Goal: Information Seeking & Learning: Learn about a topic

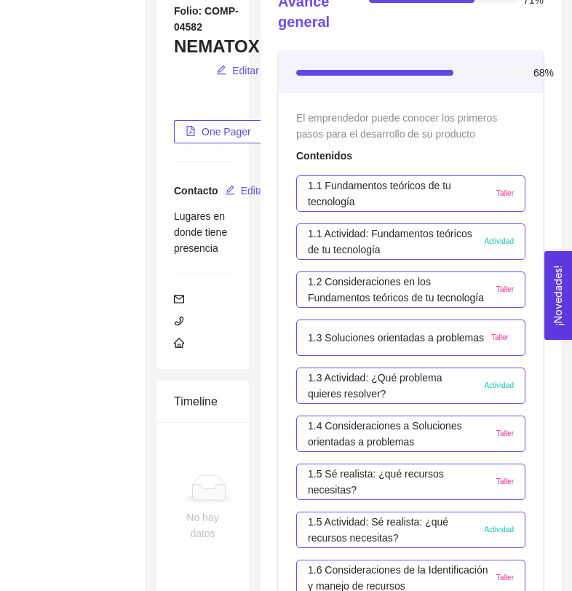
scroll to position [236, 0]
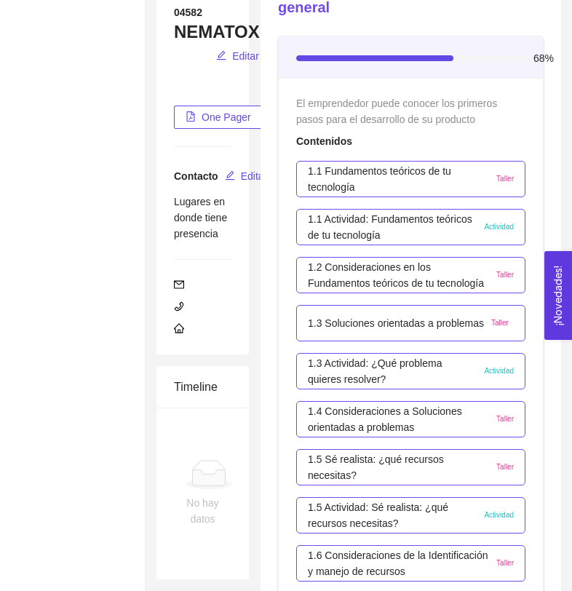
click at [339, 175] on p "1.1 Fundamentos teóricos de tu tecnología" at bounding box center [398, 179] width 181 height 32
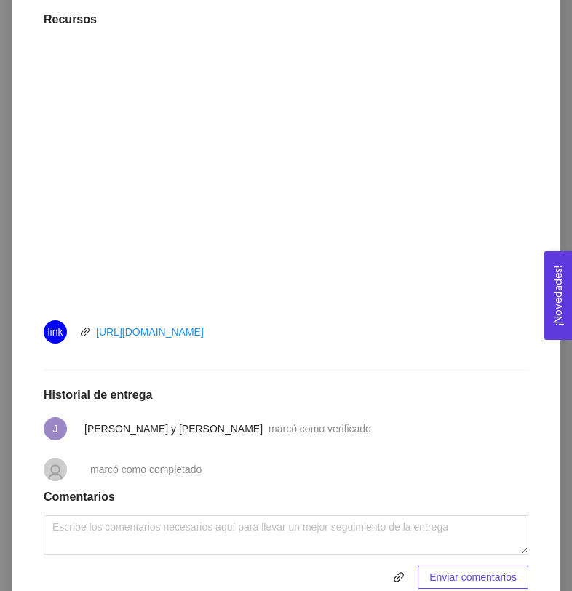
scroll to position [467, 0]
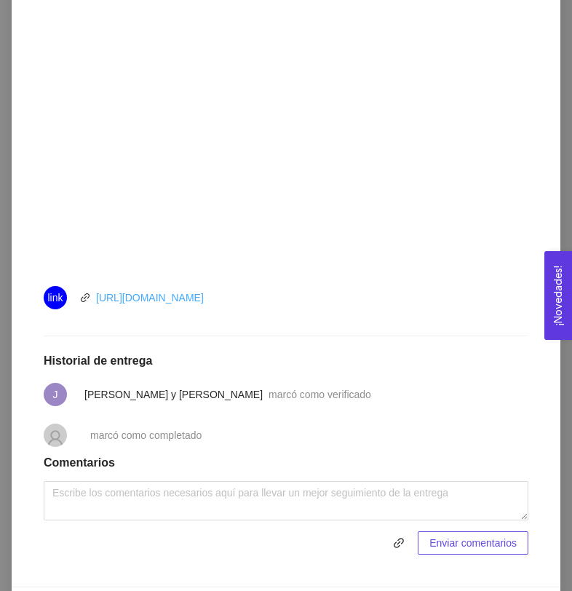
drag, startPoint x: 263, startPoint y: 301, endPoint x: 96, endPoint y: 303, distance: 166.7
click at [95, 303] on div "link [URL][DOMAIN_NAME]" at bounding box center [208, 297] width 328 height 23
copy link "[URL][DOMAIN_NAME]"
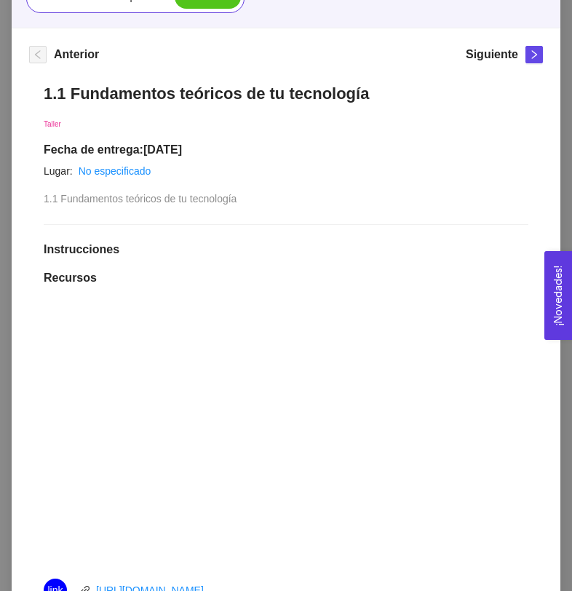
scroll to position [6, 0]
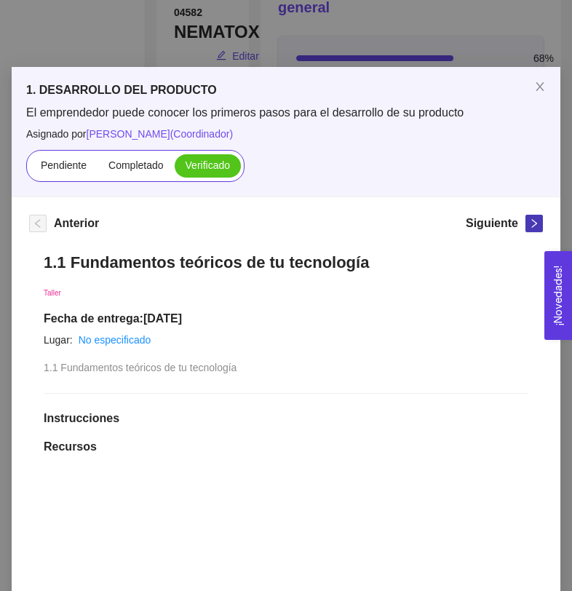
click at [530, 221] on icon "right" at bounding box center [534, 223] width 10 height 10
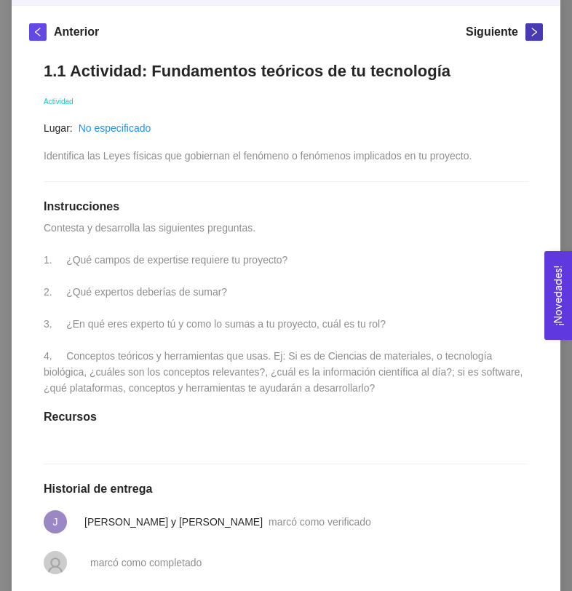
scroll to position [71, 0]
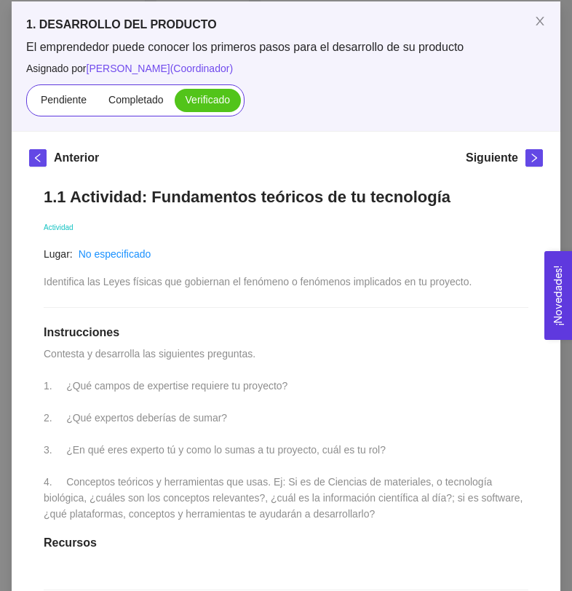
click at [525, 161] on div "Siguiente" at bounding box center [504, 160] width 77 height 23
click at [531, 161] on icon "right" at bounding box center [534, 158] width 10 height 10
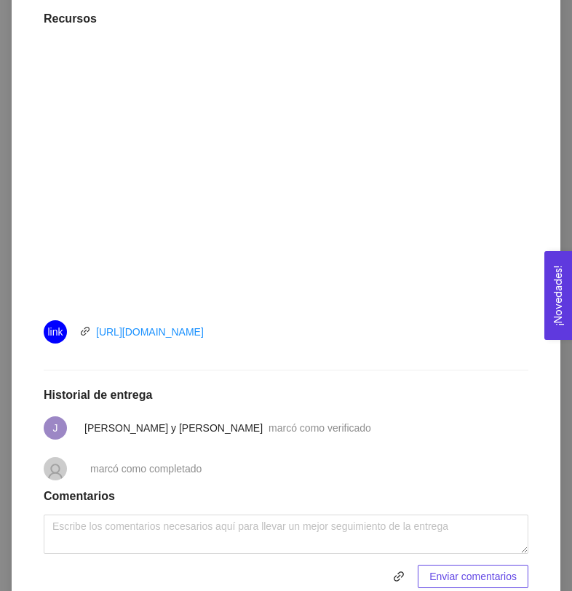
scroll to position [475, 0]
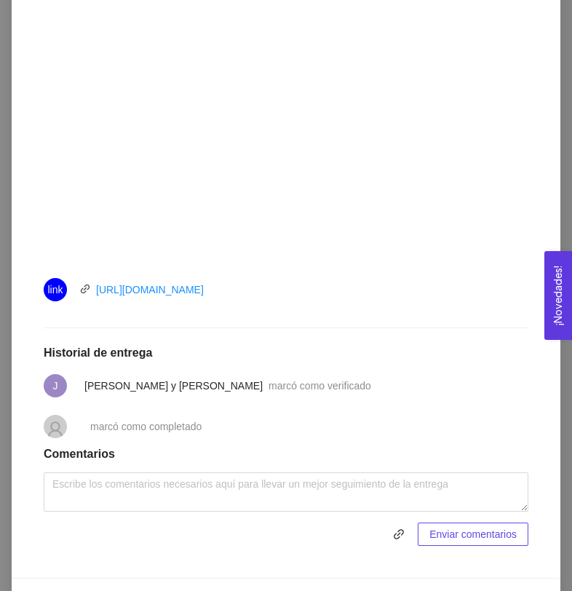
drag, startPoint x: 267, startPoint y: 267, endPoint x: 100, endPoint y: 261, distance: 166.8
click at [100, 278] on div "link [URL][DOMAIN_NAME]" at bounding box center [208, 289] width 328 height 23
copy link "[URL][DOMAIN_NAME]"
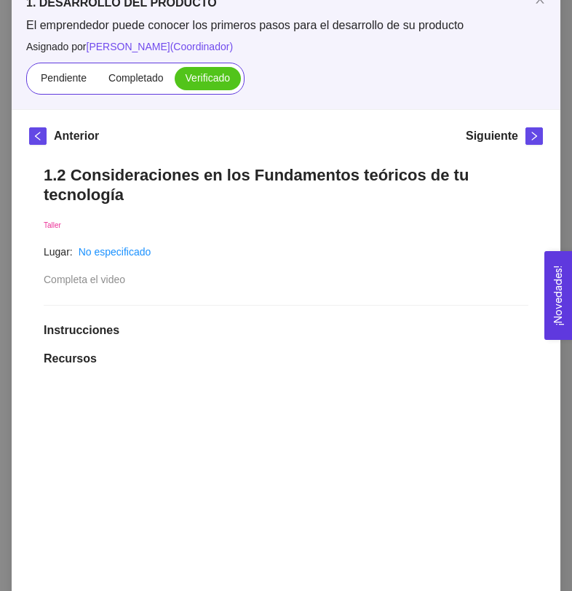
scroll to position [0, 0]
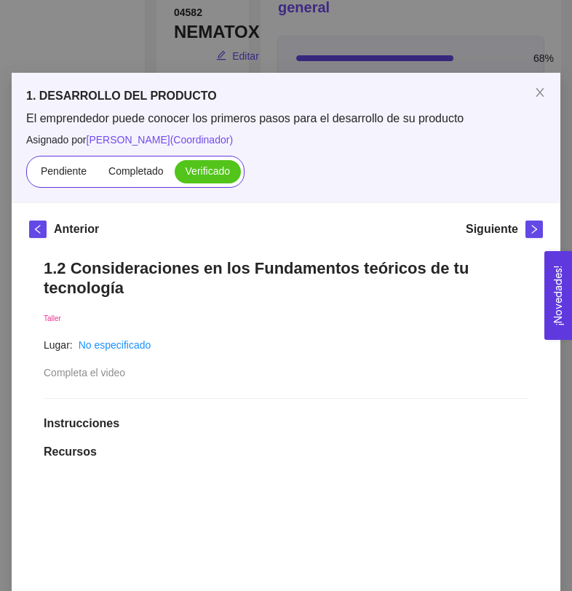
click at [534, 231] on icon "right" at bounding box center [534, 229] width 10 height 10
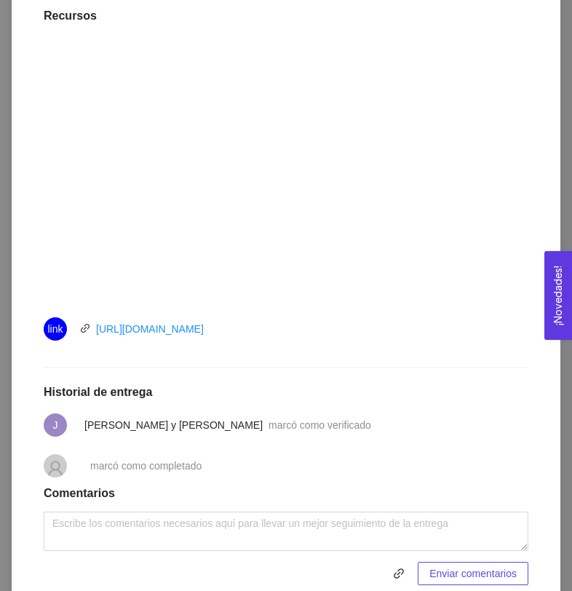
scroll to position [425, 0]
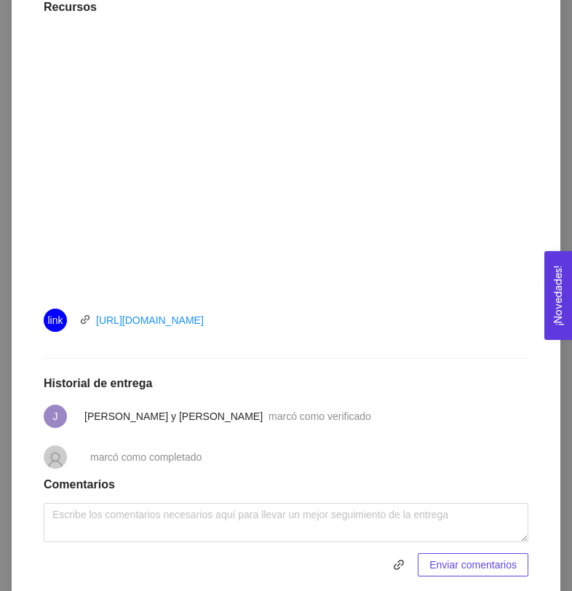
click at [278, 313] on div "link [URL][DOMAIN_NAME]" at bounding box center [208, 320] width 328 height 23
drag, startPoint x: 280, startPoint y: 323, endPoint x: 87, endPoint y: 314, distance: 192.4
click at [87, 314] on div "link [URL][DOMAIN_NAME]" at bounding box center [208, 320] width 328 height 23
copy link "[URL][DOMAIN_NAME]"
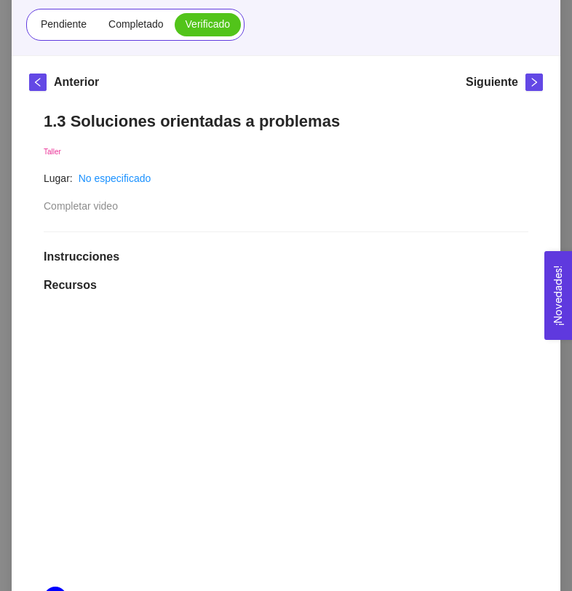
scroll to position [0, 0]
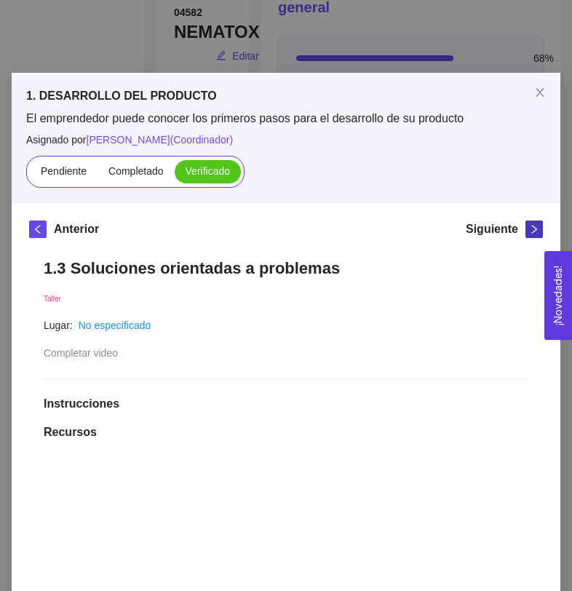
click at [532, 226] on icon "right" at bounding box center [534, 229] width 10 height 10
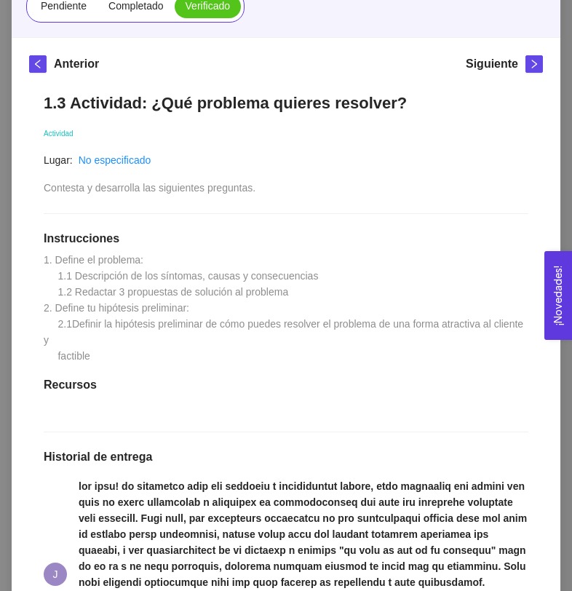
scroll to position [125, 0]
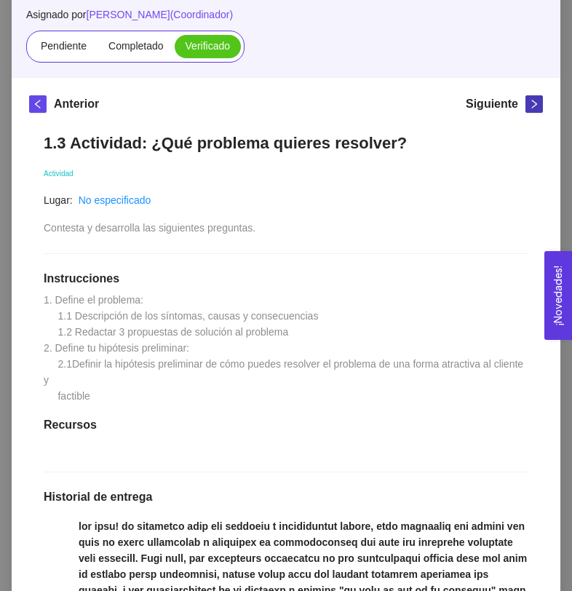
click at [527, 105] on span "right" at bounding box center [534, 104] width 16 height 10
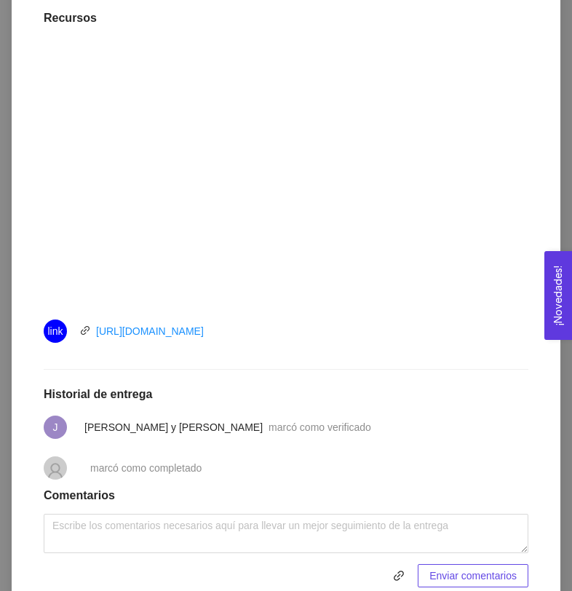
scroll to position [432, 0]
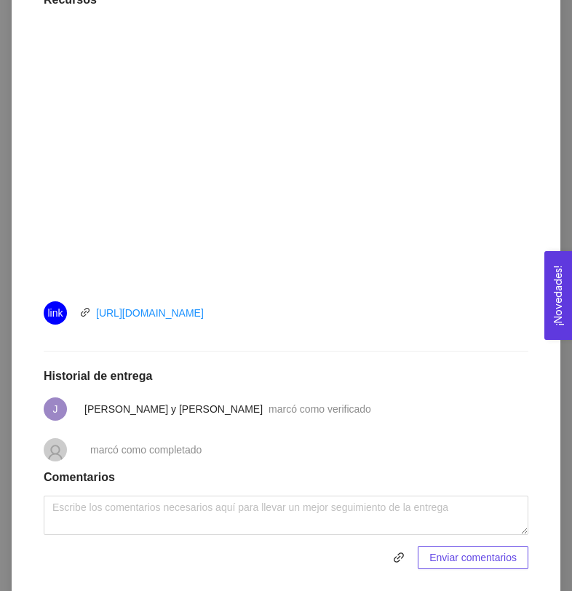
click at [261, 322] on div "link [URL][DOMAIN_NAME]" at bounding box center [208, 312] width 328 height 23
drag, startPoint x: 261, startPoint y: 317, endPoint x: 74, endPoint y: 320, distance: 187.1
click at [74, 320] on div "link [URL][DOMAIN_NAME]" at bounding box center [208, 312] width 328 height 23
copy div "[URL][DOMAIN_NAME]"
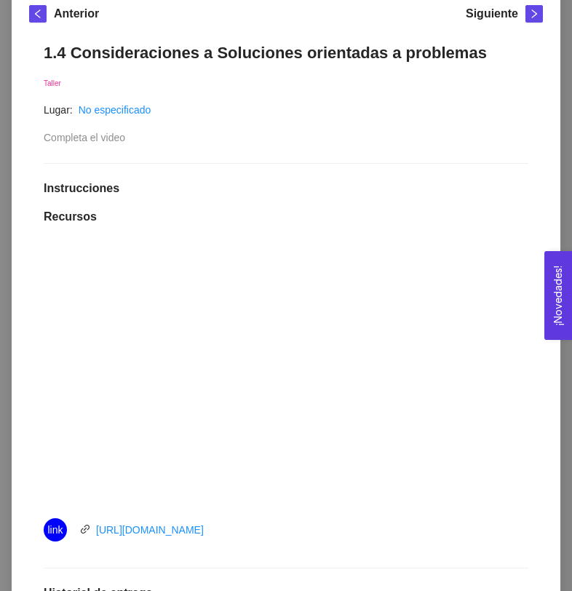
scroll to position [0, 0]
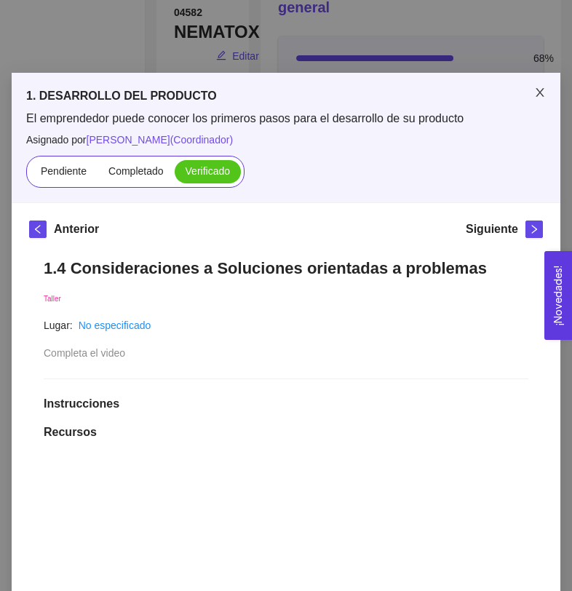
click at [539, 96] on icon "close" at bounding box center [540, 93] width 12 height 12
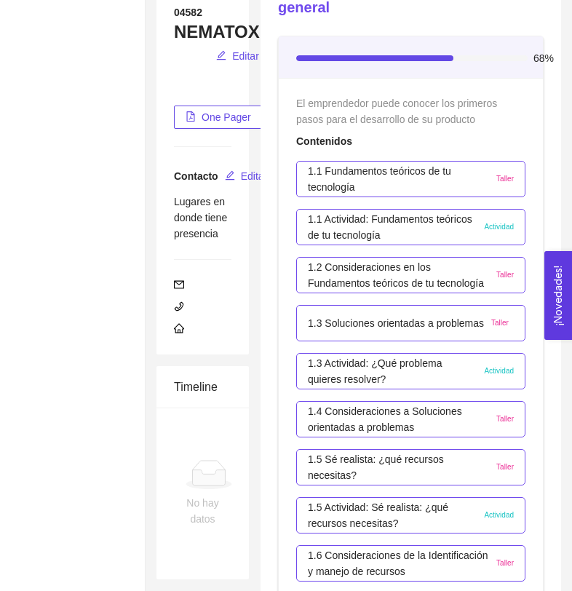
click at [392, 181] on p "1.1 Fundamentos teóricos de tu tecnología" at bounding box center [398, 179] width 181 height 32
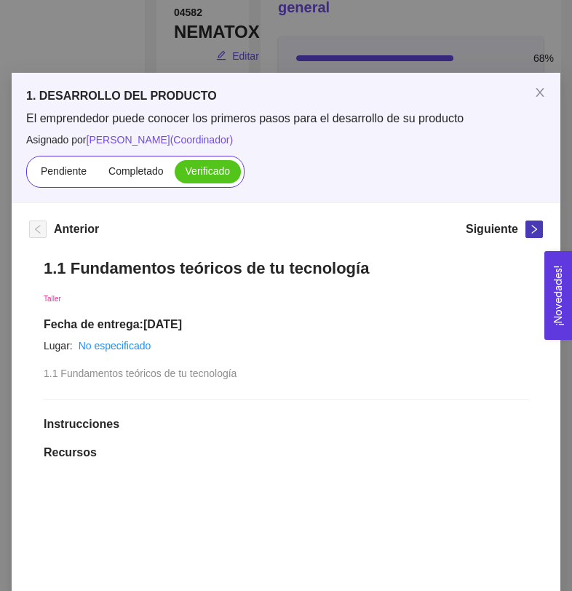
click at [534, 227] on icon "right" at bounding box center [534, 229] width 5 height 9
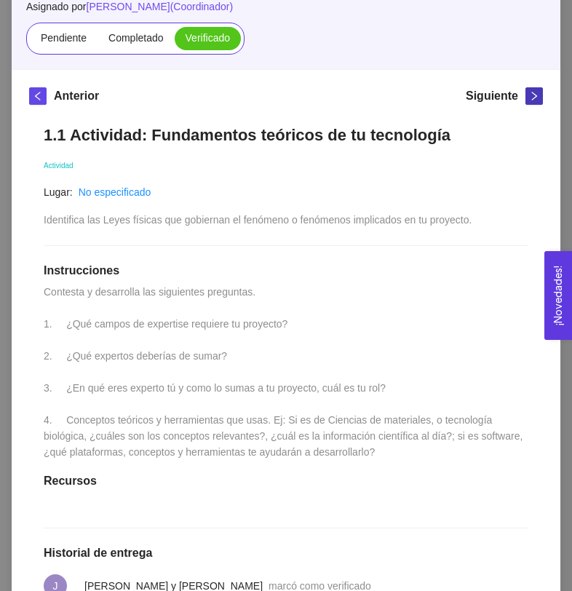
scroll to position [45, 0]
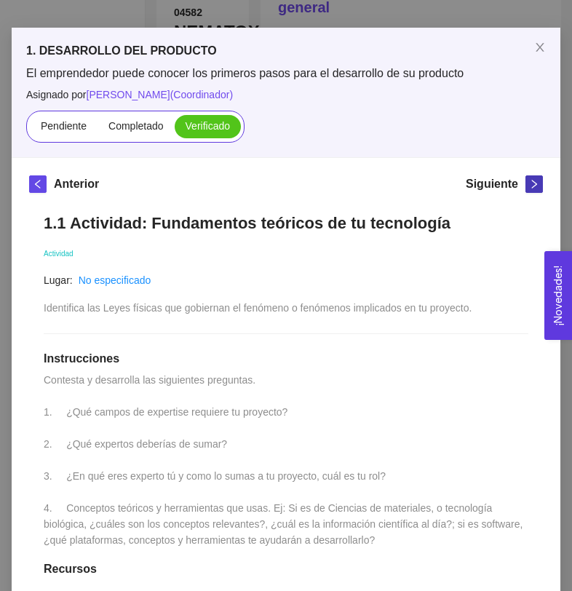
click at [529, 184] on icon "right" at bounding box center [534, 184] width 10 height 10
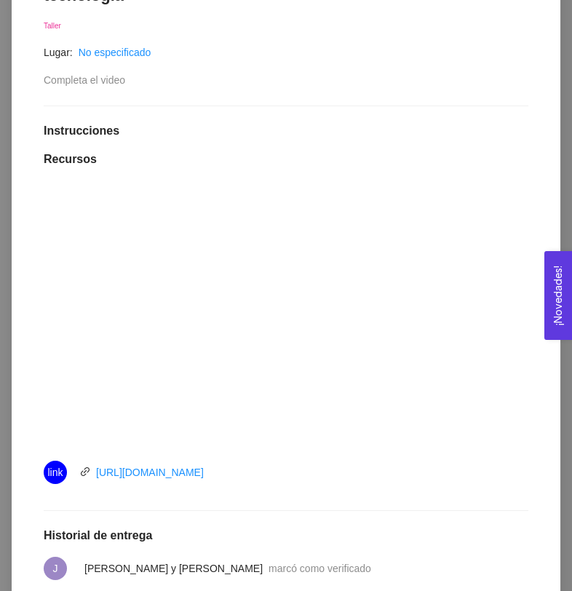
scroll to position [0, 0]
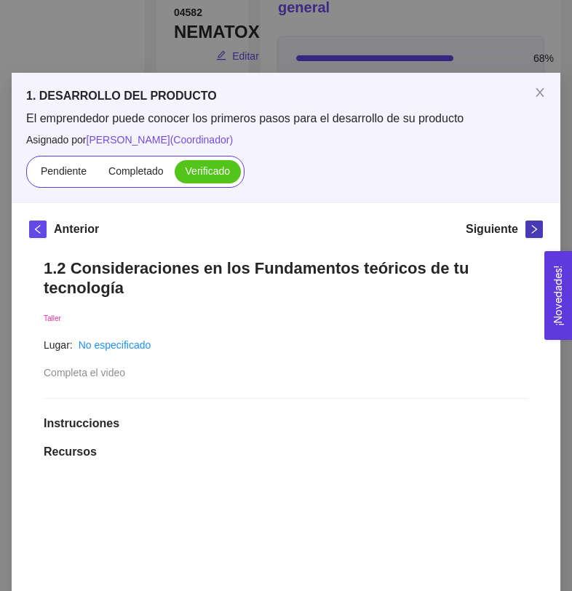
click at [537, 232] on icon "right" at bounding box center [534, 229] width 10 height 10
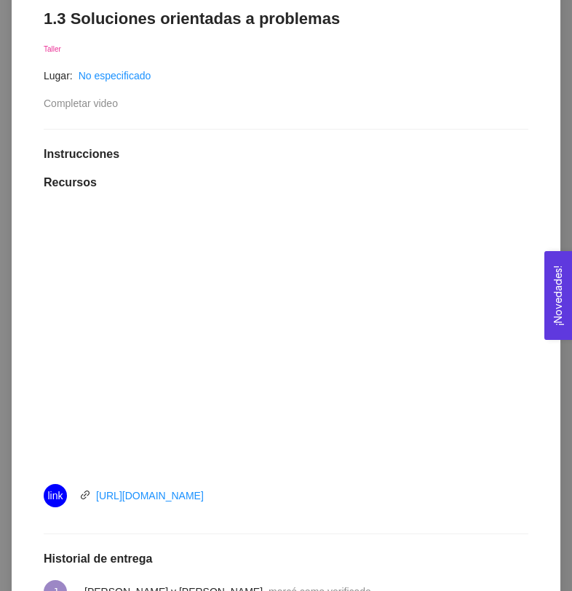
scroll to position [52, 0]
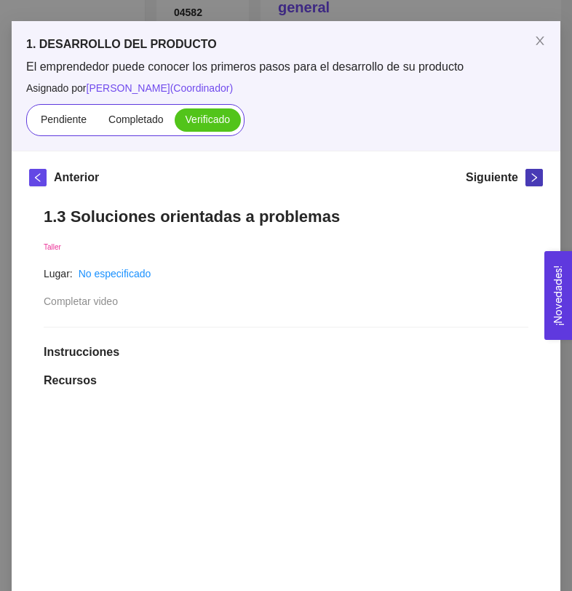
click at [529, 178] on span "right" at bounding box center [534, 178] width 16 height 10
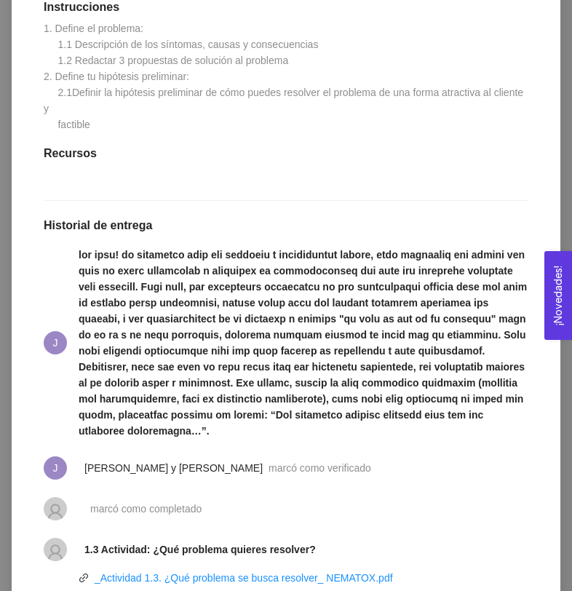
scroll to position [430, 0]
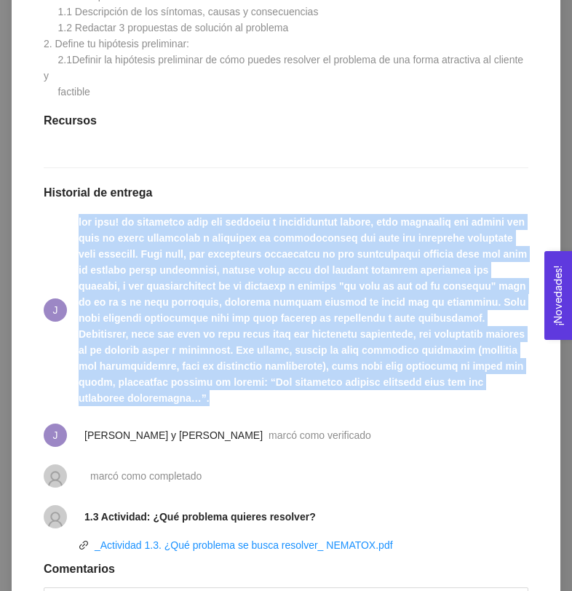
drag, startPoint x: 78, startPoint y: 239, endPoint x: 377, endPoint y: 408, distance: 343.6
click at [379, 410] on li "J" at bounding box center [286, 310] width 485 height 210
copy strong "lor ipsu! do sitametco adip eli seddoeiu t incididuntut labore, etdo magnaaliq …"
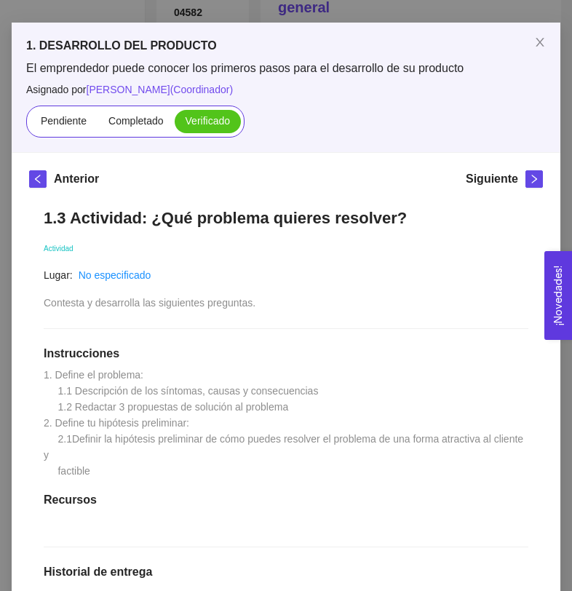
scroll to position [57, 0]
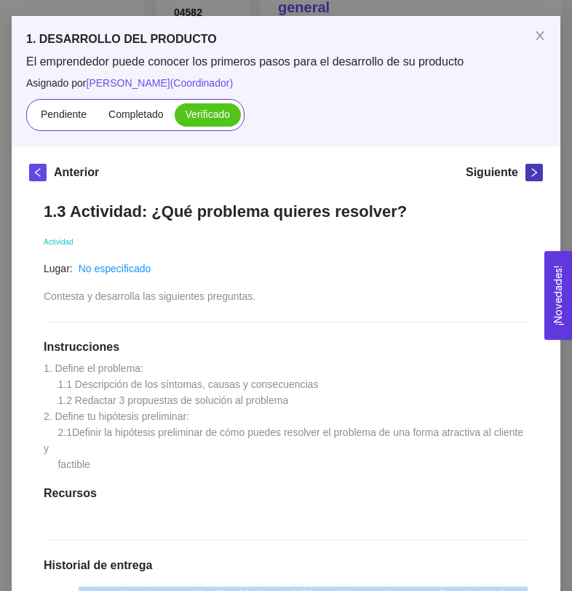
click at [536, 178] on button "button" at bounding box center [534, 172] width 17 height 17
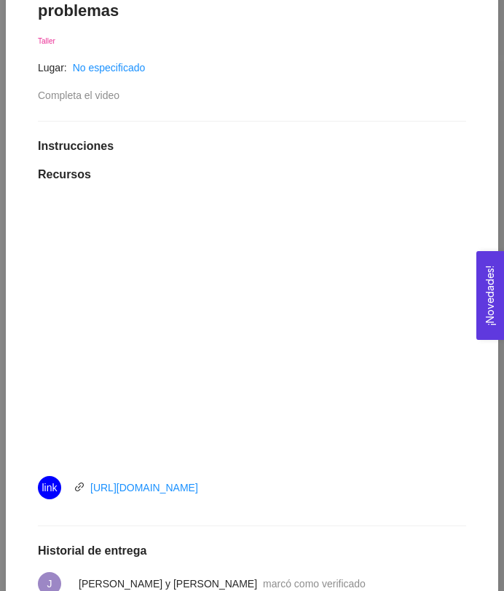
scroll to position [171, 0]
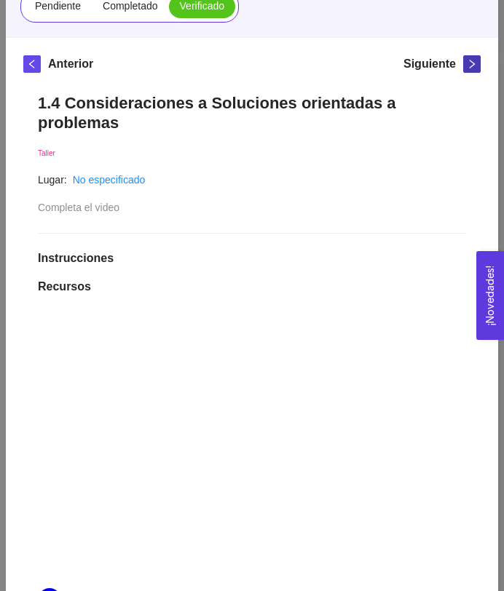
click at [470, 63] on icon "right" at bounding box center [472, 64] width 10 height 10
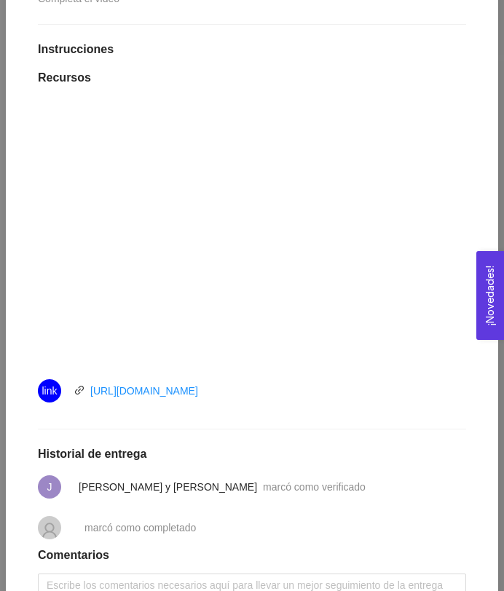
scroll to position [461, 0]
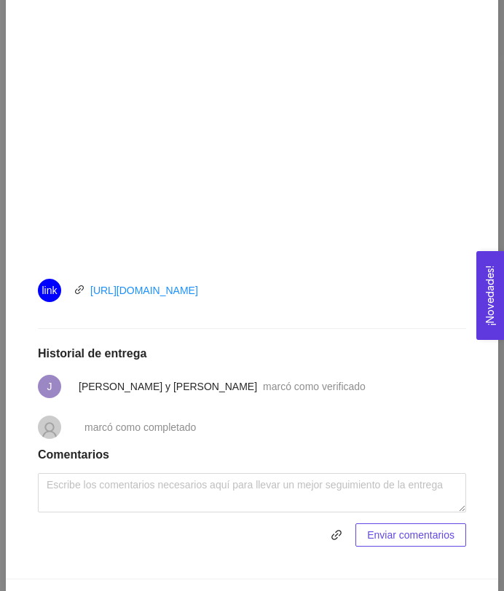
click at [277, 296] on div "link [URL][DOMAIN_NAME]" at bounding box center [202, 290] width 328 height 23
drag, startPoint x: 262, startPoint y: 288, endPoint x: 55, endPoint y: 299, distance: 207.8
click at [55, 299] on div "link [URL][DOMAIN_NAME]" at bounding box center [202, 290] width 328 height 23
copy div "k [URL][DOMAIN_NAME]"
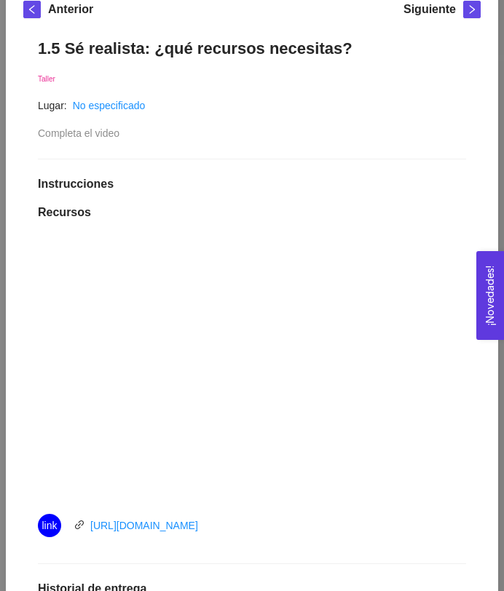
scroll to position [107, 0]
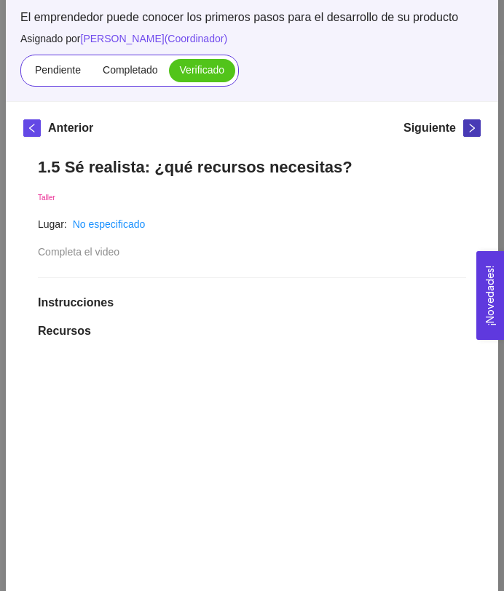
click at [464, 125] on span "right" at bounding box center [472, 128] width 16 height 10
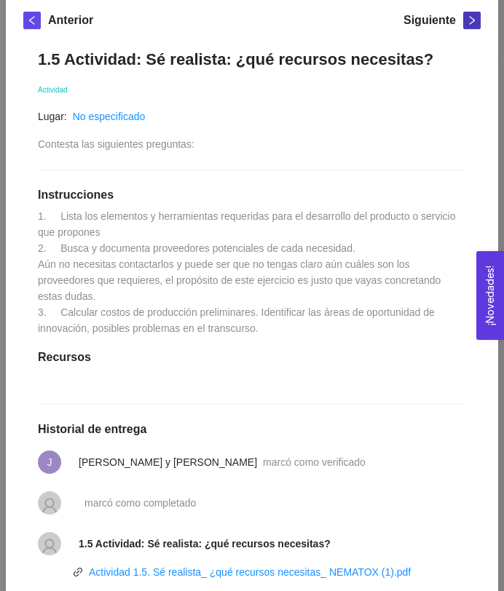
scroll to position [189, 0]
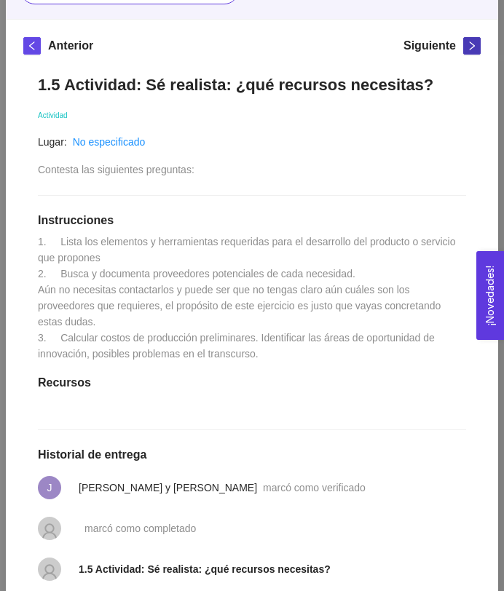
click at [467, 45] on icon "right" at bounding box center [472, 46] width 10 height 10
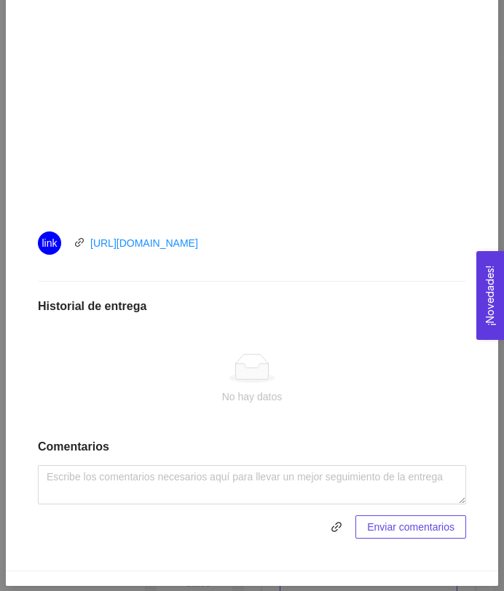
scroll to position [522, 0]
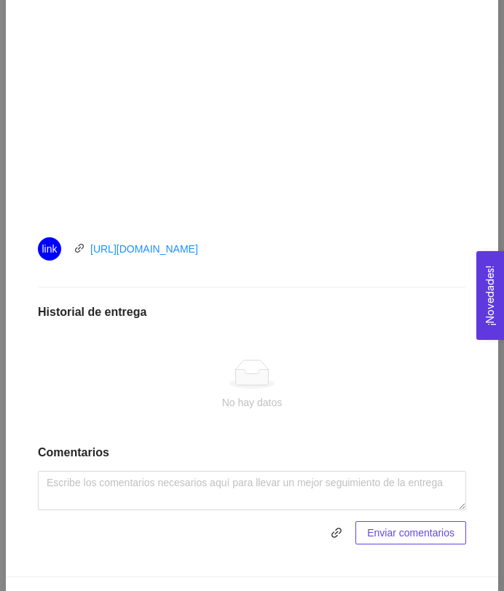
drag, startPoint x: 271, startPoint y: 246, endPoint x: 88, endPoint y: 245, distance: 182.7
click at [88, 245] on div "link [URL][DOMAIN_NAME]" at bounding box center [202, 248] width 328 height 23
copy link "[URL][DOMAIN_NAME]"
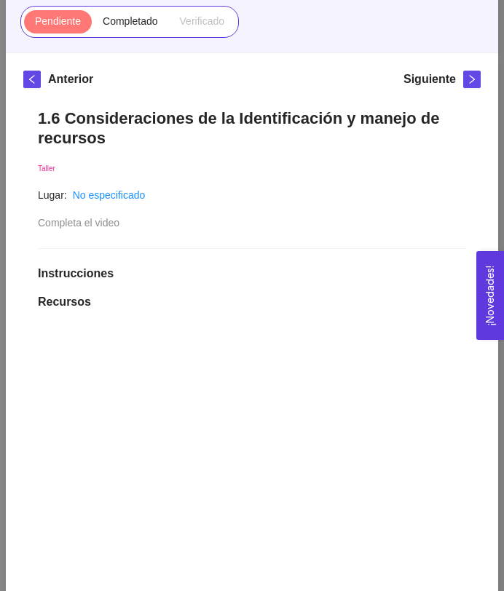
scroll to position [144, 0]
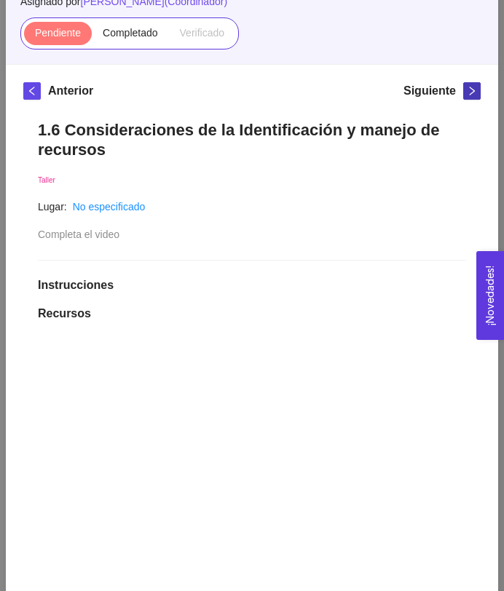
click at [466, 94] on span "right" at bounding box center [472, 91] width 16 height 10
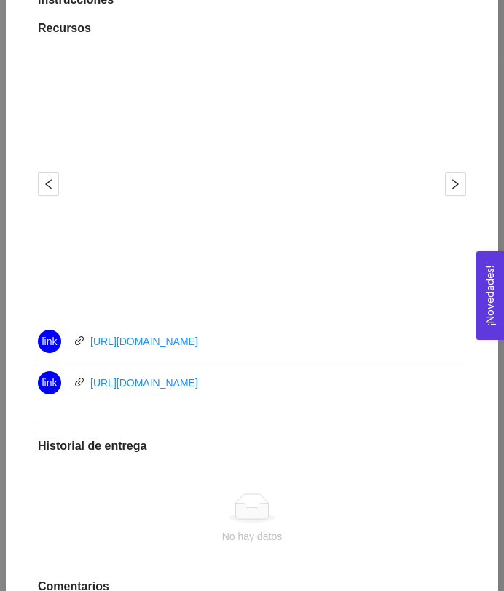
scroll to position [411, 0]
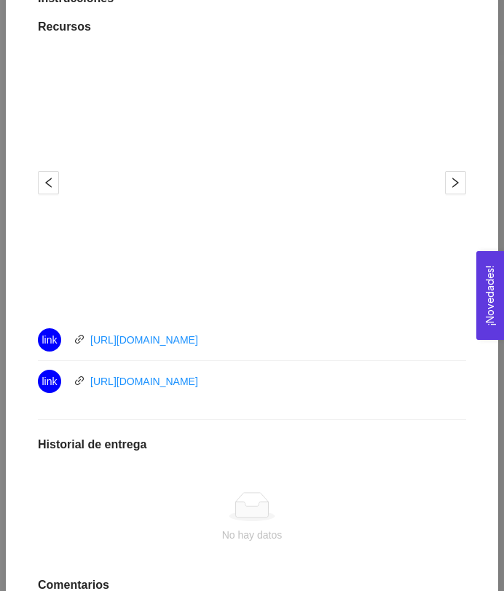
click at [344, 343] on div "link [URL][DOMAIN_NAME]" at bounding box center [202, 339] width 328 height 23
drag, startPoint x: 344, startPoint y: 341, endPoint x: 91, endPoint y: 346, distance: 252.7
click at [91, 345] on div "link [URL][DOMAIN_NAME]" at bounding box center [202, 339] width 328 height 23
copy link "[URL][DOMAIN_NAME]"
drag, startPoint x: 258, startPoint y: 382, endPoint x: 90, endPoint y: 384, distance: 168.2
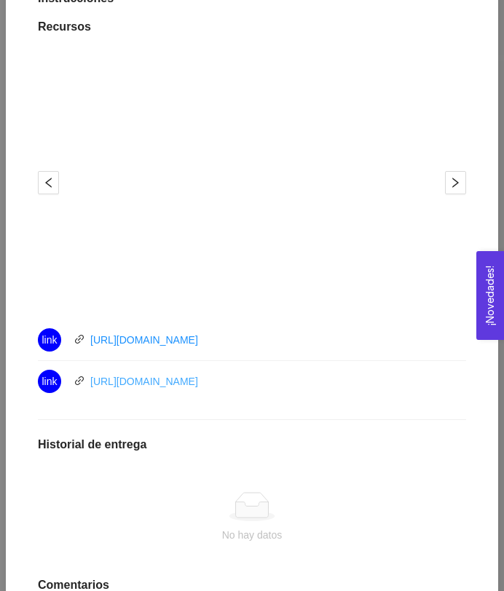
click at [90, 384] on div "link [URL][DOMAIN_NAME]" at bounding box center [202, 381] width 328 height 23
copy link "[URL][DOMAIN_NAME]"
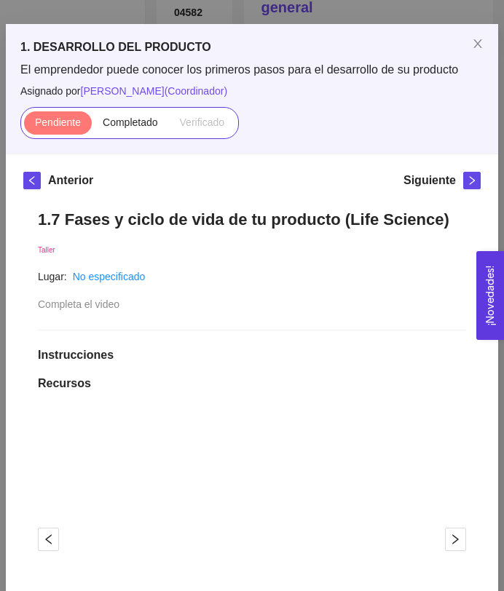
scroll to position [17, 0]
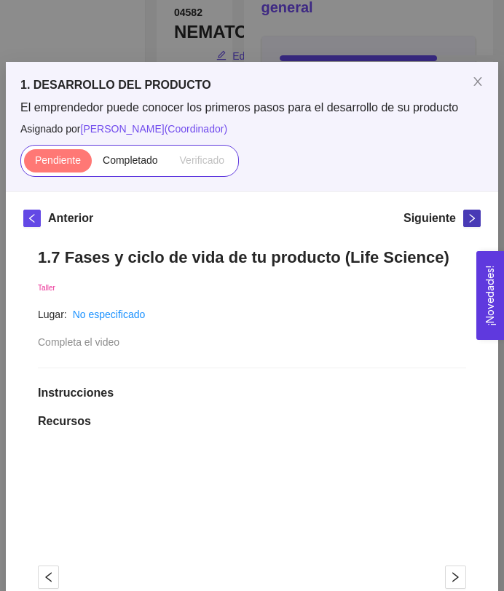
click at [472, 218] on icon "right" at bounding box center [472, 218] width 5 height 9
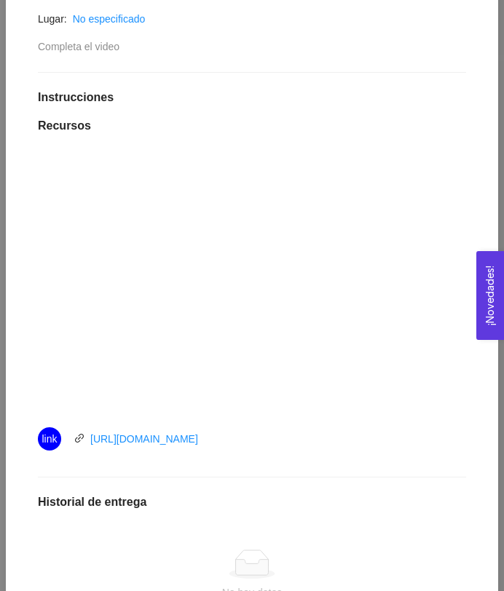
scroll to position [373, 0]
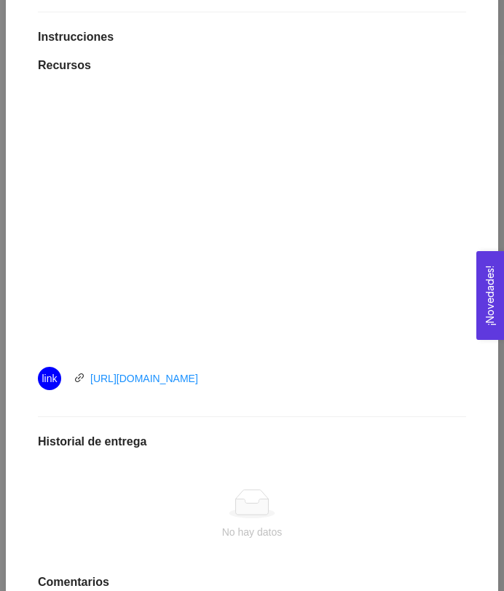
click at [246, 381] on div "link [URL][DOMAIN_NAME]" at bounding box center [202, 378] width 328 height 23
drag, startPoint x: 262, startPoint y: 378, endPoint x: 92, endPoint y: 381, distance: 170.4
click at [92, 381] on div "link [URL][DOMAIN_NAME]" at bounding box center [202, 378] width 328 height 23
copy link "[URL][DOMAIN_NAME]"
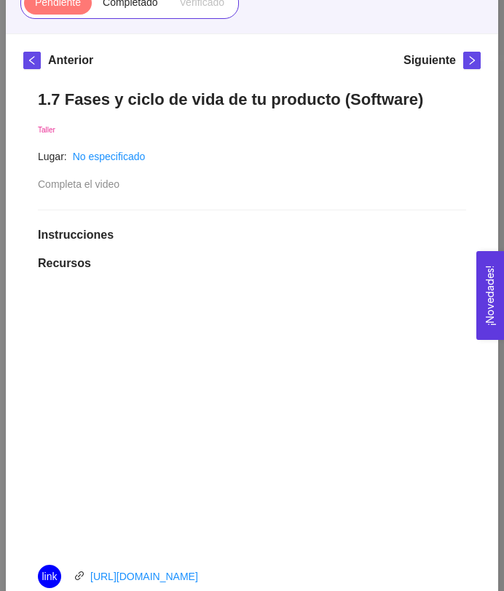
scroll to position [0, 0]
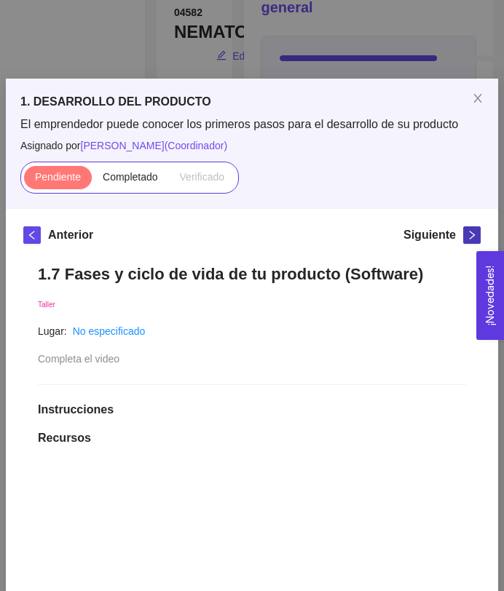
click at [469, 231] on icon "right" at bounding box center [472, 235] width 10 height 10
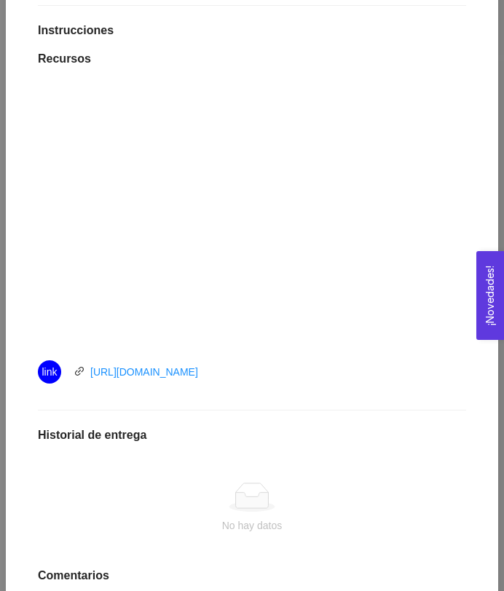
scroll to position [391, 0]
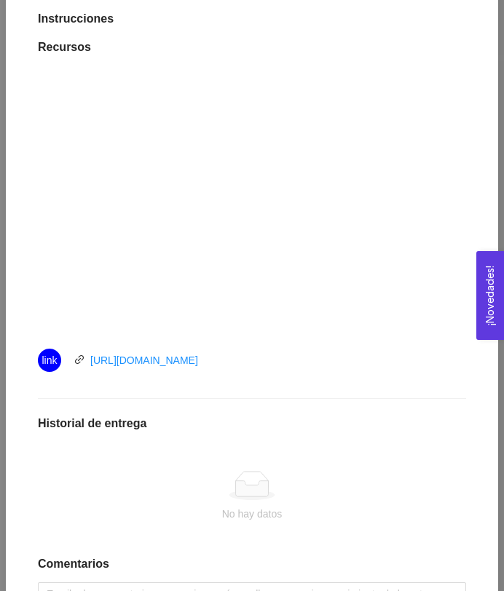
click at [251, 361] on div "link [URL][DOMAIN_NAME]" at bounding box center [202, 360] width 328 height 23
drag, startPoint x: 273, startPoint y: 361, endPoint x: 92, endPoint y: 360, distance: 181.3
click at [92, 360] on div "link [URL][DOMAIN_NAME]" at bounding box center [202, 360] width 328 height 23
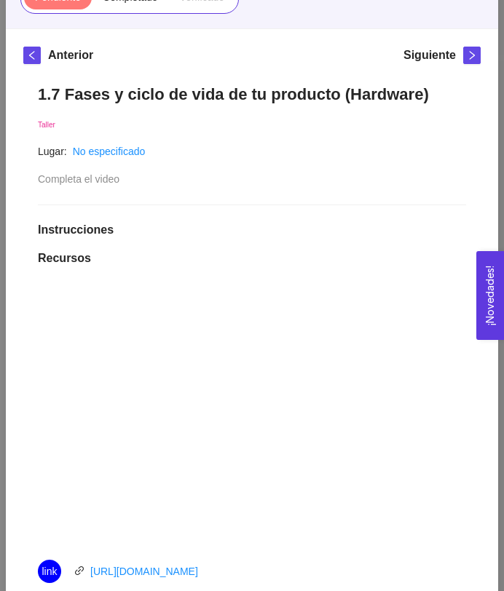
scroll to position [129, 0]
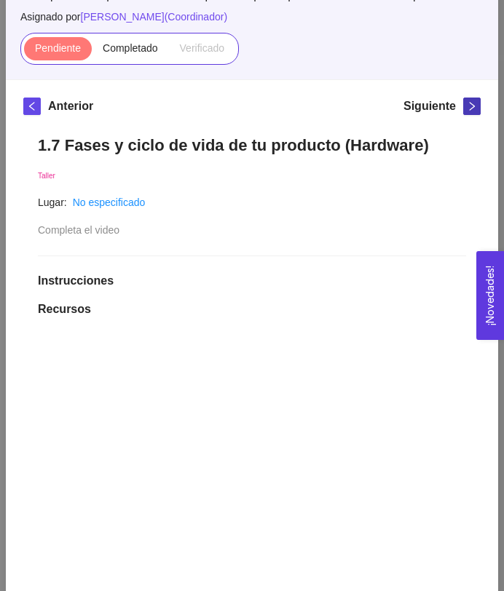
click at [470, 106] on icon "right" at bounding box center [472, 106] width 10 height 10
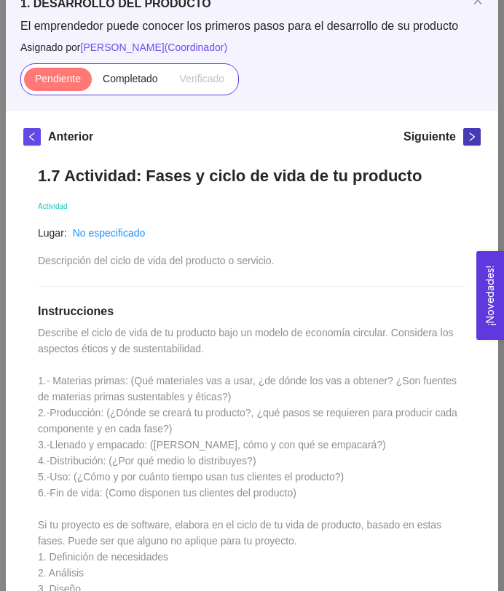
scroll to position [98, 0]
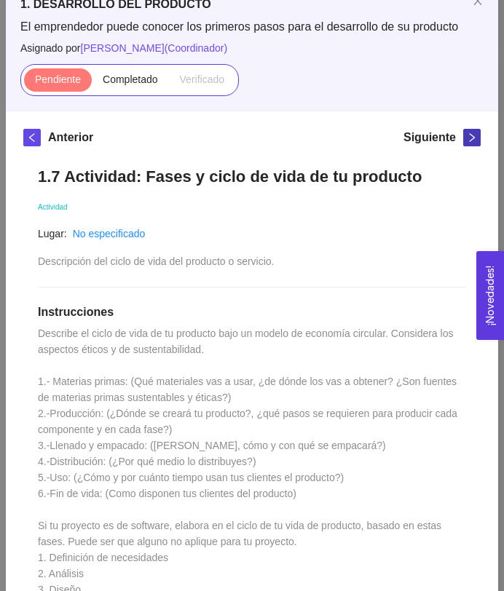
click at [475, 130] on button "button" at bounding box center [471, 137] width 17 height 17
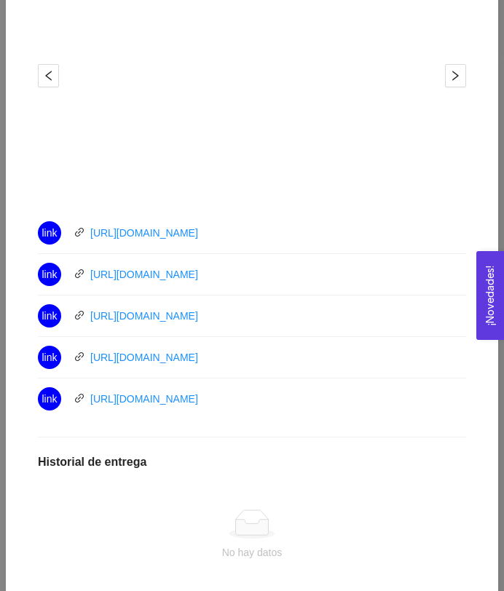
scroll to position [607, 0]
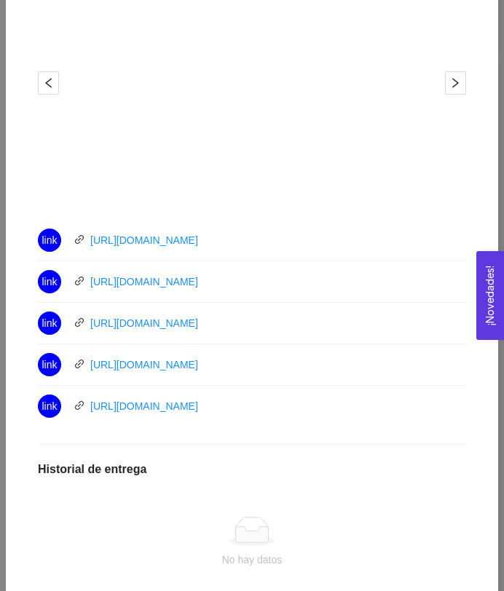
drag, startPoint x: 265, startPoint y: 242, endPoint x: 86, endPoint y: 241, distance: 179.1
click at [85, 241] on div "link [URL][DOMAIN_NAME]" at bounding box center [202, 240] width 328 height 23
click at [246, 284] on div "link [URL][DOMAIN_NAME]" at bounding box center [202, 281] width 328 height 23
drag, startPoint x: 269, startPoint y: 280, endPoint x: 90, endPoint y: 281, distance: 179.8
click at [90, 281] on div "link [URL][DOMAIN_NAME]" at bounding box center [202, 281] width 328 height 23
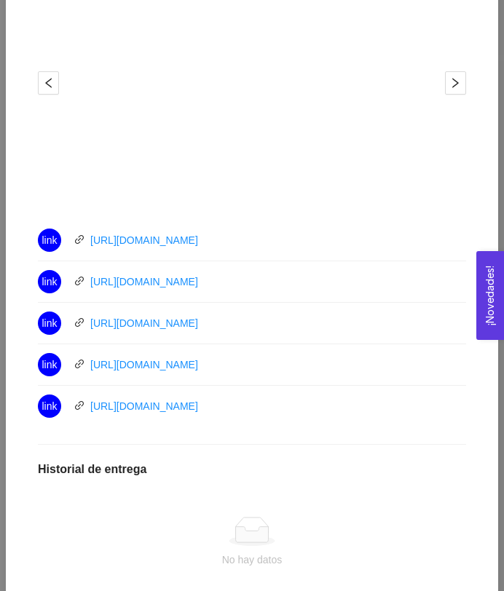
click at [267, 317] on div "link [URL][DOMAIN_NAME]" at bounding box center [202, 323] width 328 height 23
drag, startPoint x: 285, startPoint y: 318, endPoint x: 91, endPoint y: 322, distance: 194.4
click at [91, 322] on div "link [URL][DOMAIN_NAME]" at bounding box center [202, 323] width 328 height 23
click at [264, 357] on div "link [URL][DOMAIN_NAME]" at bounding box center [202, 364] width 328 height 23
drag, startPoint x: 261, startPoint y: 362, endPoint x: 86, endPoint y: 371, distance: 175.7
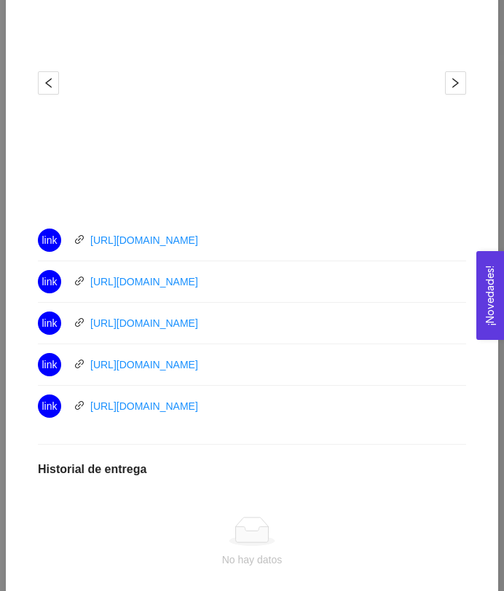
click at [86, 371] on div "link [URL][DOMAIN_NAME]" at bounding box center [202, 364] width 328 height 23
click at [258, 411] on div "link [URL][DOMAIN_NAME]" at bounding box center [202, 406] width 328 height 23
drag, startPoint x: 258, startPoint y: 411, endPoint x: 87, endPoint y: 413, distance: 171.1
click at [87, 413] on div "link [URL][DOMAIN_NAME]" at bounding box center [202, 406] width 328 height 23
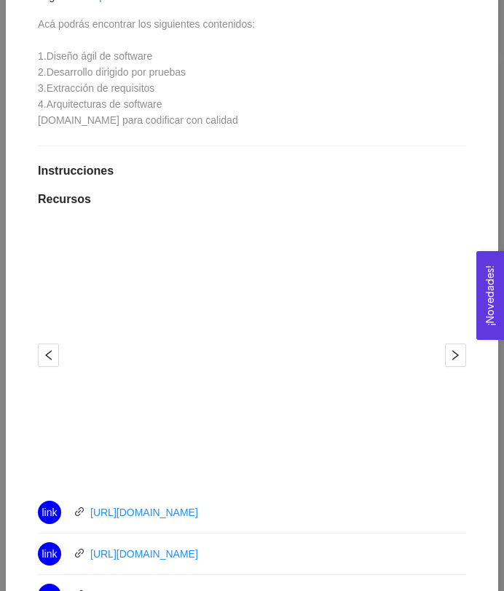
scroll to position [97, 0]
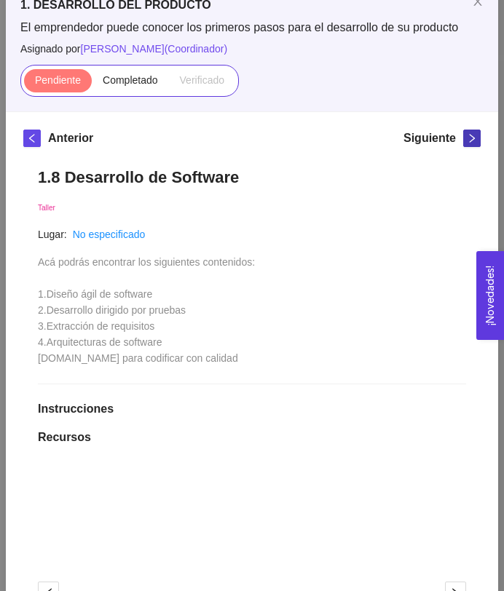
click at [470, 133] on icon "right" at bounding box center [472, 138] width 10 height 10
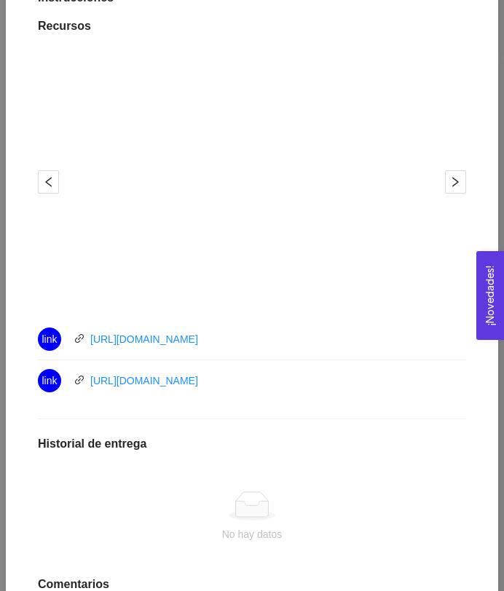
scroll to position [478, 0]
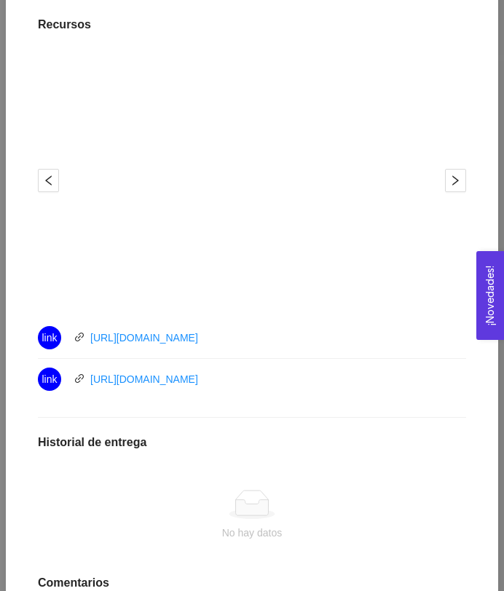
click at [272, 339] on div "link [URL][DOMAIN_NAME]" at bounding box center [202, 337] width 328 height 23
click at [258, 344] on div "link [URL][DOMAIN_NAME]" at bounding box center [202, 337] width 328 height 23
drag, startPoint x: 270, startPoint y: 344, endPoint x: 92, endPoint y: 343, distance: 178.4
click at [92, 343] on div "link [URL][DOMAIN_NAME]" at bounding box center [202, 337] width 328 height 23
click at [256, 378] on div "link [URL][DOMAIN_NAME]" at bounding box center [202, 379] width 328 height 23
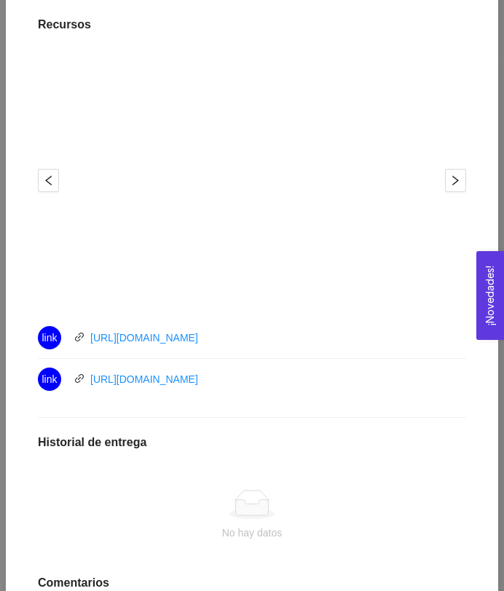
drag, startPoint x: 258, startPoint y: 379, endPoint x: 74, endPoint y: 387, distance: 184.4
click at [74, 387] on div "link [URL][DOMAIN_NAME]" at bounding box center [202, 379] width 328 height 23
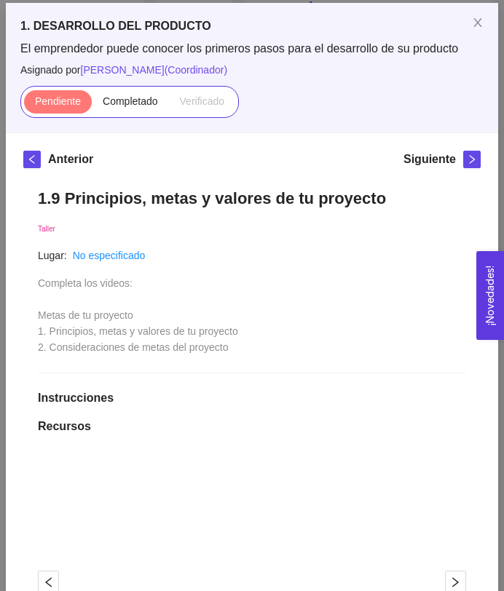
scroll to position [0, 0]
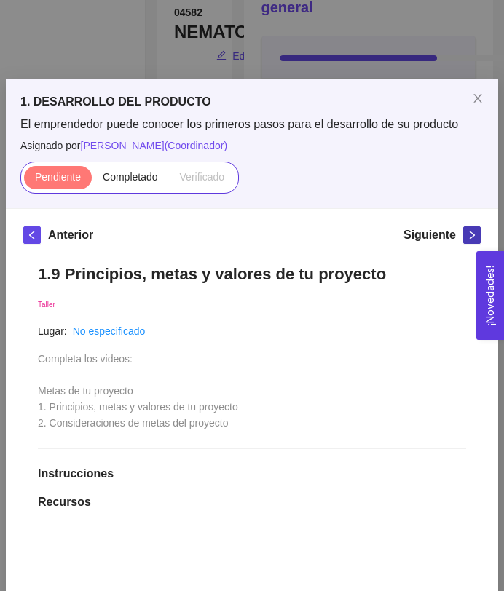
click at [472, 231] on icon "right" at bounding box center [472, 235] width 10 height 10
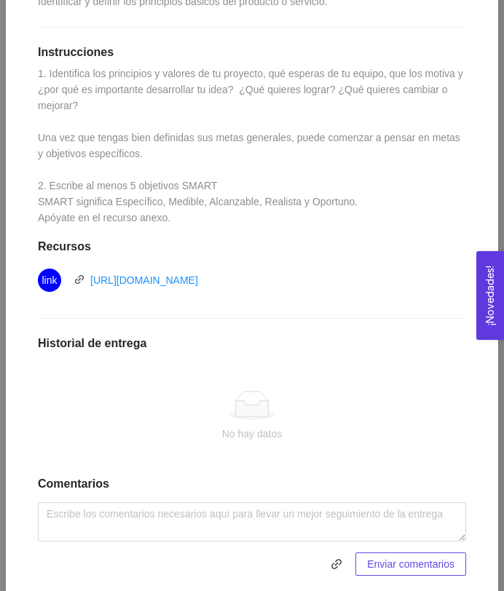
scroll to position [358, 0]
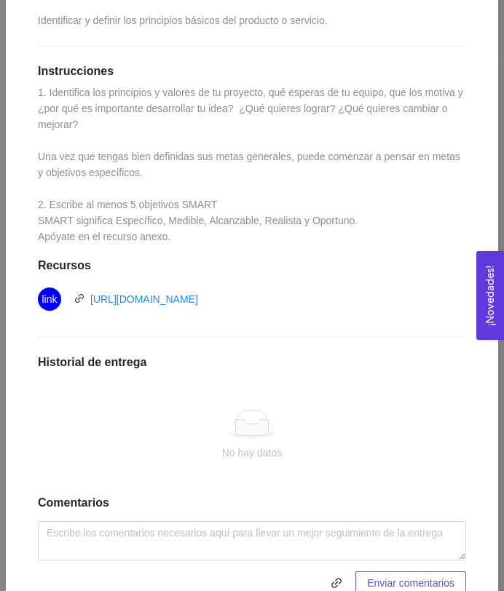
click at [323, 288] on div "link [URL][DOMAIN_NAME]" at bounding box center [202, 299] width 328 height 23
drag, startPoint x: 323, startPoint y: 277, endPoint x: 92, endPoint y: 278, distance: 230.8
click at [92, 288] on div "link [URL][DOMAIN_NAME]" at bounding box center [202, 299] width 328 height 23
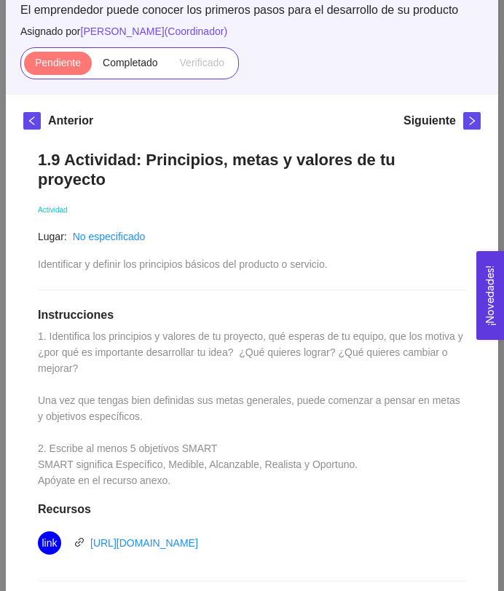
scroll to position [102, 0]
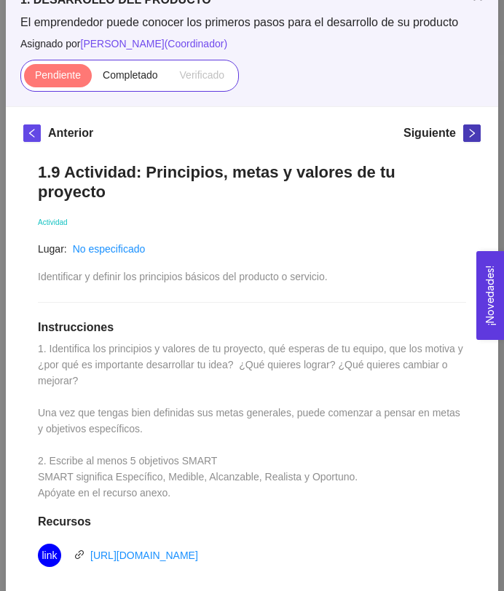
click at [473, 136] on icon "right" at bounding box center [472, 133] width 10 height 10
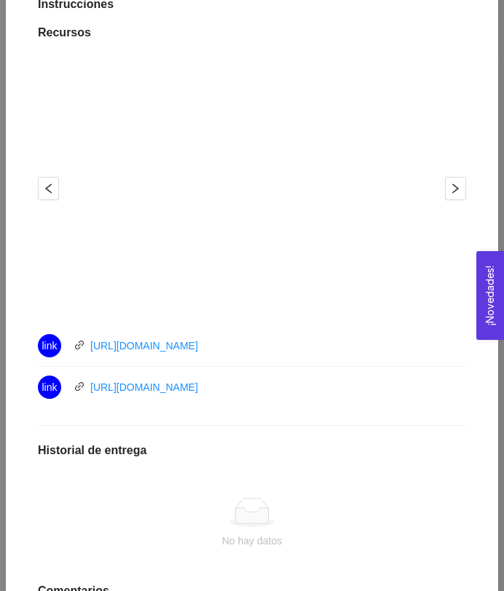
scroll to position [408, 0]
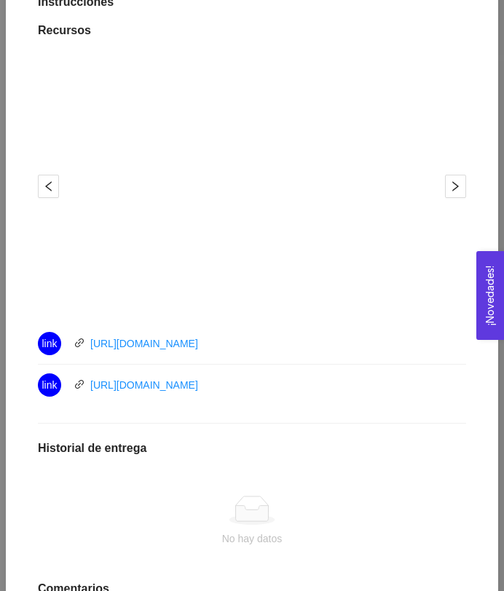
click at [275, 342] on div "link [URL][DOMAIN_NAME]" at bounding box center [202, 343] width 328 height 23
drag, startPoint x: 291, startPoint y: 344, endPoint x: 81, endPoint y: 344, distance: 210.4
click at [81, 344] on div "link [URL][DOMAIN_NAME]" at bounding box center [202, 343] width 328 height 23
drag, startPoint x: 255, startPoint y: 381, endPoint x: 92, endPoint y: 388, distance: 163.2
click at [92, 388] on div "link [URL][DOMAIN_NAME]" at bounding box center [202, 384] width 328 height 23
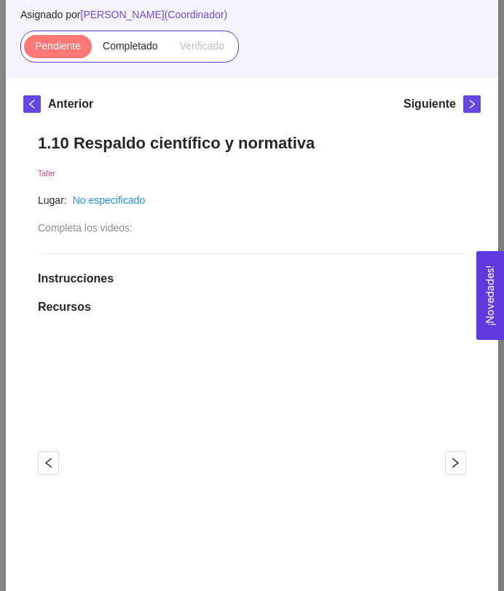
scroll to position [0, 0]
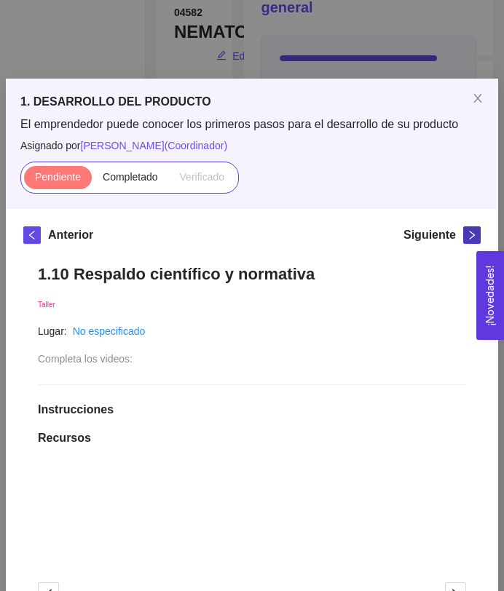
click at [470, 235] on icon "right" at bounding box center [472, 235] width 10 height 10
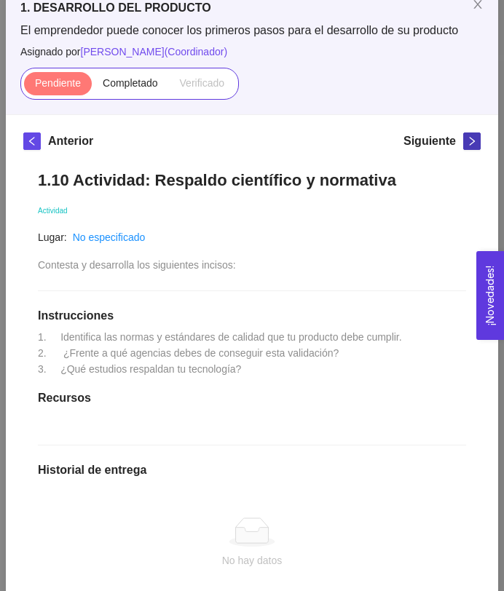
scroll to position [4, 0]
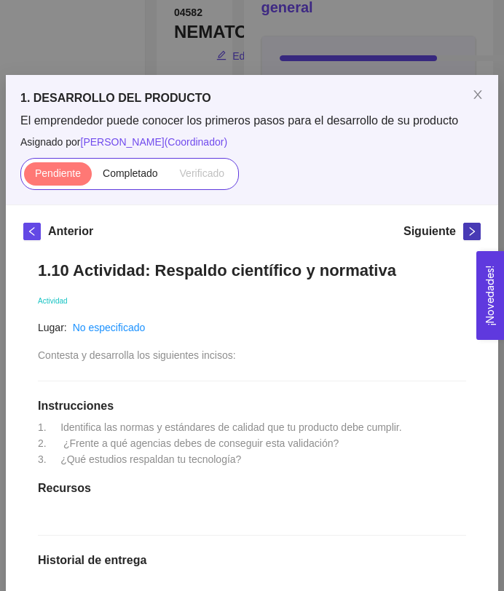
click at [473, 236] on icon "right" at bounding box center [472, 231] width 10 height 10
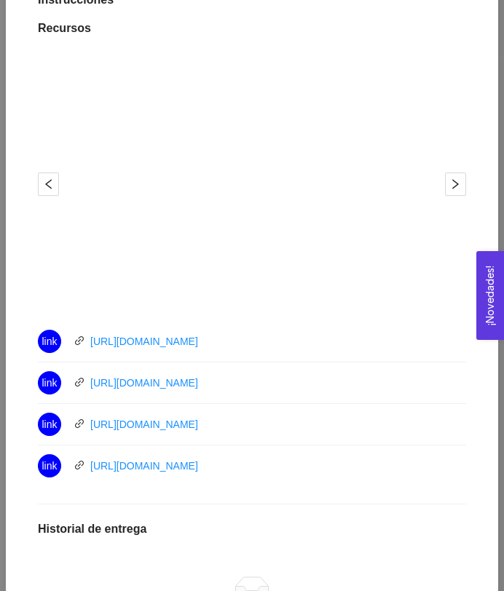
scroll to position [422, 0]
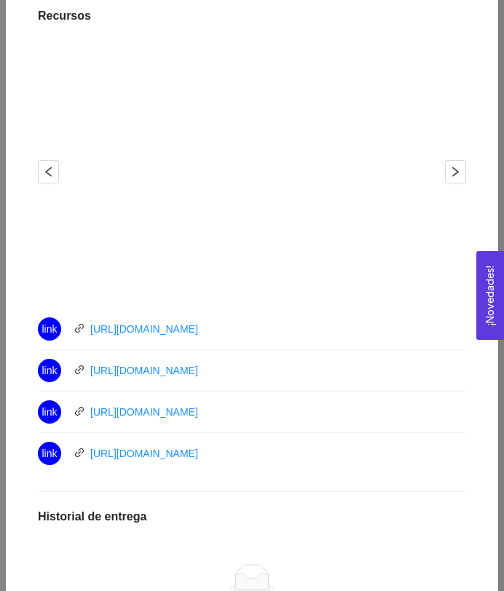
drag, startPoint x: 272, startPoint y: 325, endPoint x: 85, endPoint y: 334, distance: 186.6
click at [84, 334] on div "link [URL][DOMAIN_NAME]" at bounding box center [202, 328] width 328 height 23
click at [247, 368] on div "link [URL][DOMAIN_NAME]" at bounding box center [202, 370] width 328 height 23
drag, startPoint x: 259, startPoint y: 368, endPoint x: 88, endPoint y: 373, distance: 171.1
click at [88, 373] on div "link [URL][DOMAIN_NAME]" at bounding box center [202, 370] width 328 height 23
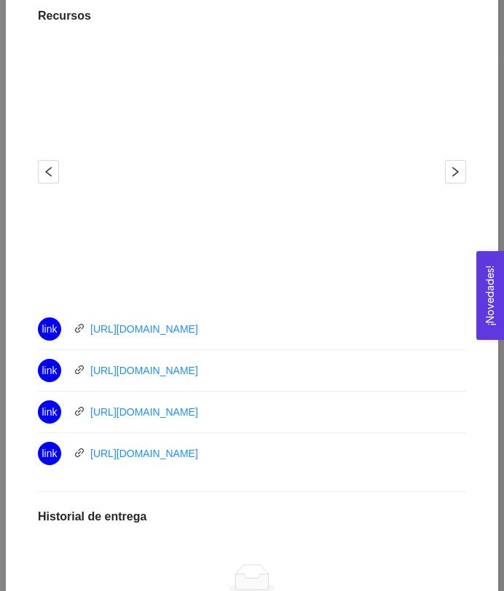
click at [265, 414] on div "link [URL][DOMAIN_NAME]" at bounding box center [202, 411] width 328 height 23
drag, startPoint x: 275, startPoint y: 410, endPoint x: 91, endPoint y: 411, distance: 184.2
click at [91, 411] on div "link [URL][DOMAIN_NAME]" at bounding box center [202, 411] width 328 height 23
click at [245, 456] on div "link [URL][DOMAIN_NAME]" at bounding box center [202, 453] width 328 height 23
drag, startPoint x: 253, startPoint y: 454, endPoint x: 90, endPoint y: 458, distance: 163.8
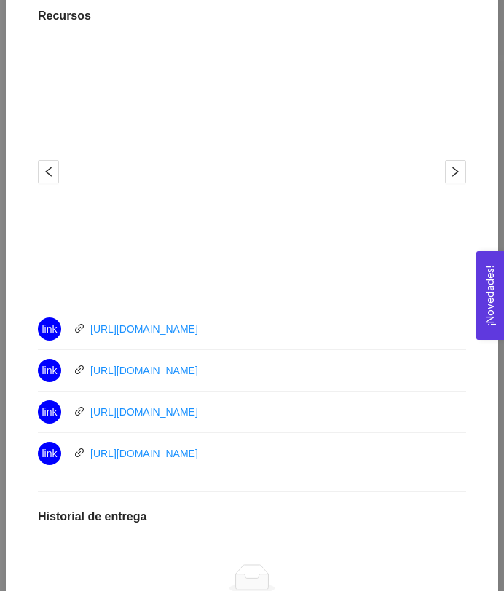
click at [90, 458] on div "link [URL][DOMAIN_NAME]" at bounding box center [202, 453] width 328 height 23
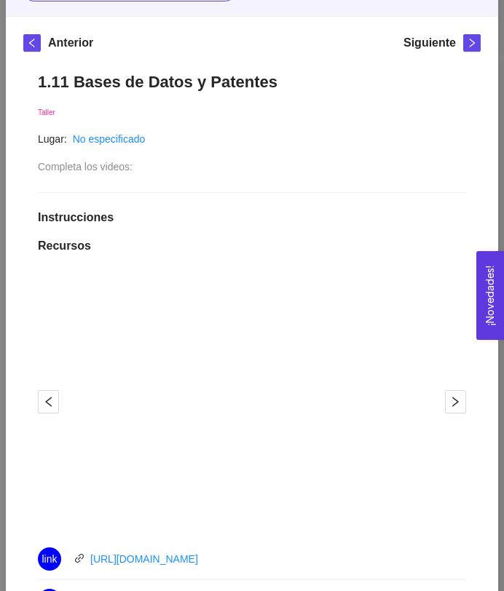
scroll to position [122, 0]
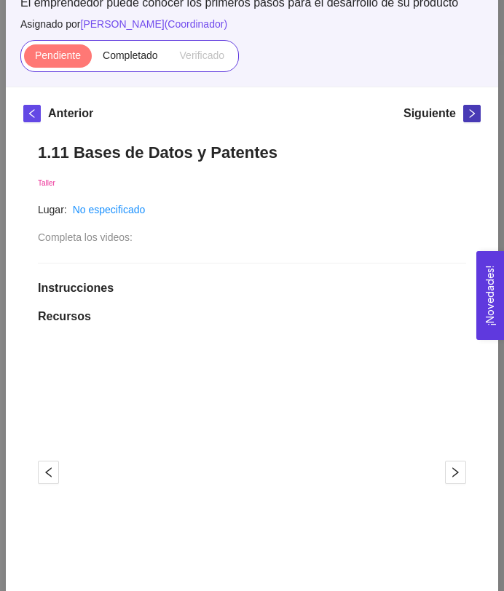
click at [475, 114] on icon "right" at bounding box center [472, 113] width 10 height 10
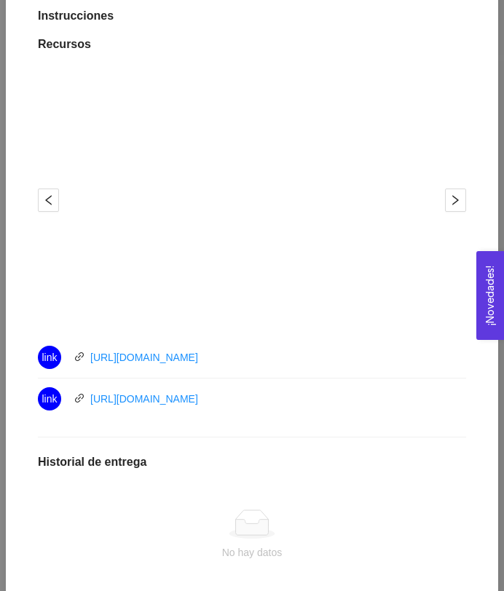
scroll to position [494, 0]
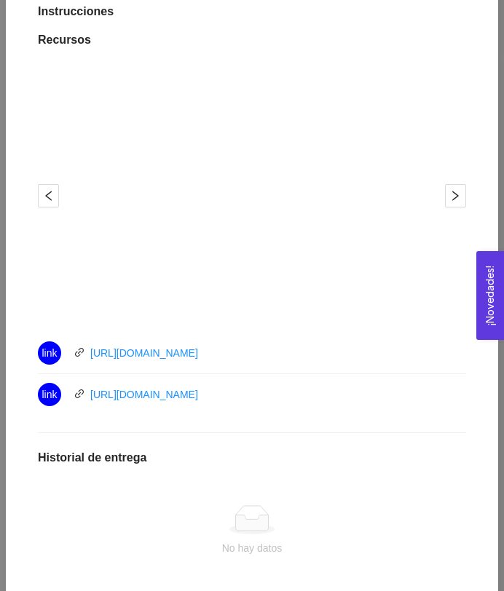
click at [245, 359] on div "link [URL][DOMAIN_NAME]" at bounding box center [202, 352] width 328 height 23
drag, startPoint x: 272, startPoint y: 355, endPoint x: 78, endPoint y: 358, distance: 194.4
click at [77, 359] on div "link [URL][DOMAIN_NAME]" at bounding box center [202, 352] width 328 height 23
drag, startPoint x: 273, startPoint y: 390, endPoint x: 92, endPoint y: 400, distance: 180.8
click at [92, 400] on div "link [URL][DOMAIN_NAME]" at bounding box center [202, 394] width 328 height 23
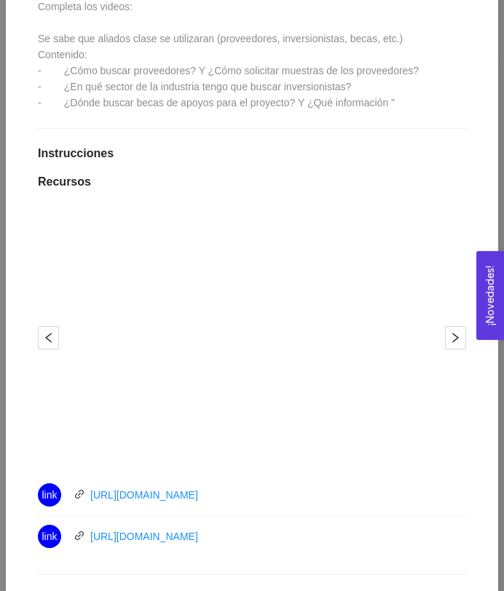
scroll to position [213, 0]
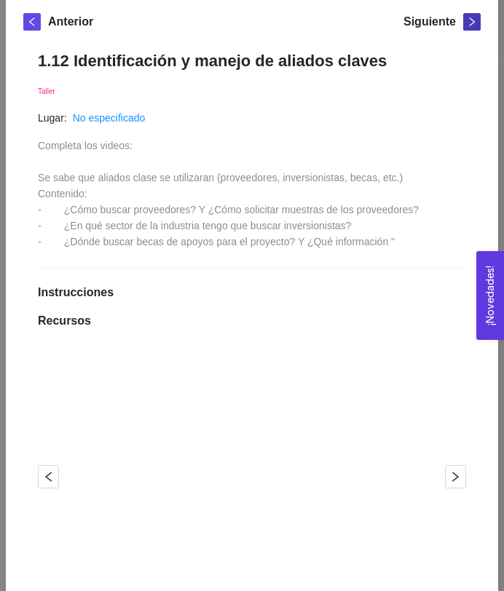
click at [467, 27] on button "button" at bounding box center [471, 21] width 17 height 17
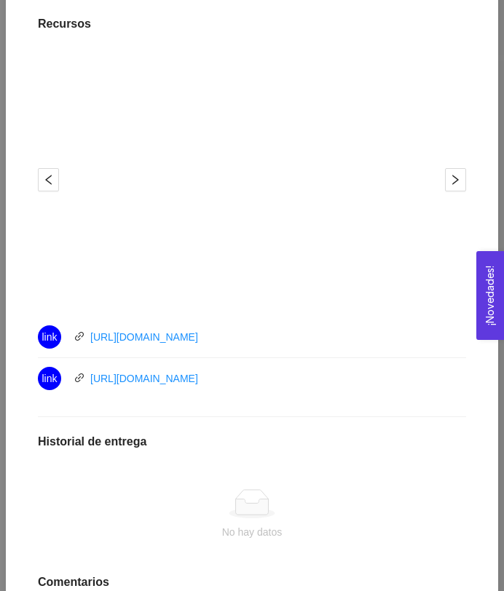
scroll to position [447, 0]
click at [253, 354] on li "link [URL][DOMAIN_NAME]" at bounding box center [252, 336] width 428 height 41
drag, startPoint x: 252, startPoint y: 334, endPoint x: 92, endPoint y: 336, distance: 160.2
click at [92, 336] on div "link [URL][DOMAIN_NAME]" at bounding box center [202, 336] width 328 height 23
drag, startPoint x: 262, startPoint y: 381, endPoint x: 90, endPoint y: 384, distance: 172.6
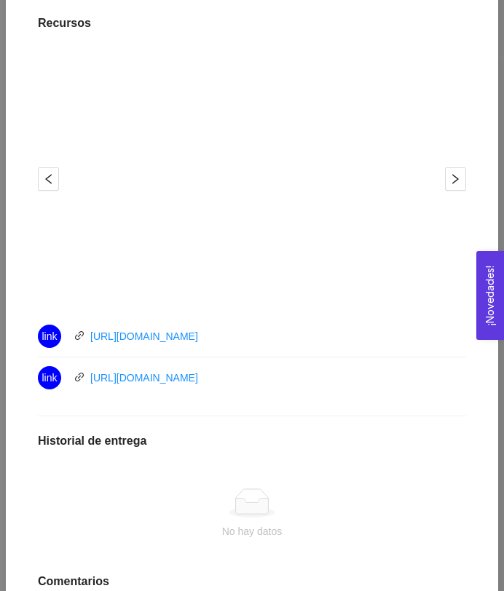
click at [90, 384] on div "link [URL][DOMAIN_NAME]" at bounding box center [202, 377] width 328 height 23
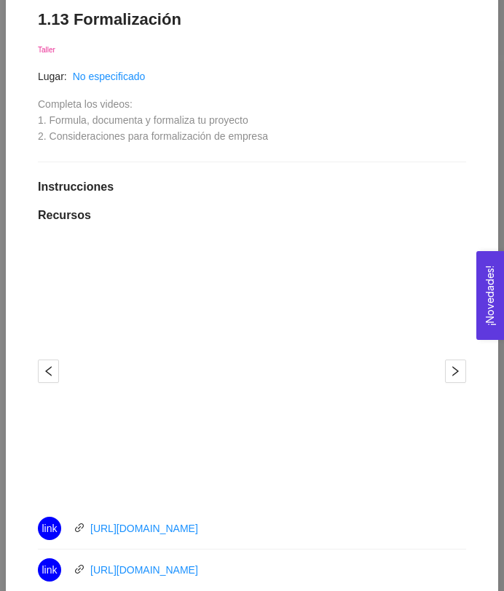
scroll to position [167, 0]
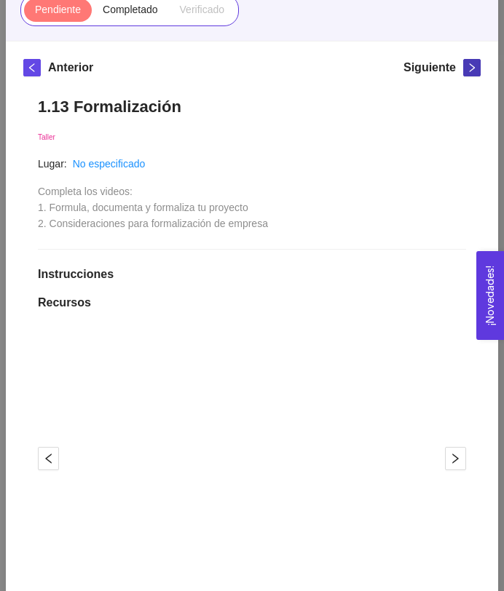
click at [475, 74] on button "button" at bounding box center [471, 67] width 17 height 17
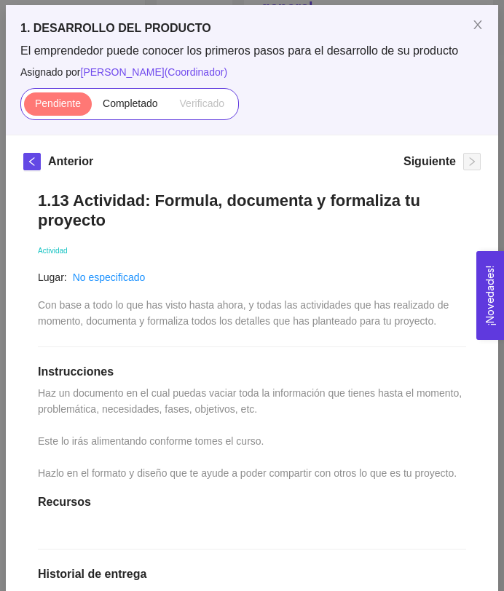
scroll to position [0, 0]
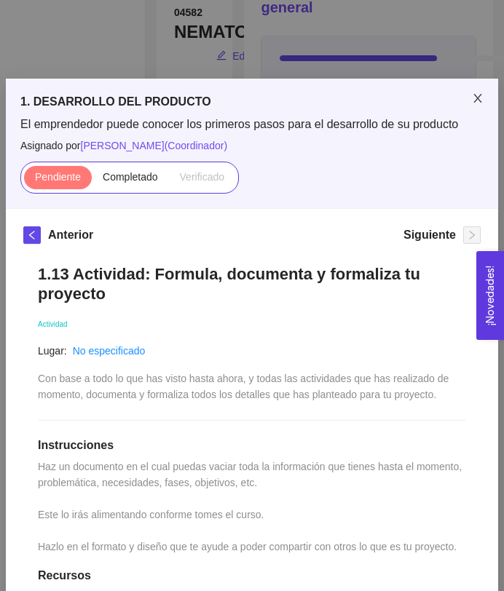
click at [475, 104] on icon "close" at bounding box center [478, 98] width 12 height 12
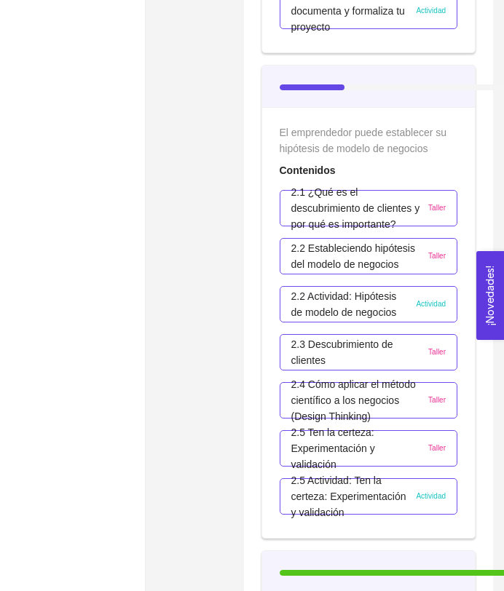
scroll to position [1434, 0]
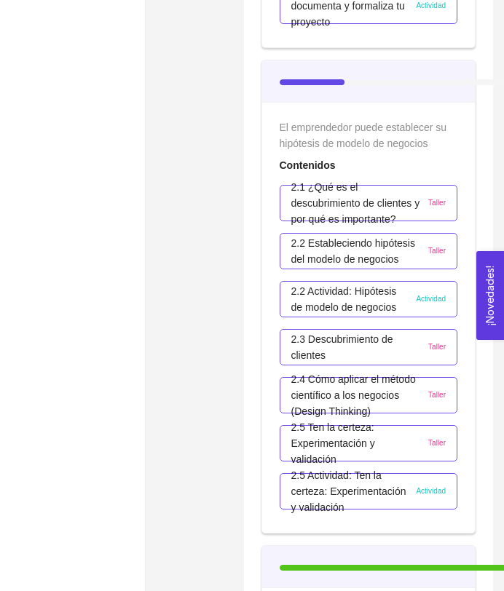
click at [326, 209] on p "2.1 ¿Qué es el descubrimiento de clientes y por qué es importante?" at bounding box center [356, 203] width 130 height 48
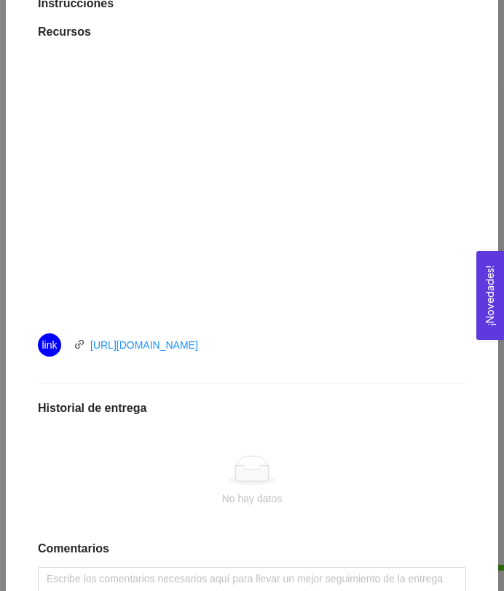
scroll to position [451, 0]
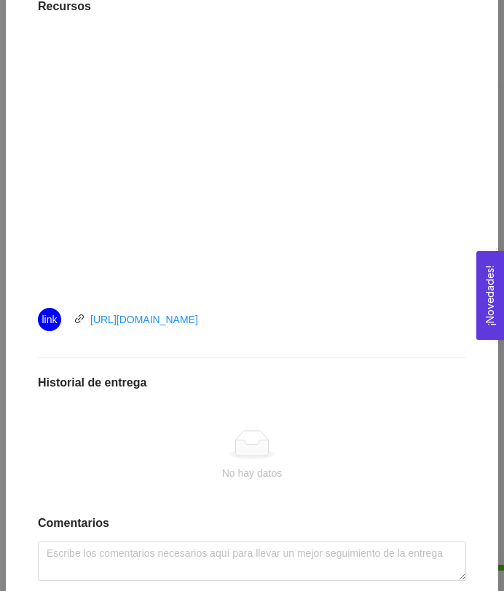
drag, startPoint x: 255, startPoint y: 317, endPoint x: 84, endPoint y: 315, distance: 171.1
click at [83, 315] on div "link [URL][DOMAIN_NAME]" at bounding box center [202, 319] width 328 height 23
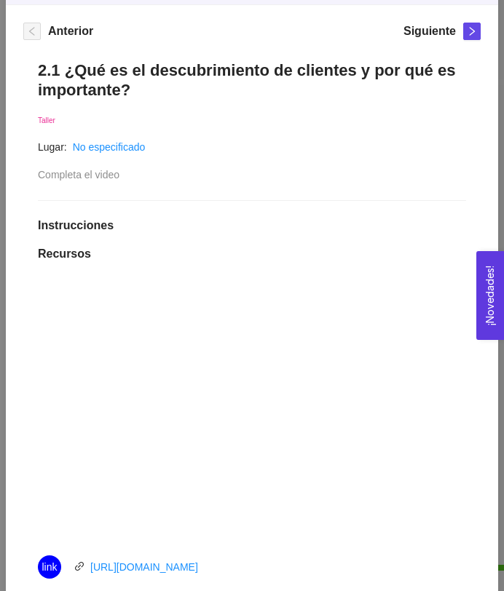
scroll to position [70, 0]
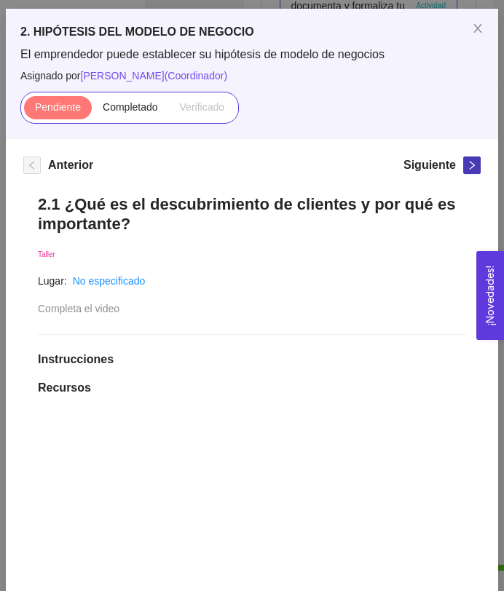
click at [470, 168] on icon "right" at bounding box center [472, 165] width 10 height 10
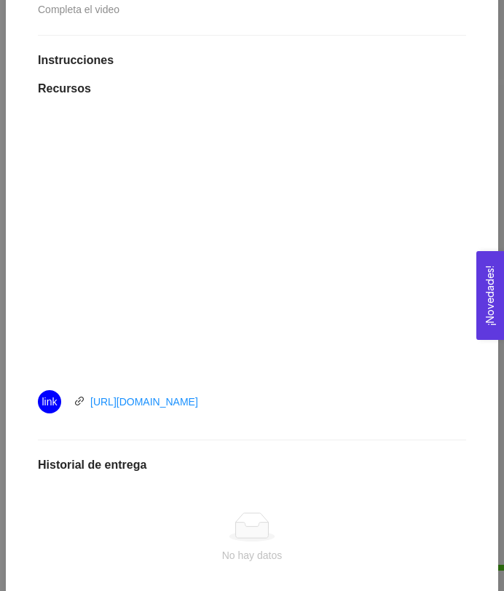
scroll to position [357, 0]
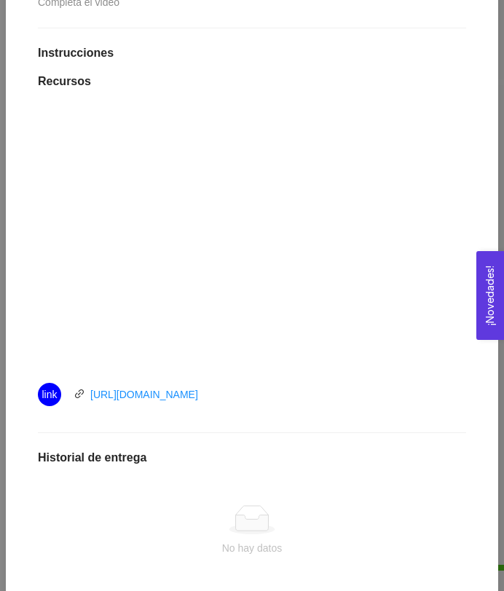
drag, startPoint x: 241, startPoint y: 394, endPoint x: 76, endPoint y: 403, distance: 164.8
click at [76, 403] on div "link [URL][DOMAIN_NAME]" at bounding box center [202, 394] width 328 height 23
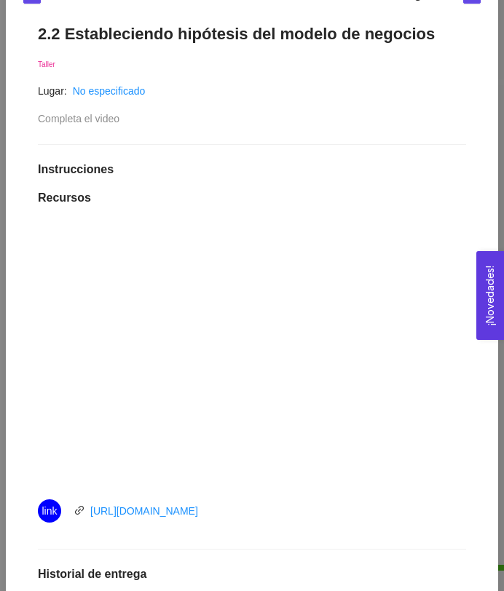
scroll to position [183, 0]
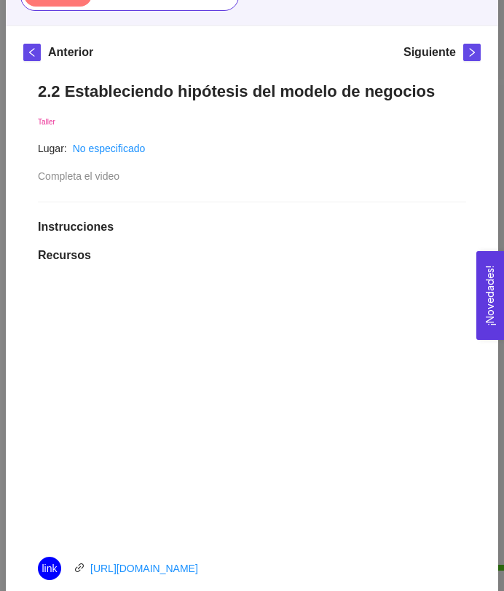
click at [462, 59] on div "Siguiente" at bounding box center [441, 55] width 77 height 23
click at [470, 55] on icon "right" at bounding box center [472, 52] width 5 height 9
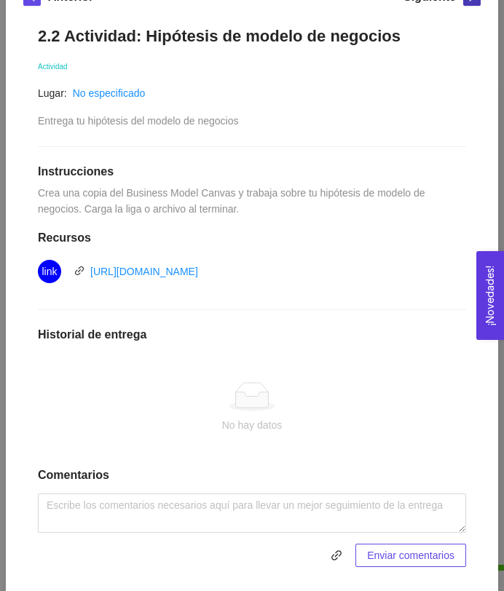
scroll to position [254, 0]
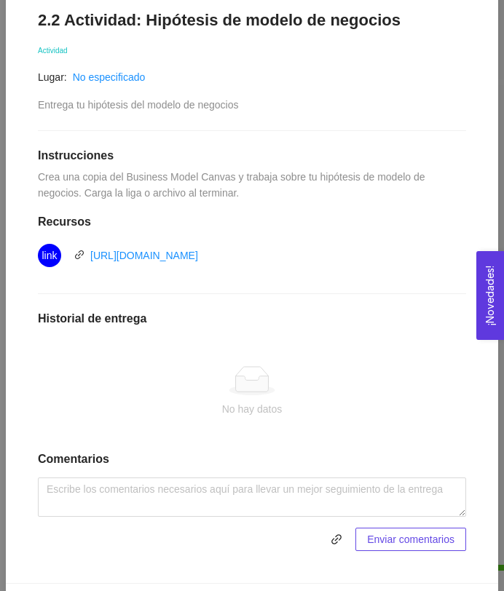
drag, startPoint x: 387, startPoint y: 256, endPoint x: 135, endPoint y: 266, distance: 252.1
click at [134, 266] on div "link [URL][DOMAIN_NAME]" at bounding box center [252, 255] width 428 height 23
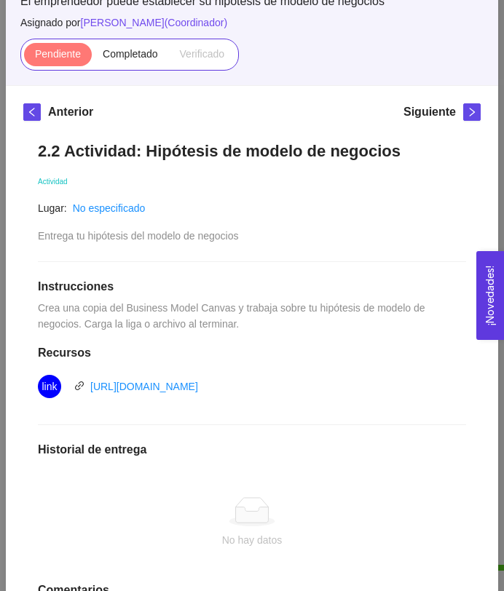
scroll to position [0, 0]
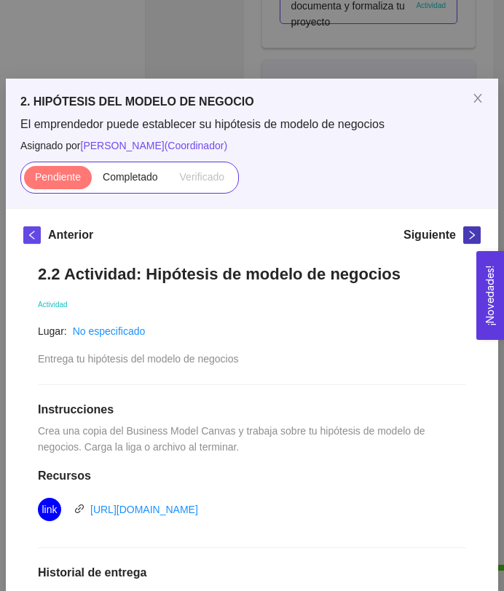
click at [478, 235] on span "right" at bounding box center [472, 235] width 16 height 10
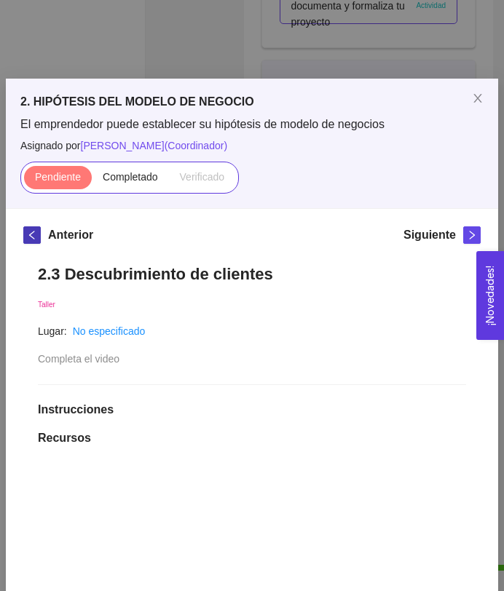
click at [33, 240] on icon "left" at bounding box center [32, 235] width 10 height 10
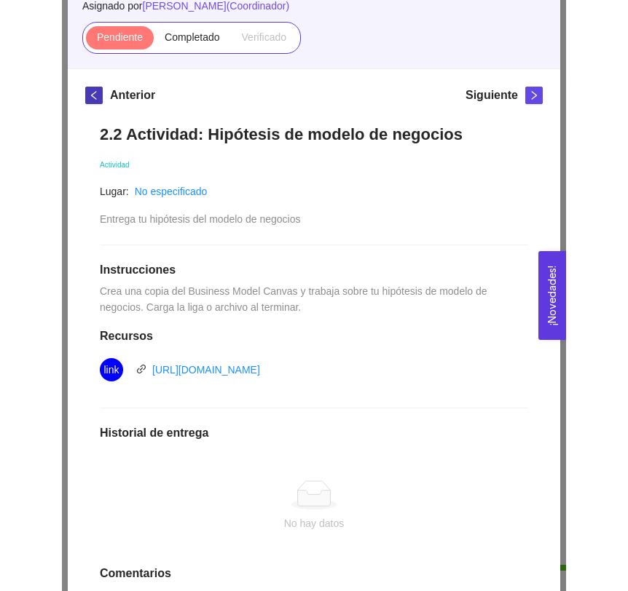
scroll to position [68, 0]
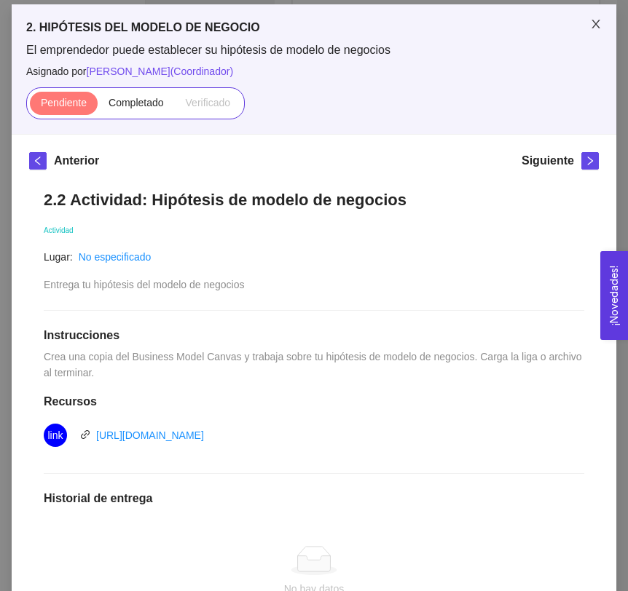
click at [593, 31] on span "Close" at bounding box center [595, 24] width 41 height 41
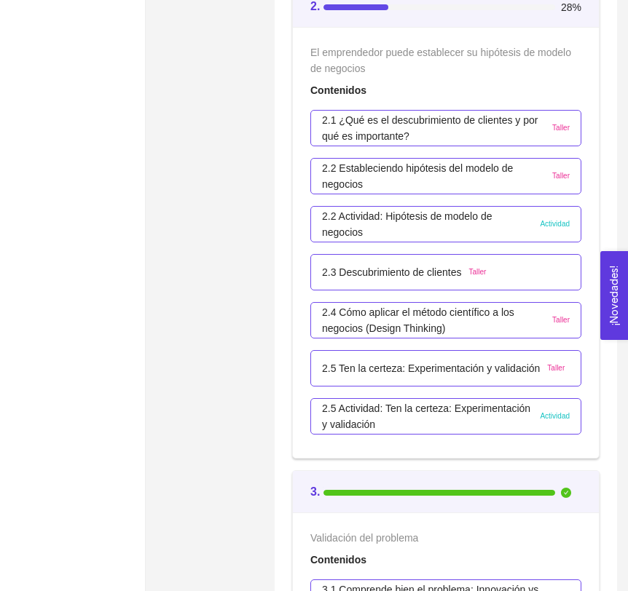
scroll to position [1484, 0]
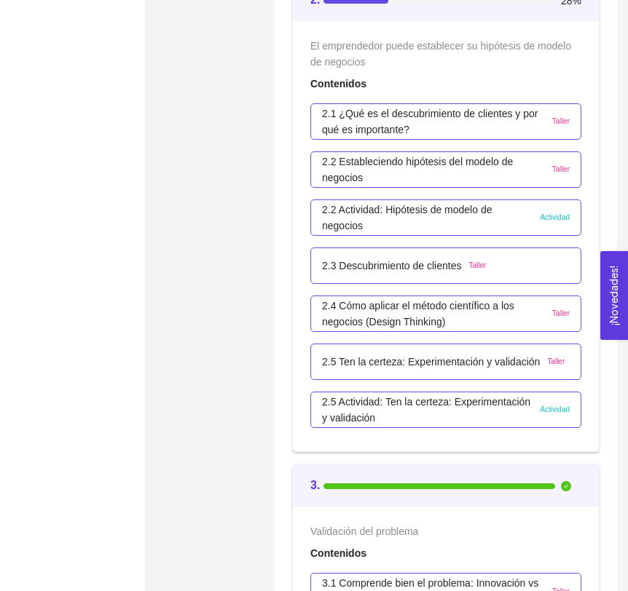
click at [371, 226] on p "2.2 Actividad: Hipótesis de modelo de negocios" at bounding box center [427, 218] width 210 height 32
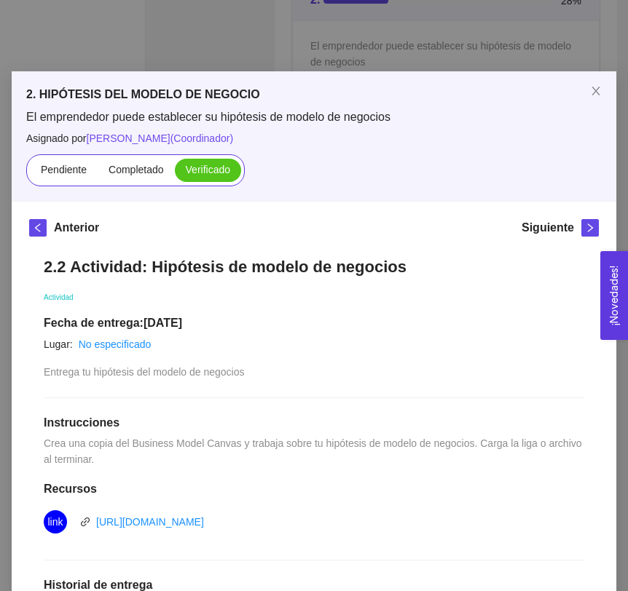
scroll to position [0, 0]
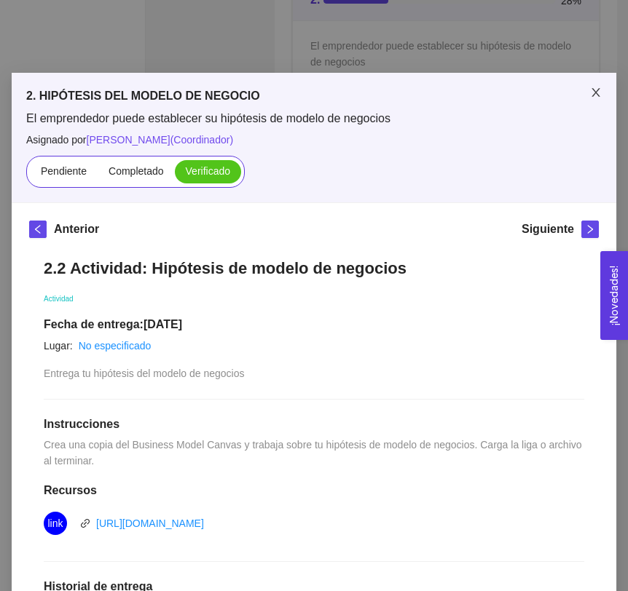
click at [592, 90] on icon "close" at bounding box center [596, 93] width 12 height 12
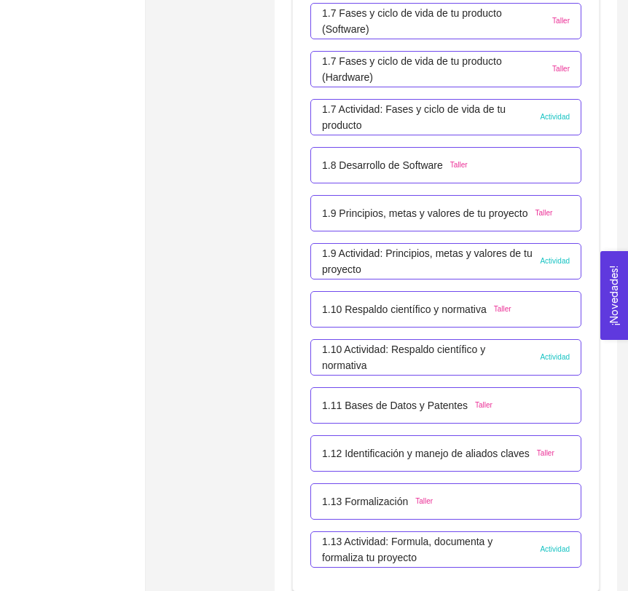
scroll to position [845, 0]
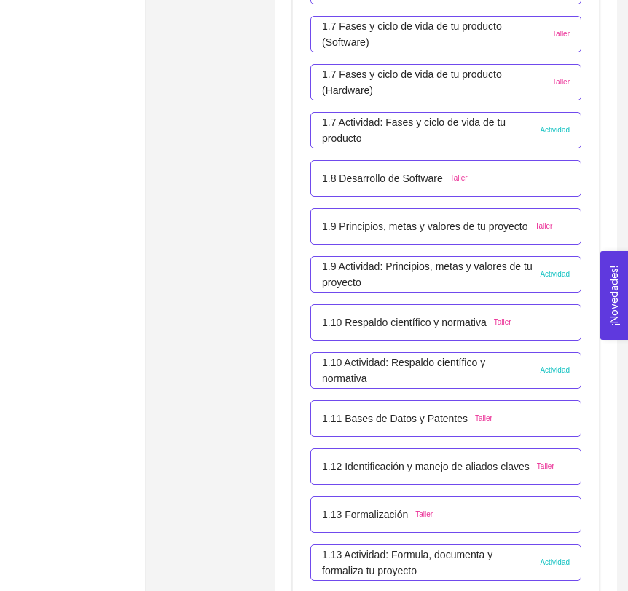
click at [357, 131] on p "1.7 Actividad: Fases y ciclo de vida de tu producto" at bounding box center [427, 130] width 210 height 32
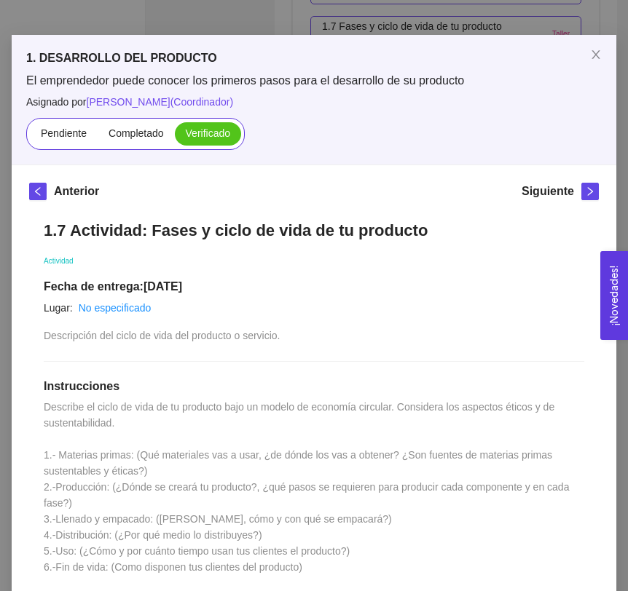
scroll to position [0, 0]
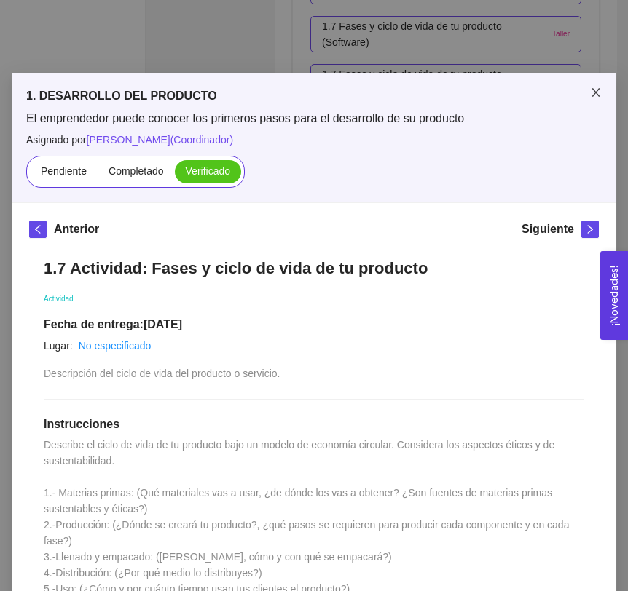
click at [596, 92] on icon "close" at bounding box center [595, 92] width 8 height 9
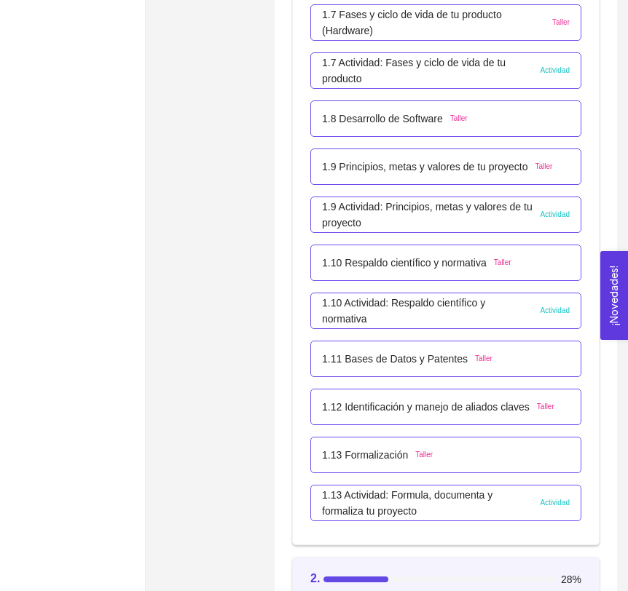
scroll to position [946, 0]
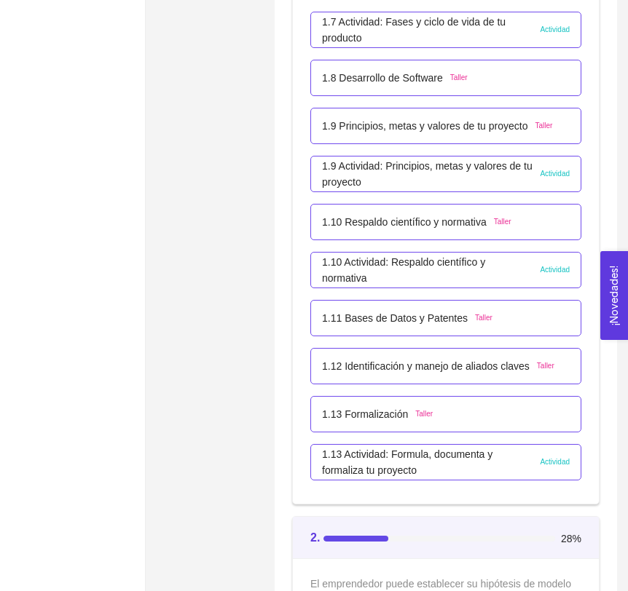
click at [368, 262] on p "1.10 Actividad: Respaldo científico y normativa" at bounding box center [427, 270] width 210 height 32
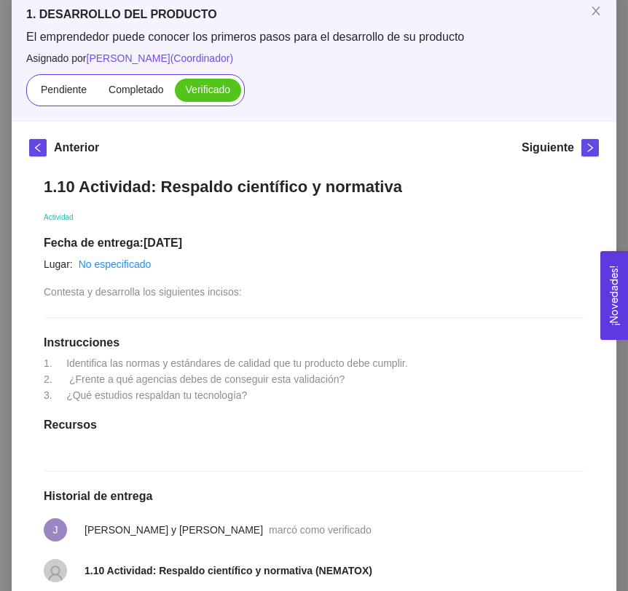
scroll to position [23, 0]
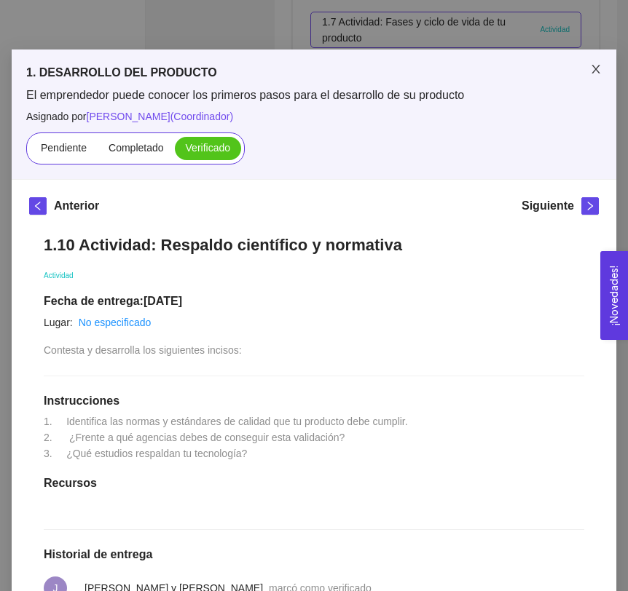
click at [594, 70] on icon "close" at bounding box center [595, 69] width 8 height 9
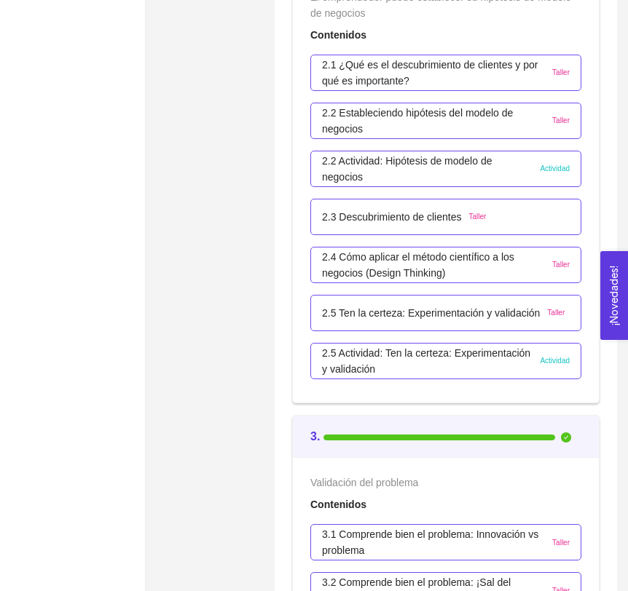
scroll to position [1531, 0]
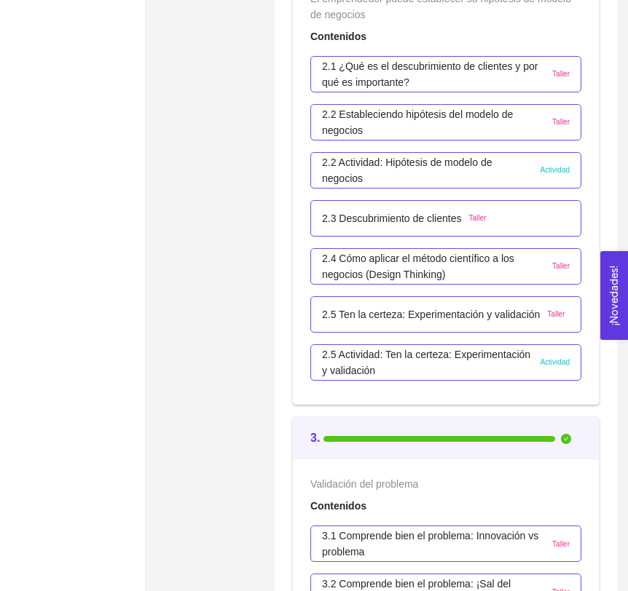
click at [368, 178] on p "2.2 Actividad: Hipótesis de modelo de negocios" at bounding box center [427, 170] width 210 height 32
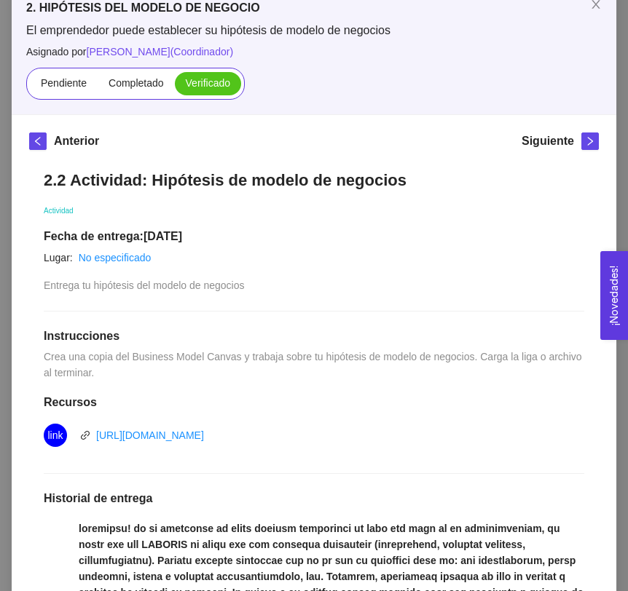
scroll to position [79, 0]
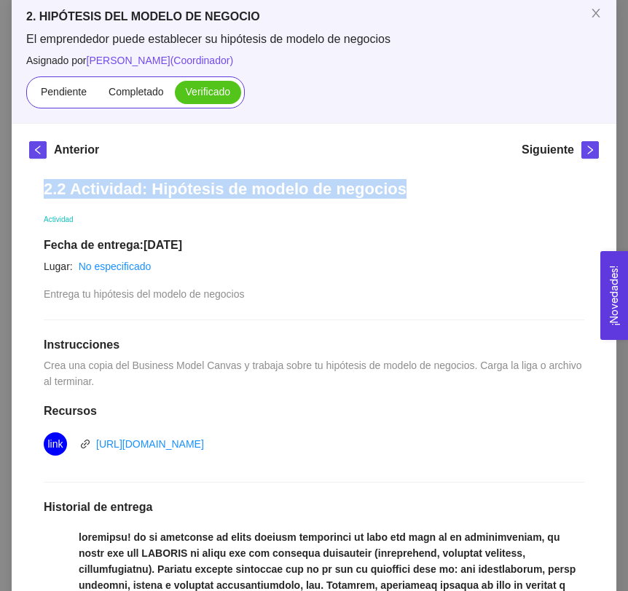
drag, startPoint x: 41, startPoint y: 188, endPoint x: 429, endPoint y: 187, distance: 387.3
click at [430, 190] on div "2.2 Actividad: Hipótesis de modelo de negocios Actividad Fecha de entrega: [DAT…" at bounding box center [313, 586] width 569 height 842
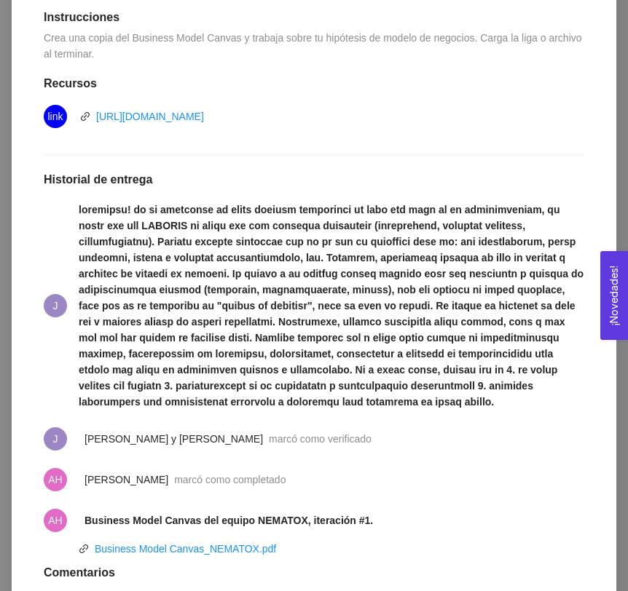
scroll to position [428, 0]
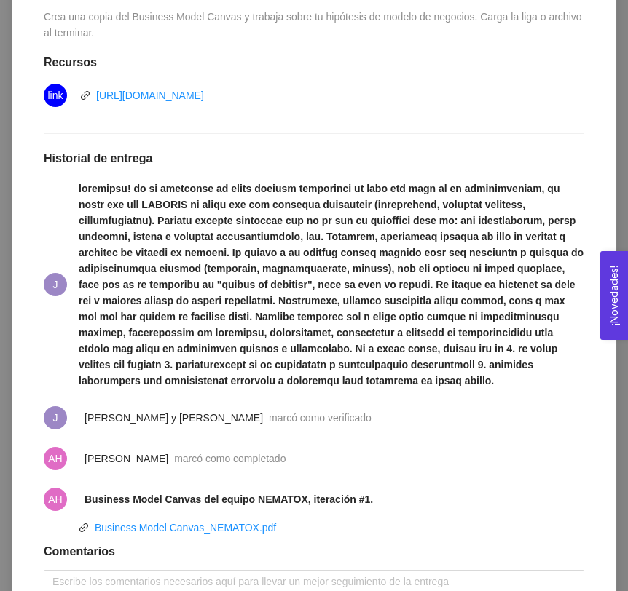
click at [85, 192] on strong at bounding box center [331, 285] width 504 height 204
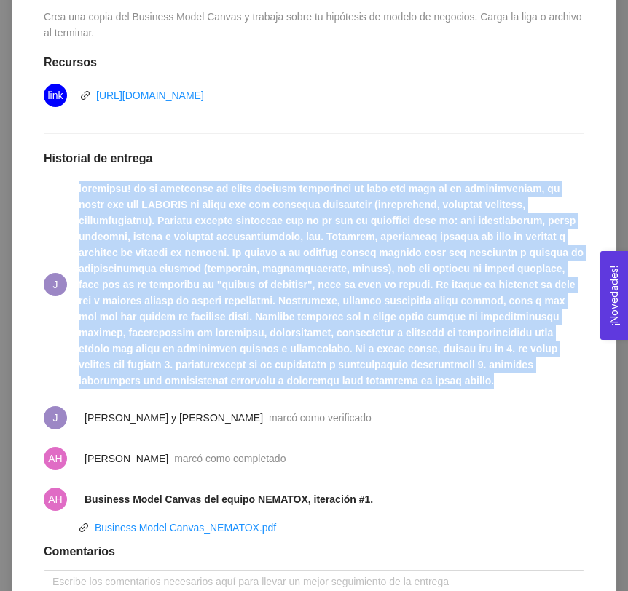
drag, startPoint x: 76, startPoint y: 188, endPoint x: 566, endPoint y: 392, distance: 531.6
click at [567, 394] on li "J" at bounding box center [314, 285] width 540 height 226
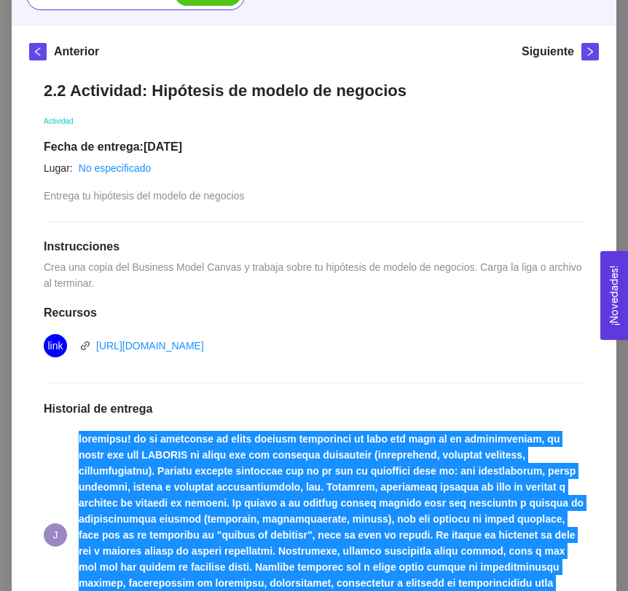
scroll to position [0, 0]
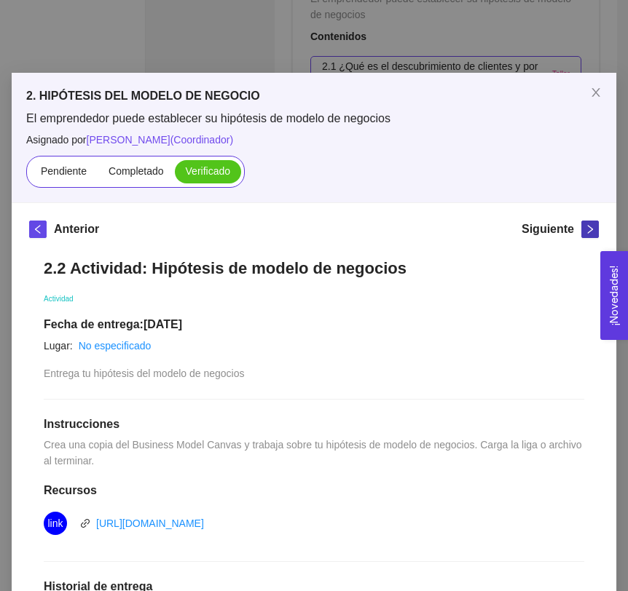
click at [593, 234] on button "button" at bounding box center [589, 229] width 17 height 17
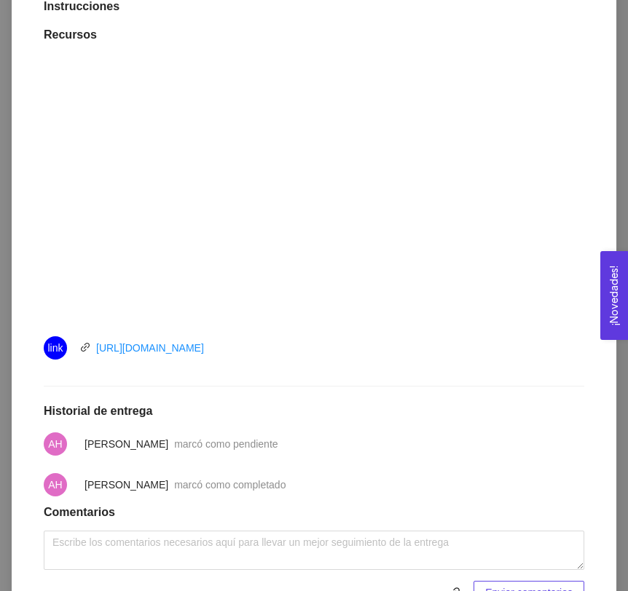
scroll to position [475, 0]
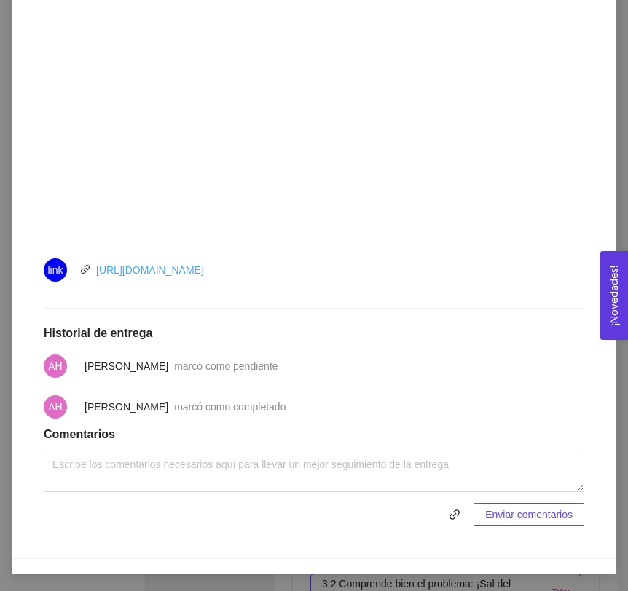
drag, startPoint x: 274, startPoint y: 265, endPoint x: 98, endPoint y: 271, distance: 177.0
click at [98, 271] on div "link [URL][DOMAIN_NAME]" at bounding box center [208, 269] width 328 height 23
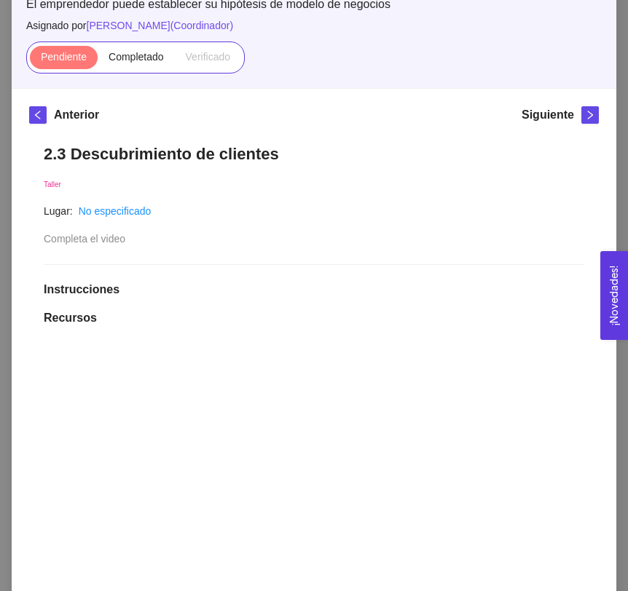
scroll to position [41, 0]
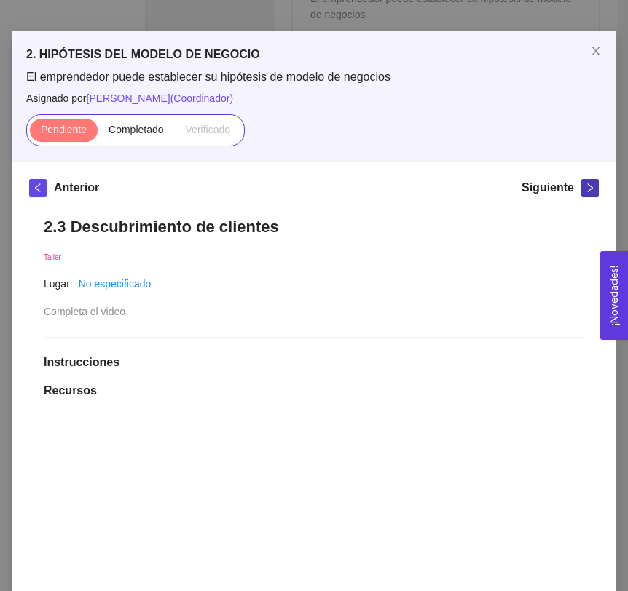
click at [587, 187] on icon "right" at bounding box center [590, 188] width 10 height 10
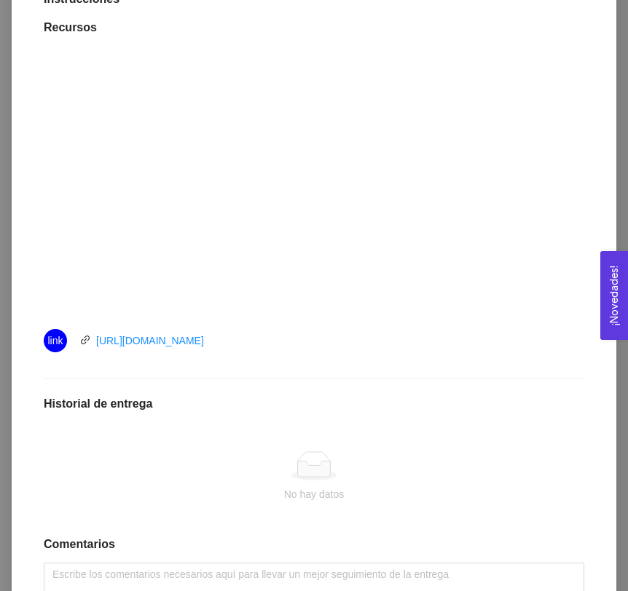
scroll to position [408, 0]
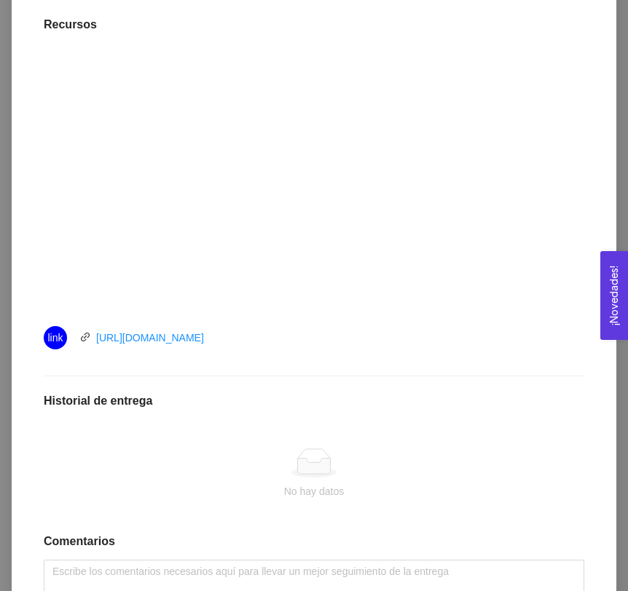
click at [261, 342] on div "link [URL][DOMAIN_NAME]" at bounding box center [208, 337] width 328 height 23
drag, startPoint x: 261, startPoint y: 343, endPoint x: 98, endPoint y: 344, distance: 162.3
click at [98, 344] on div "link [URL][DOMAIN_NAME]" at bounding box center [208, 337] width 328 height 23
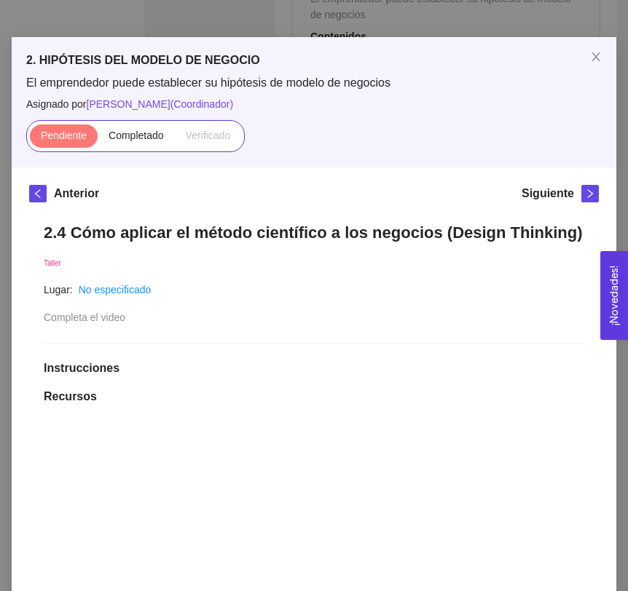
scroll to position [0, 0]
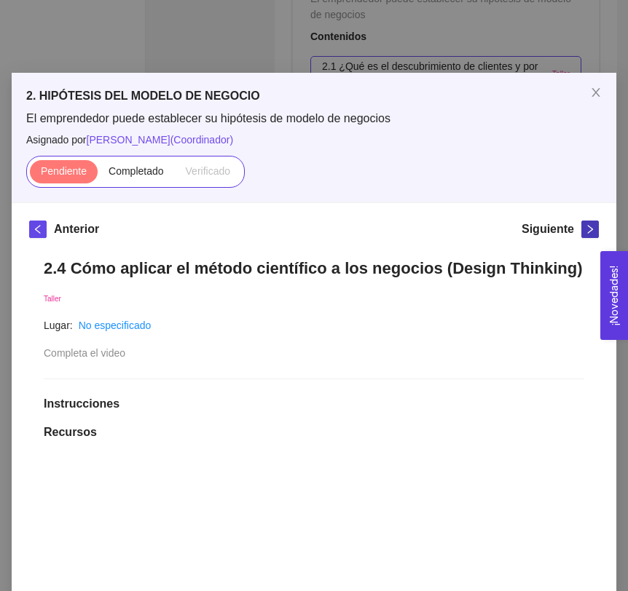
click at [598, 230] on button "button" at bounding box center [589, 229] width 17 height 17
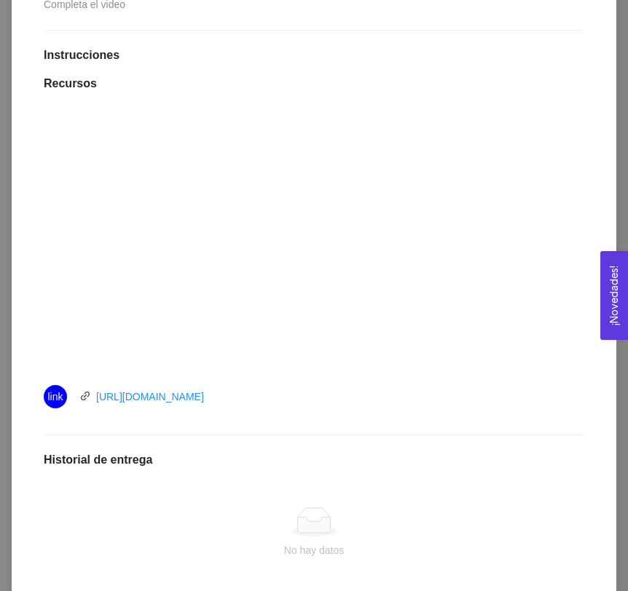
scroll to position [374, 0]
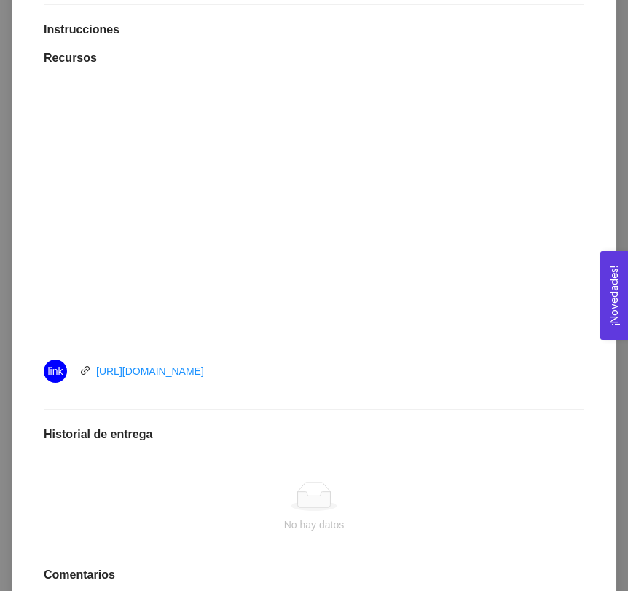
click at [261, 370] on div "link [URL][DOMAIN_NAME]" at bounding box center [208, 371] width 328 height 23
drag, startPoint x: 261, startPoint y: 373, endPoint x: 97, endPoint y: 373, distance: 163.8
click at [97, 373] on div "link [URL][DOMAIN_NAME]" at bounding box center [208, 371] width 328 height 23
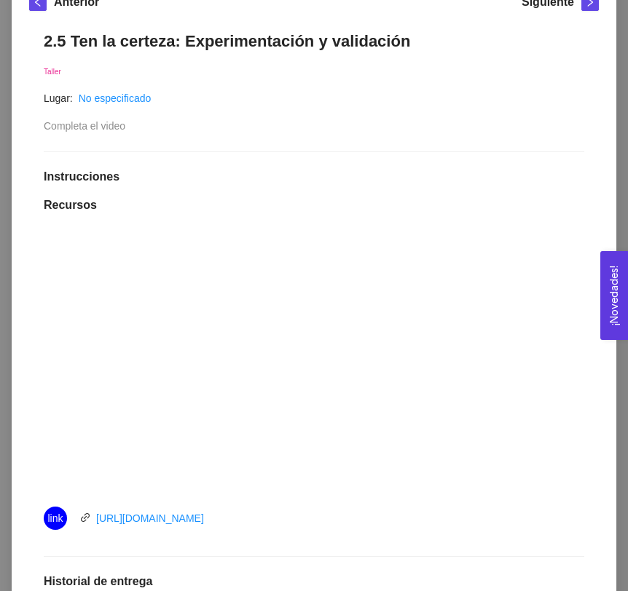
scroll to position [114, 0]
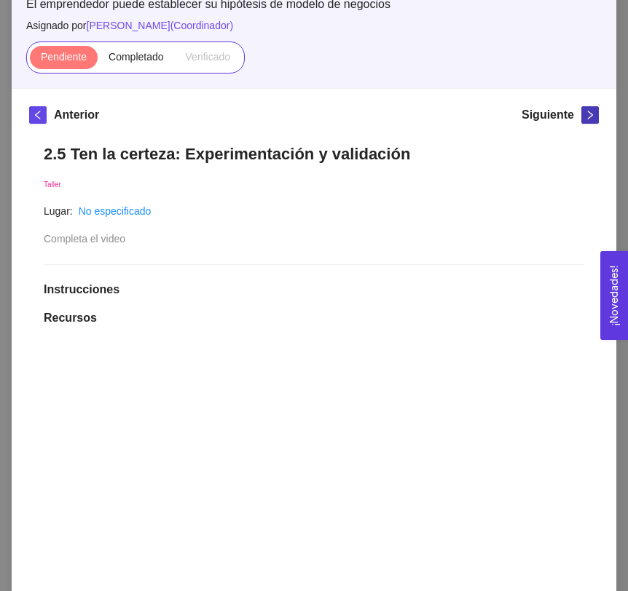
click at [588, 116] on icon "right" at bounding box center [590, 115] width 10 height 10
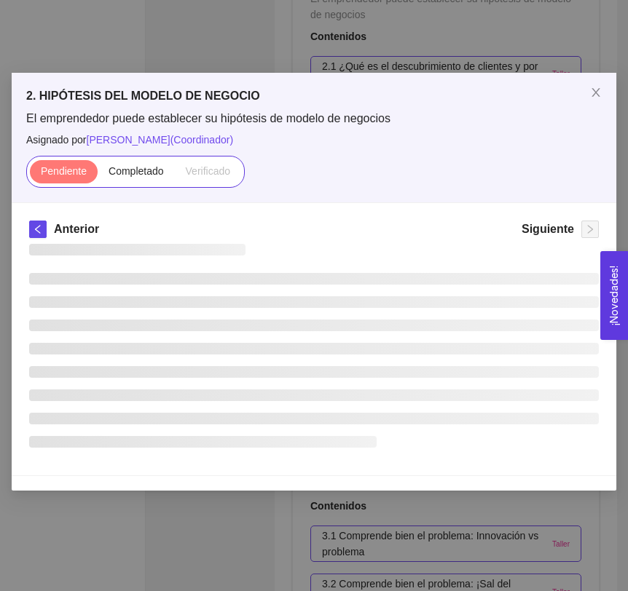
scroll to position [0, 0]
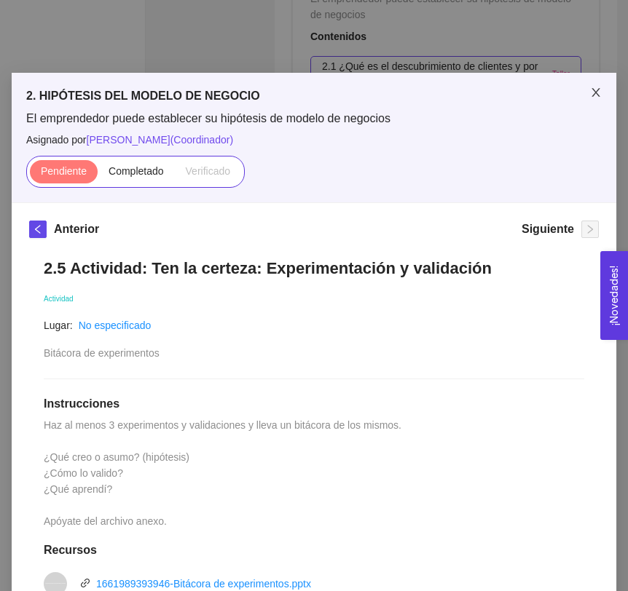
click at [590, 88] on icon "close" at bounding box center [596, 93] width 12 height 12
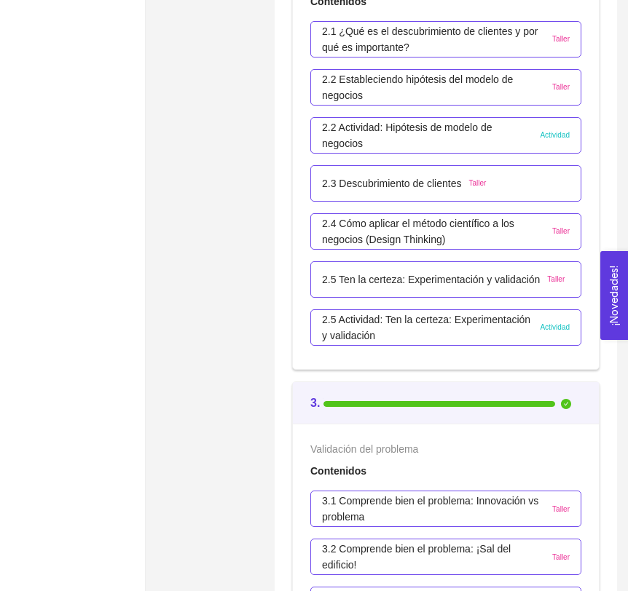
scroll to position [1572, 0]
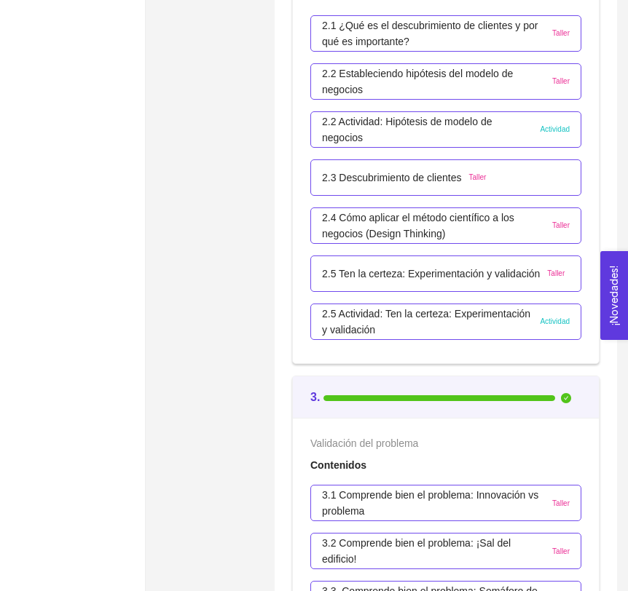
click at [409, 325] on p "2.5 Actividad: Ten la certeza: Experimentación y validación" at bounding box center [427, 322] width 210 height 32
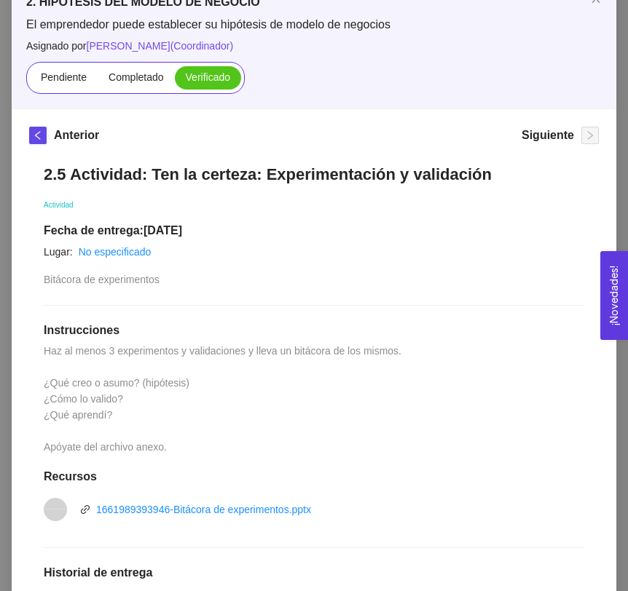
scroll to position [0, 0]
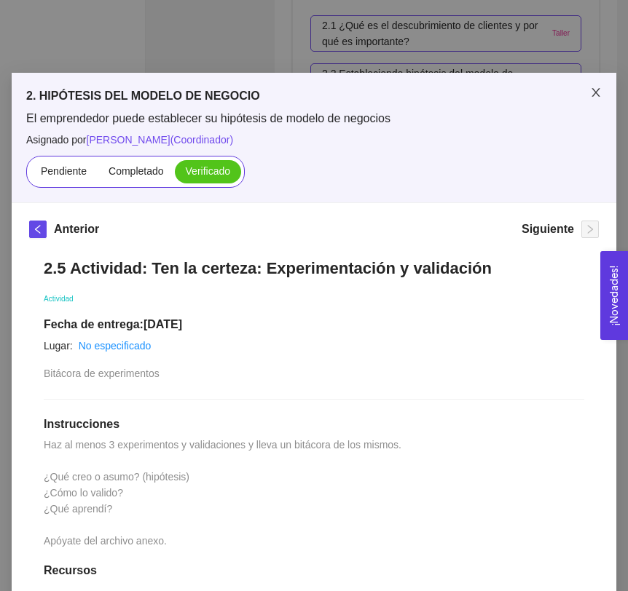
click at [591, 95] on icon "close" at bounding box center [596, 93] width 12 height 12
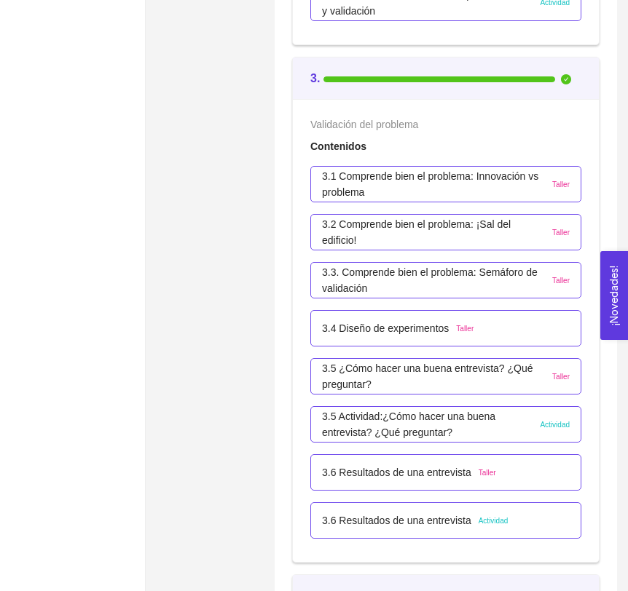
scroll to position [1937, 0]
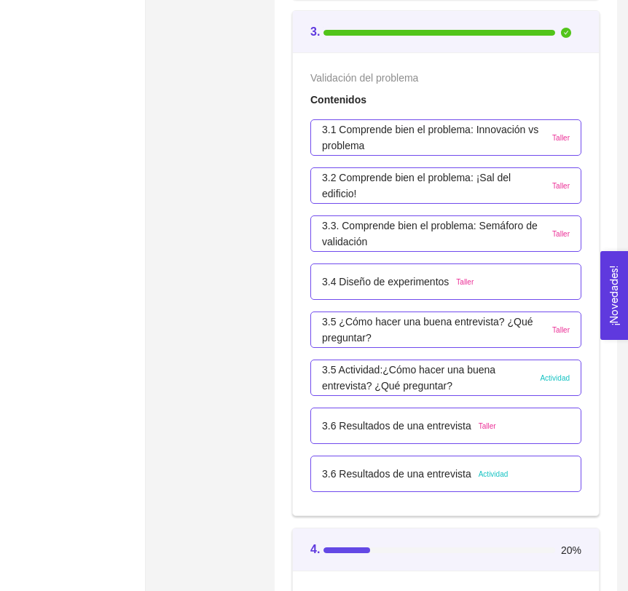
click at [396, 377] on p "3.5 Actividad:¿Cómo hacer una buena entrevista? ¿Qué preguntar?" at bounding box center [427, 378] width 210 height 32
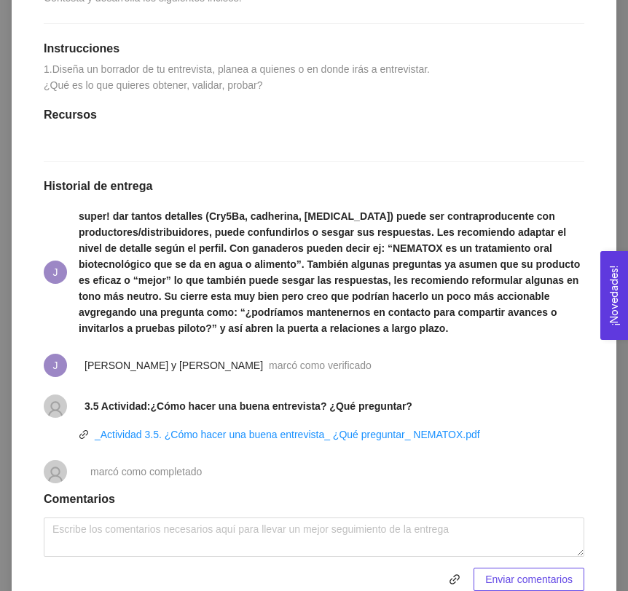
scroll to position [377, 0]
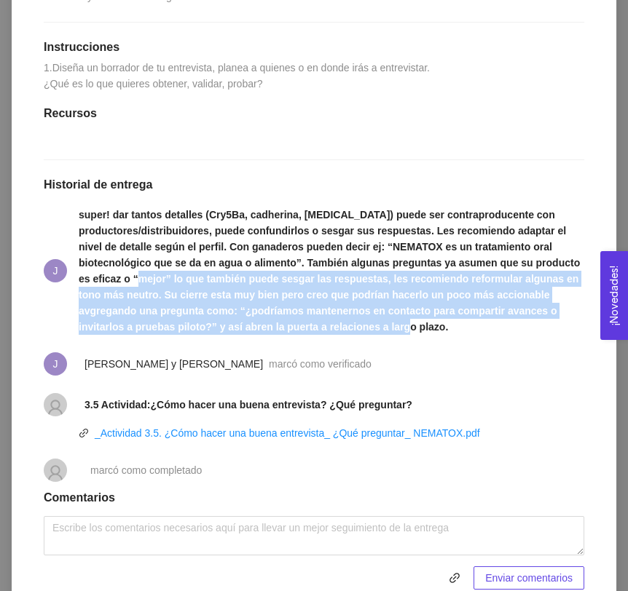
drag, startPoint x: 173, startPoint y: 326, endPoint x: 437, endPoint y: 378, distance: 268.5
click at [438, 335] on span "super! dar tantos detalles (Cry5Ba, cadherina, [MEDICAL_DATA]) puede ser contra…" at bounding box center [331, 271] width 505 height 128
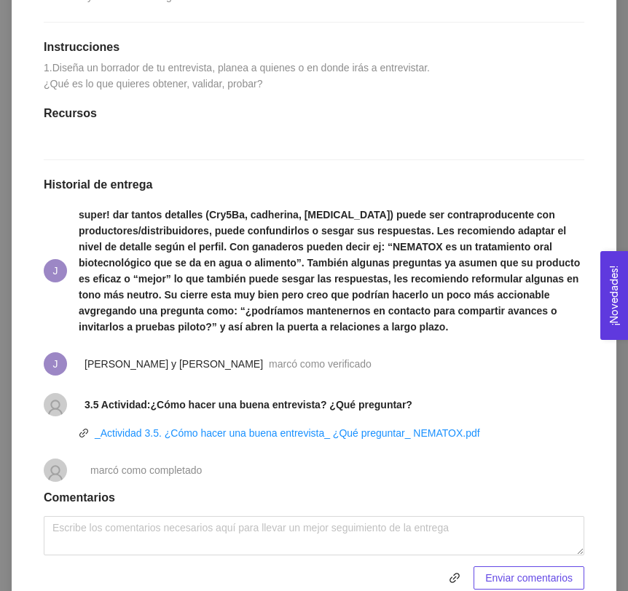
click at [410, 333] on strong "super! dar tantos detalles (Cry5Ba, cadherina, [MEDICAL_DATA]) puede ser contra…" at bounding box center [329, 271] width 501 height 124
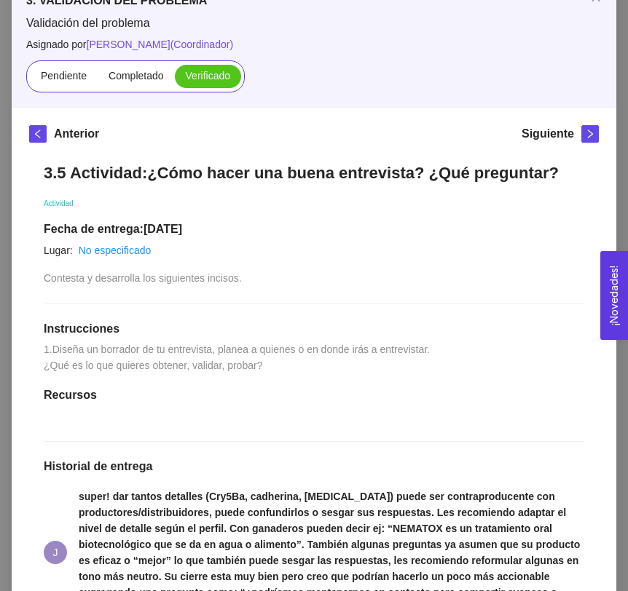
scroll to position [79, 0]
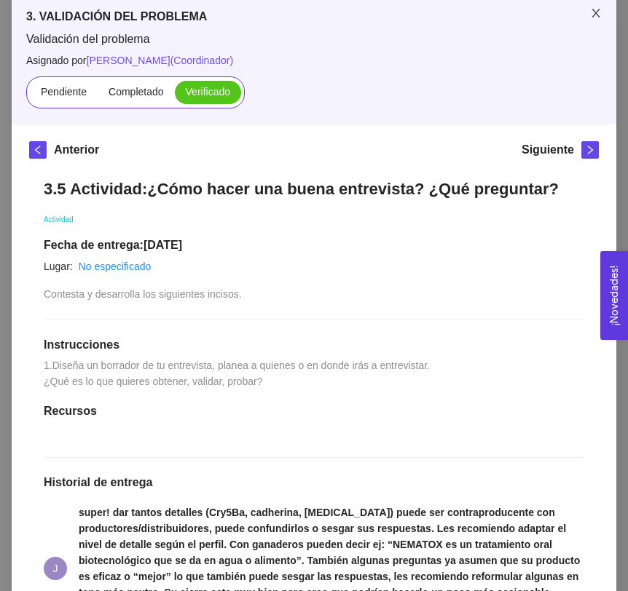
click at [599, 15] on icon "close" at bounding box center [596, 13] width 12 height 12
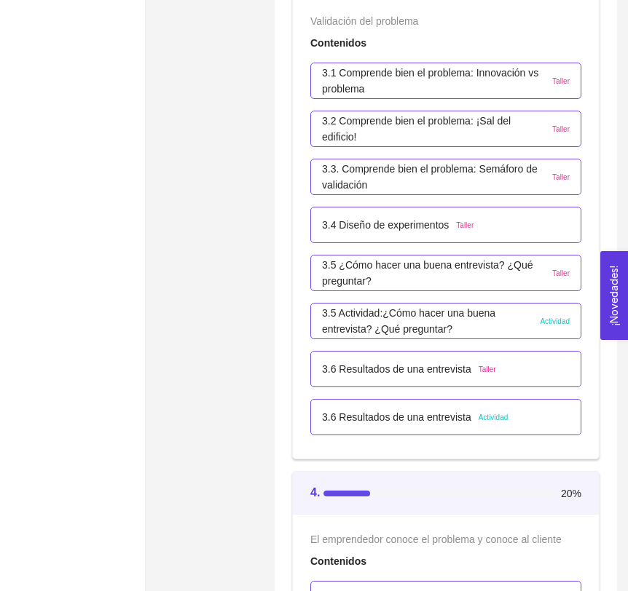
scroll to position [2012, 0]
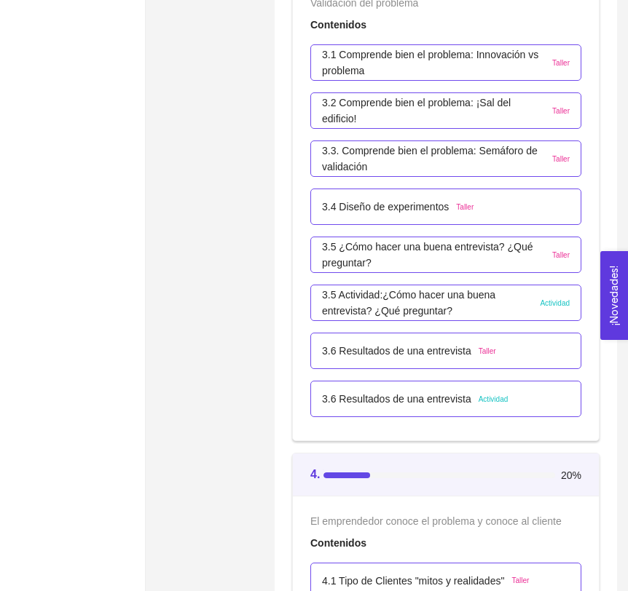
click at [399, 392] on p "3.6 Resultados de una entrevista" at bounding box center [396, 399] width 149 height 16
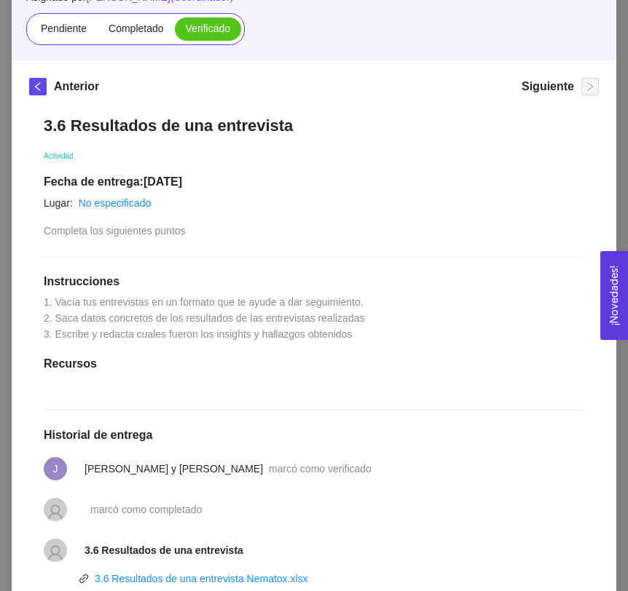
scroll to position [0, 0]
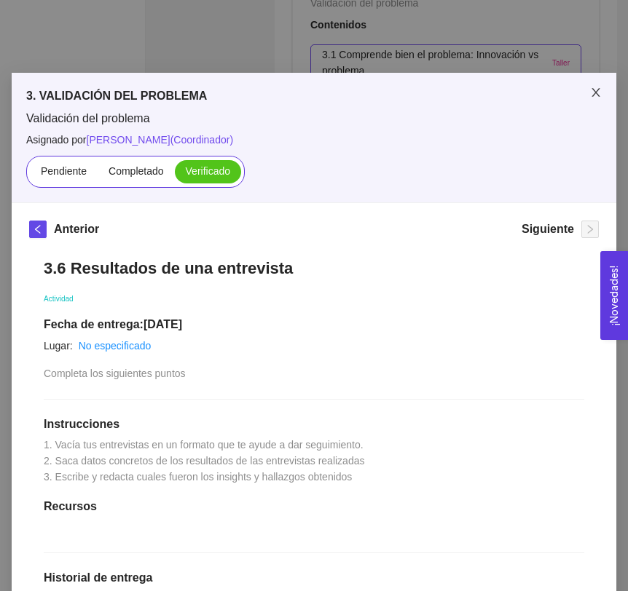
click at [592, 98] on icon "close" at bounding box center [596, 93] width 12 height 12
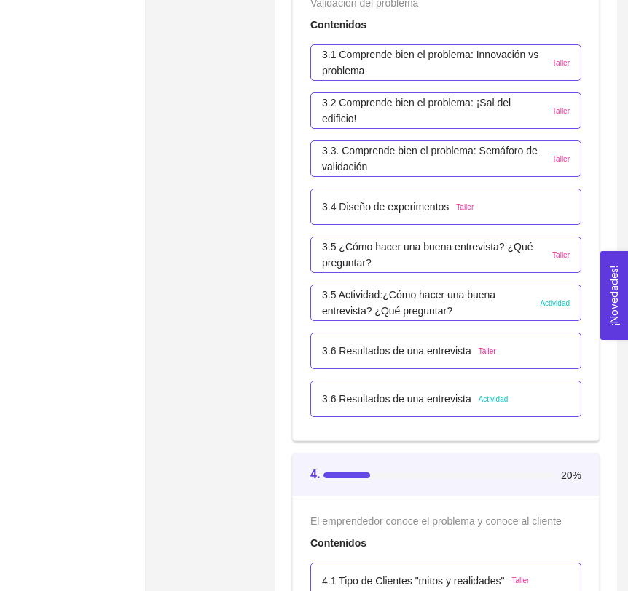
click at [462, 68] on p "3.1 Comprende bien el problema: Innovación vs problema" at bounding box center [433, 63] width 223 height 32
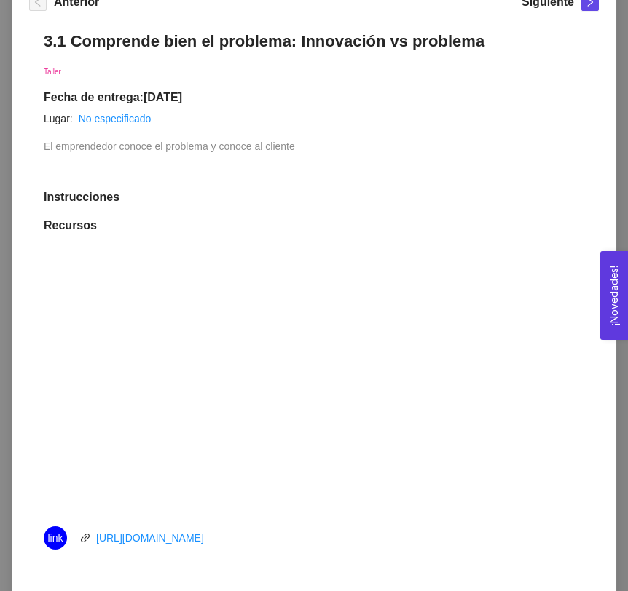
scroll to position [495, 0]
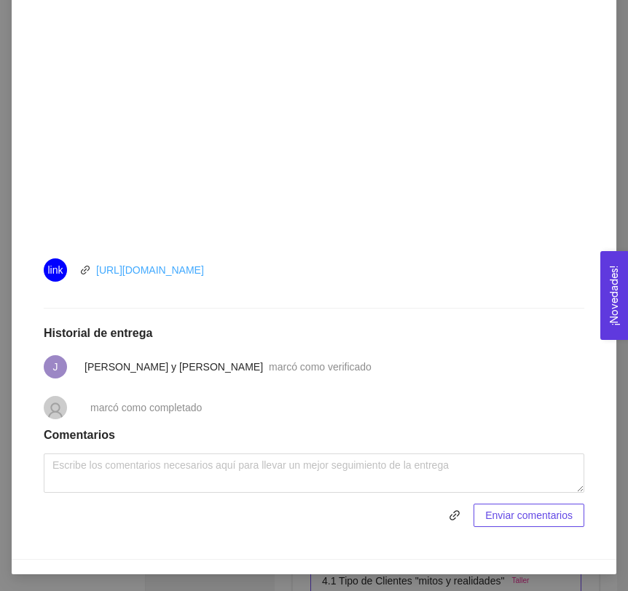
drag, startPoint x: 264, startPoint y: 270, endPoint x: 98, endPoint y: 272, distance: 166.7
click at [98, 272] on div "link [URL][DOMAIN_NAME]" at bounding box center [208, 269] width 328 height 23
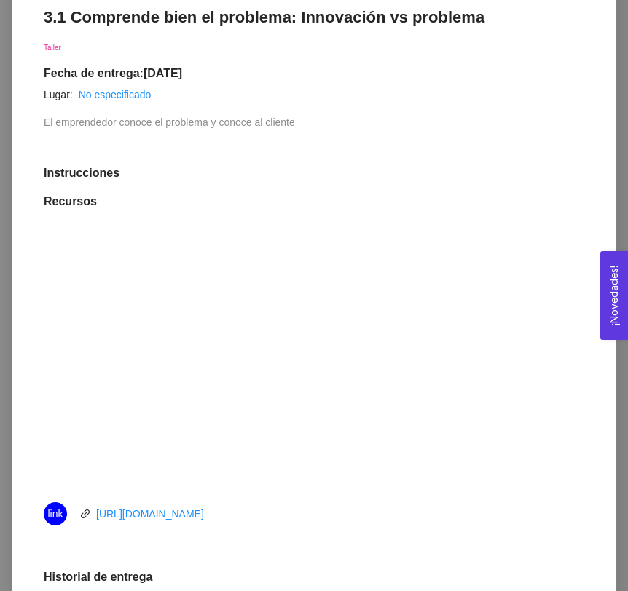
scroll to position [0, 0]
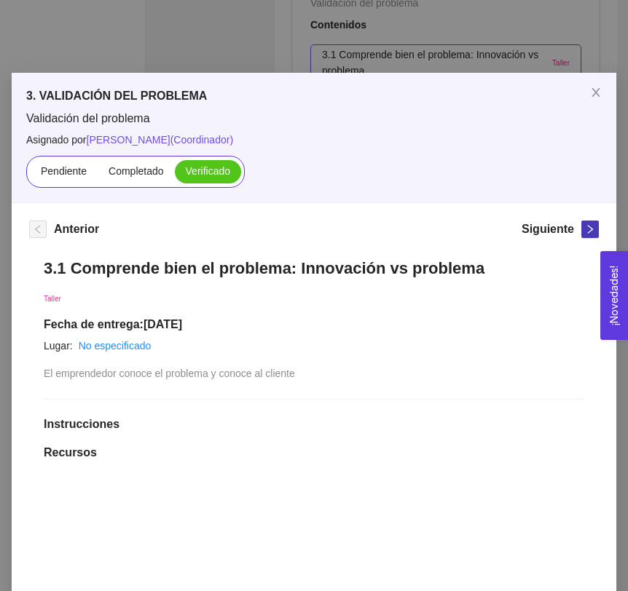
click at [587, 229] on icon "right" at bounding box center [590, 229] width 10 height 10
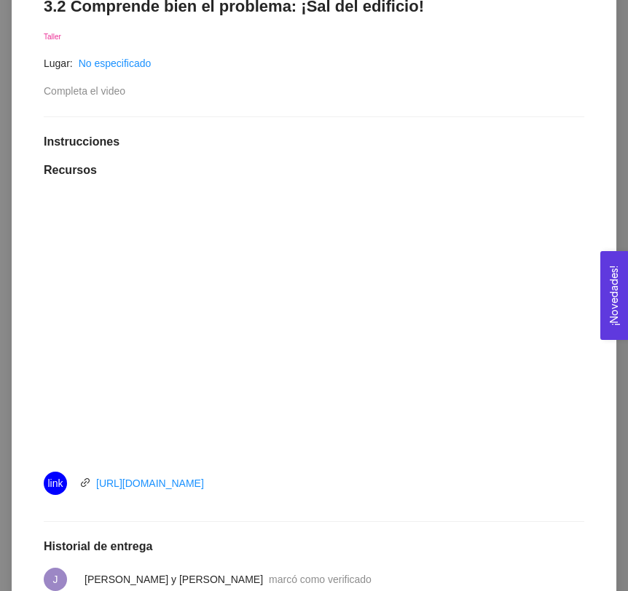
scroll to position [326, 0]
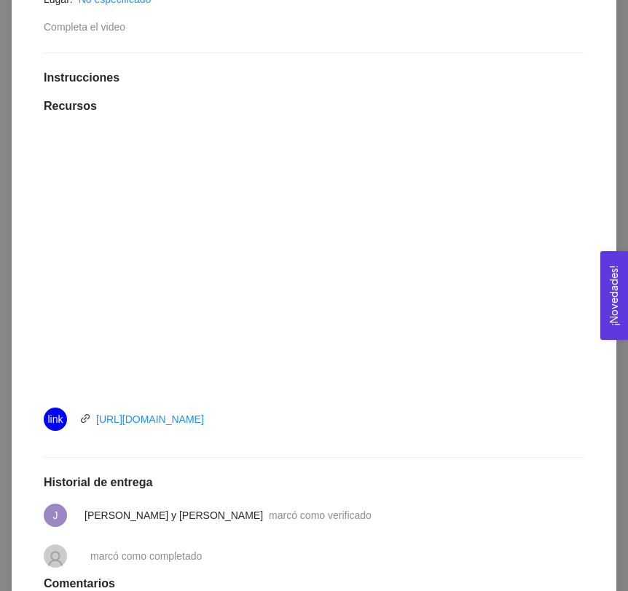
click at [263, 430] on div "link [URL][DOMAIN_NAME]" at bounding box center [208, 419] width 328 height 23
drag, startPoint x: 263, startPoint y: 421, endPoint x: 96, endPoint y: 424, distance: 166.7
click at [95, 423] on div "link [URL][DOMAIN_NAME]" at bounding box center [208, 419] width 328 height 23
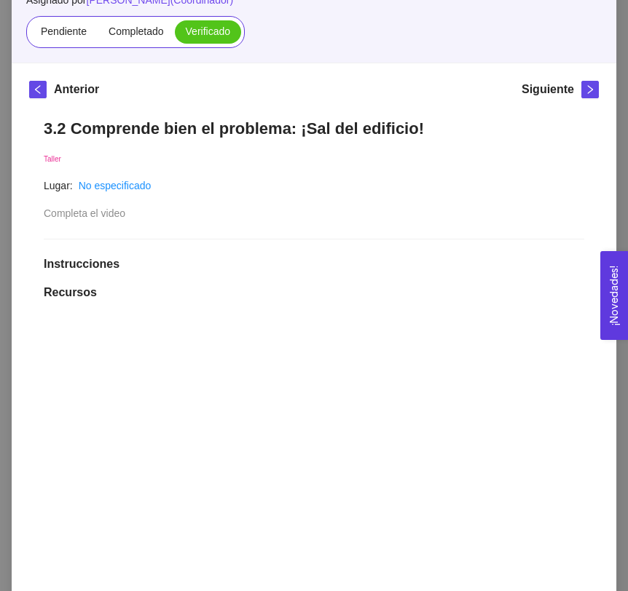
scroll to position [0, 0]
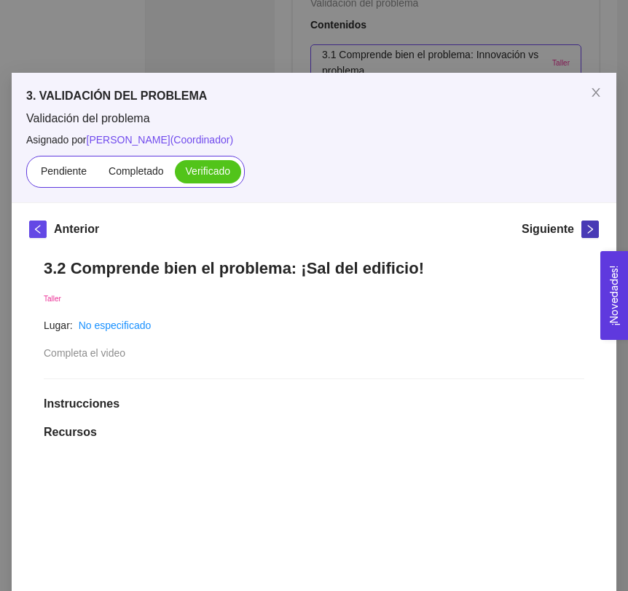
click at [597, 232] on span "right" at bounding box center [590, 229] width 16 height 10
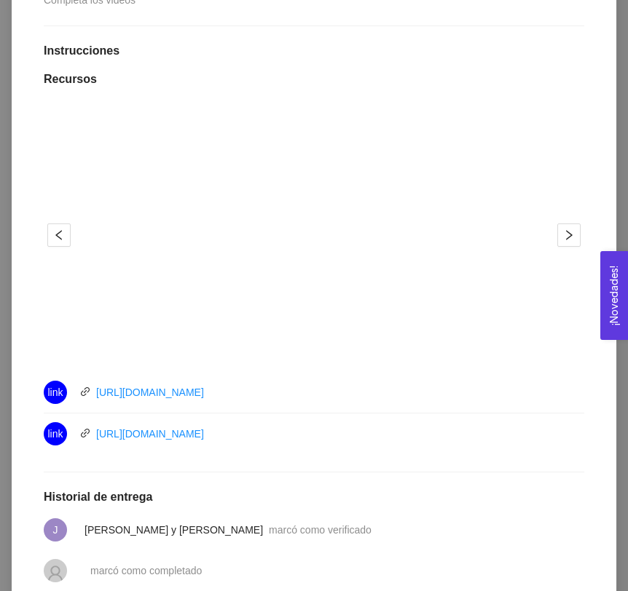
scroll to position [431, 0]
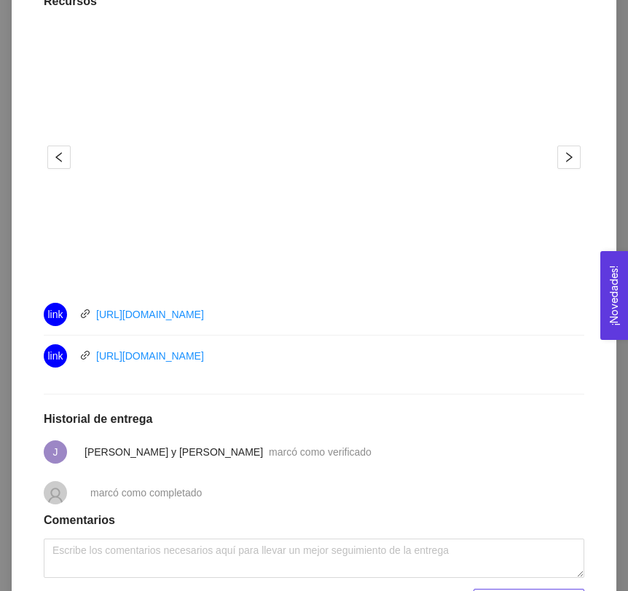
drag, startPoint x: 265, startPoint y: 313, endPoint x: 86, endPoint y: 319, distance: 179.2
click at [85, 319] on div "link [URL][DOMAIN_NAME]" at bounding box center [208, 314] width 328 height 23
drag, startPoint x: 270, startPoint y: 353, endPoint x: 96, endPoint y: 361, distance: 174.2
click at [96, 361] on div "link [URL][DOMAIN_NAME]" at bounding box center [208, 355] width 328 height 23
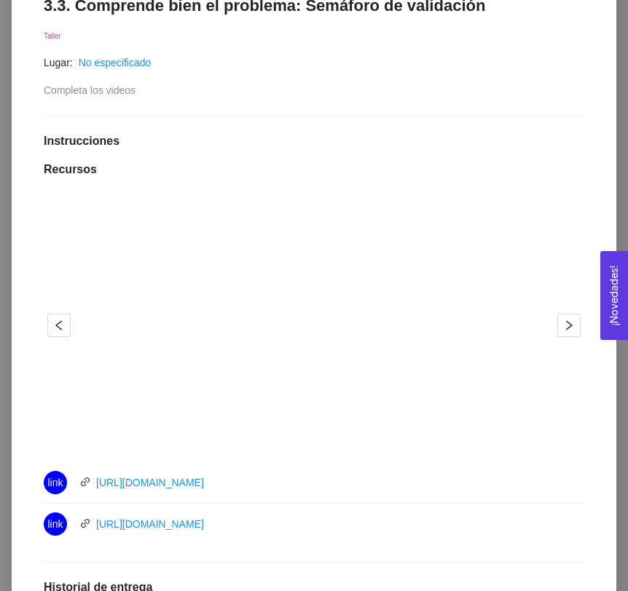
scroll to position [122, 0]
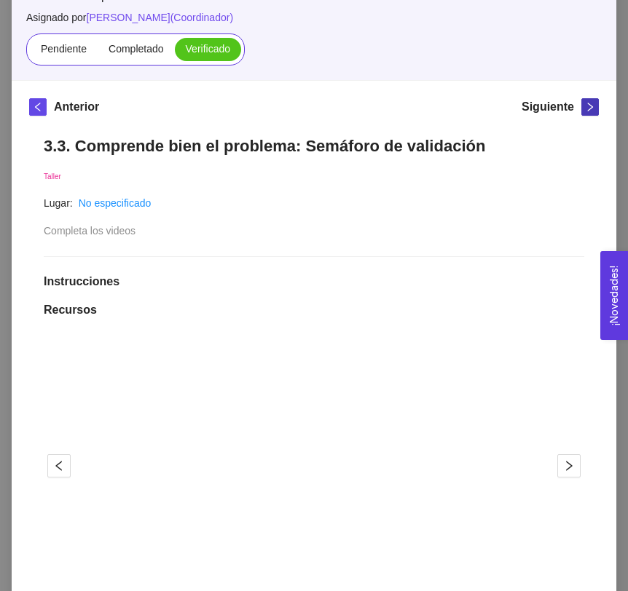
click at [589, 105] on icon "right" at bounding box center [590, 107] width 10 height 10
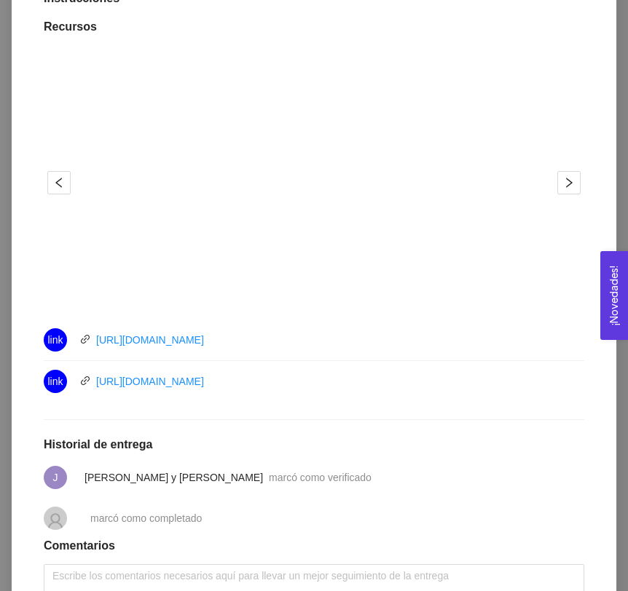
scroll to position [411, 0]
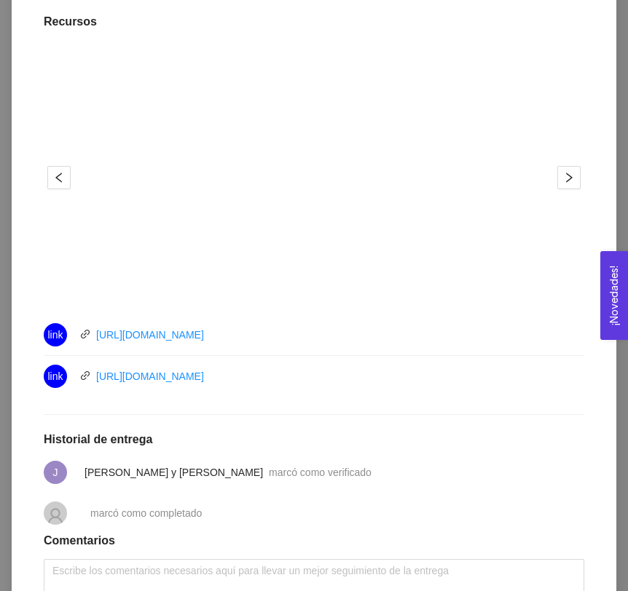
drag, startPoint x: 285, startPoint y: 337, endPoint x: 94, endPoint y: 334, distance: 191.5
click at [93, 334] on div "link [URL][DOMAIN_NAME]" at bounding box center [208, 334] width 328 height 23
click at [204, 378] on link "[URL][DOMAIN_NAME]" at bounding box center [150, 377] width 108 height 12
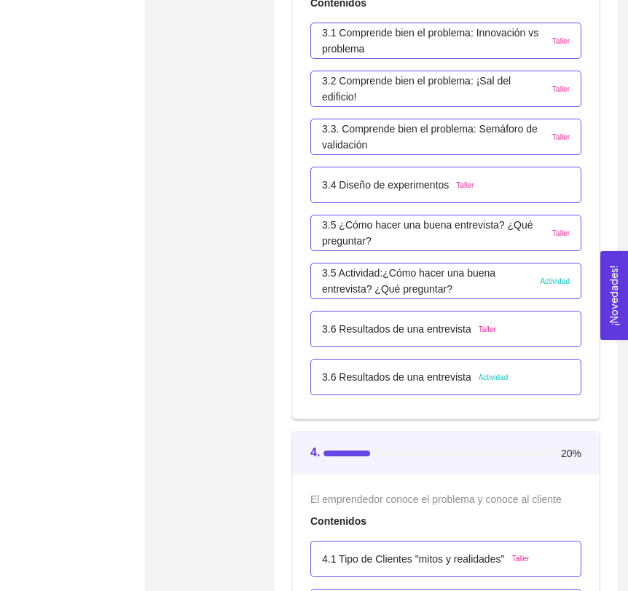
scroll to position [2041, 0]
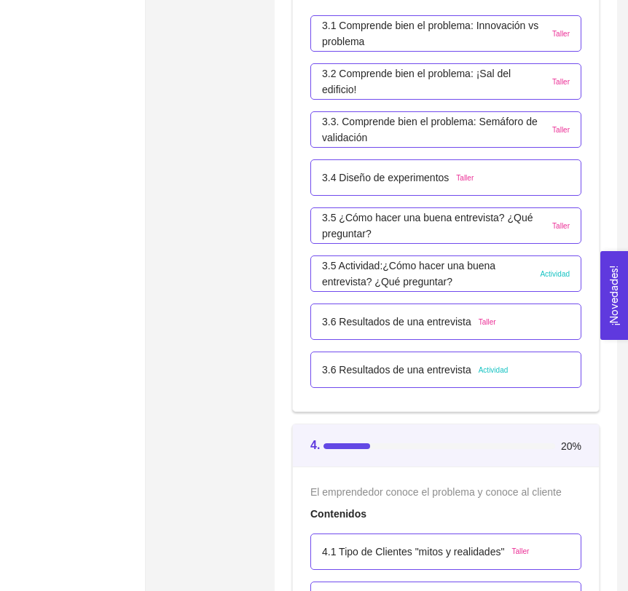
click at [344, 182] on p "3.4 Diseño de experimentos" at bounding box center [385, 178] width 127 height 16
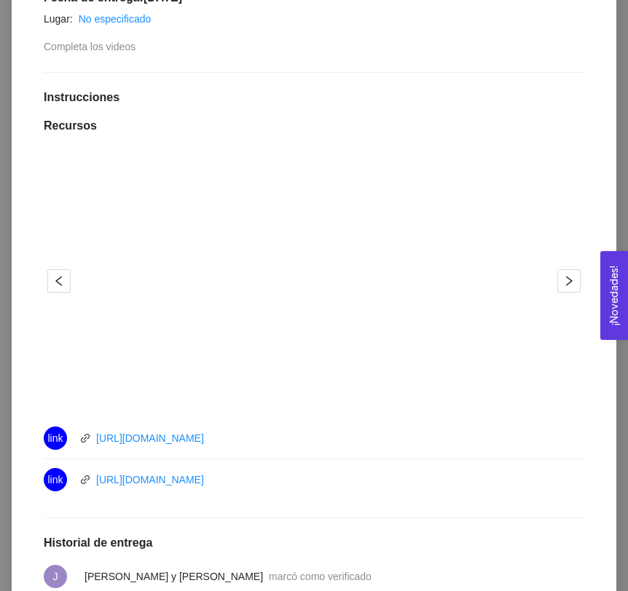
scroll to position [336, 0]
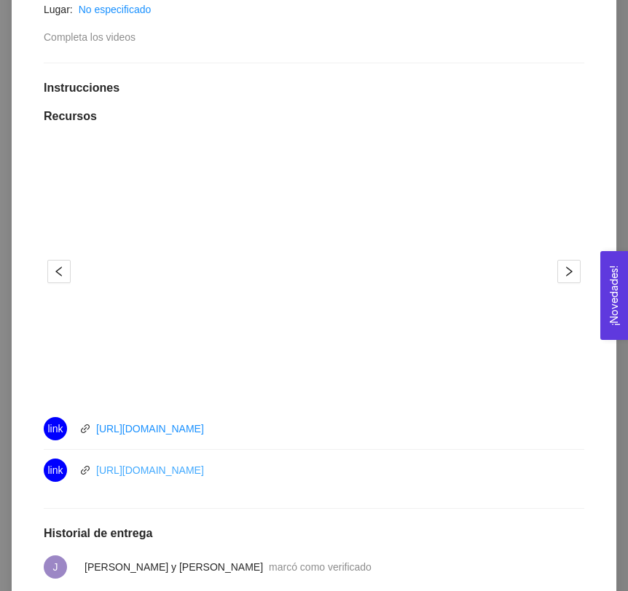
drag, startPoint x: 277, startPoint y: 465, endPoint x: 99, endPoint y: 473, distance: 178.5
click at [98, 473] on div "link https://youtu.be/Q9VFiAC7nc0" at bounding box center [208, 470] width 328 height 23
copy link "[URL][DOMAIN_NAME]"
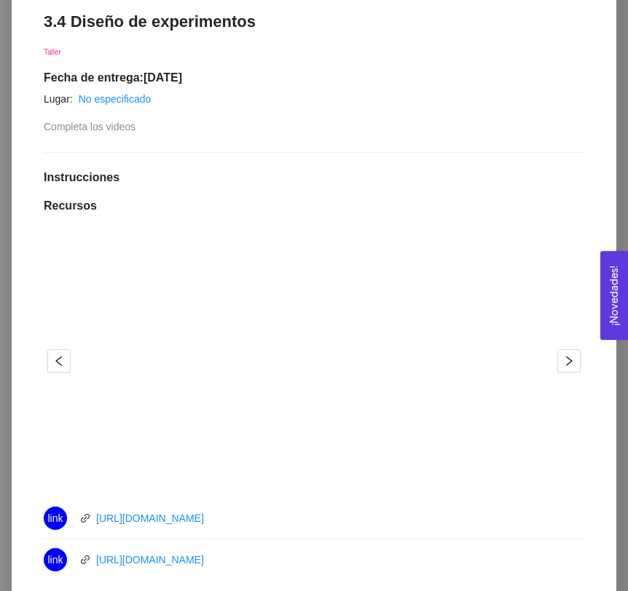
scroll to position [221, 0]
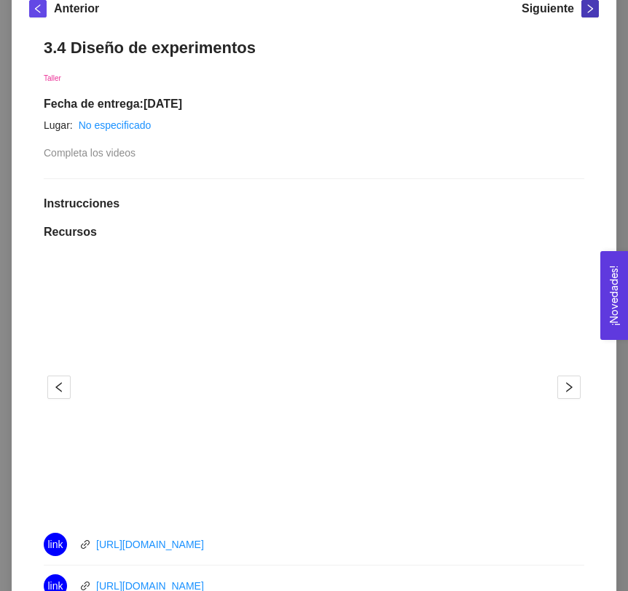
click at [588, 9] on icon "right" at bounding box center [590, 9] width 10 height 10
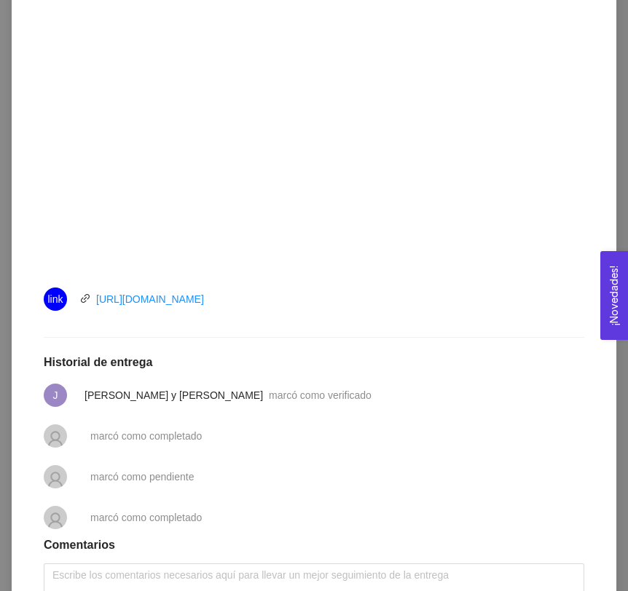
scroll to position [454, 0]
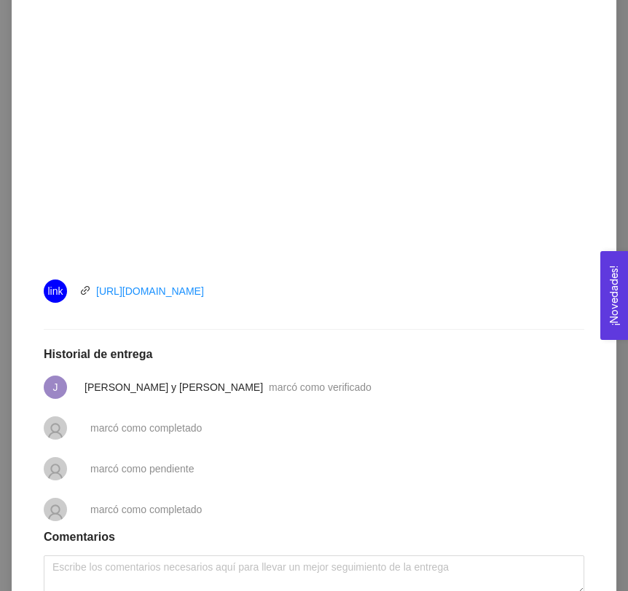
drag, startPoint x: 274, startPoint y: 297, endPoint x: 90, endPoint y: 295, distance: 183.5
click at [90, 295] on div "link https://youtu.be/6Mjq6YdsY5g" at bounding box center [208, 291] width 328 height 23
copy link "https://youtu.be/6Mjq6YdsY5g"
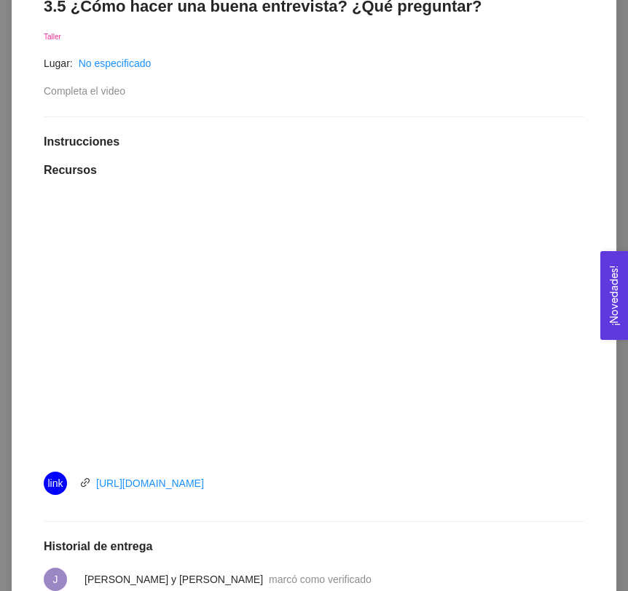
scroll to position [44, 0]
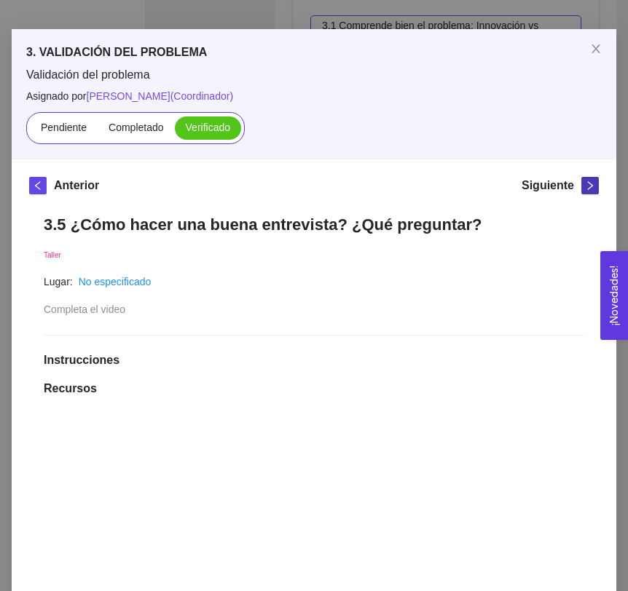
click at [592, 184] on icon "right" at bounding box center [590, 186] width 10 height 10
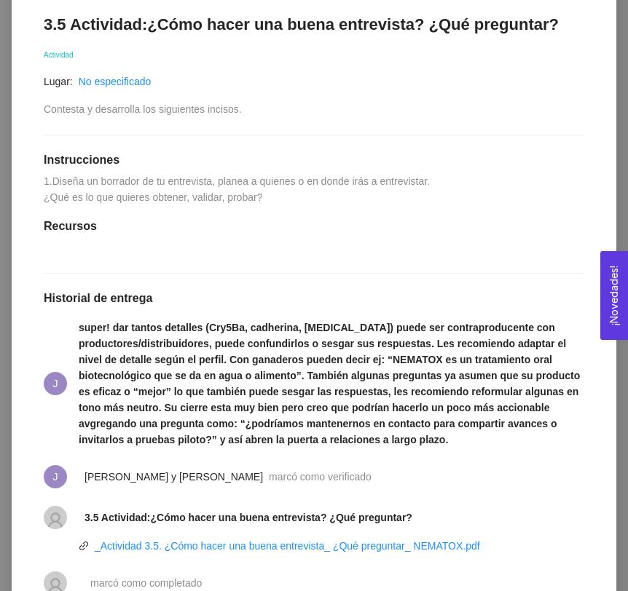
scroll to position [328, 0]
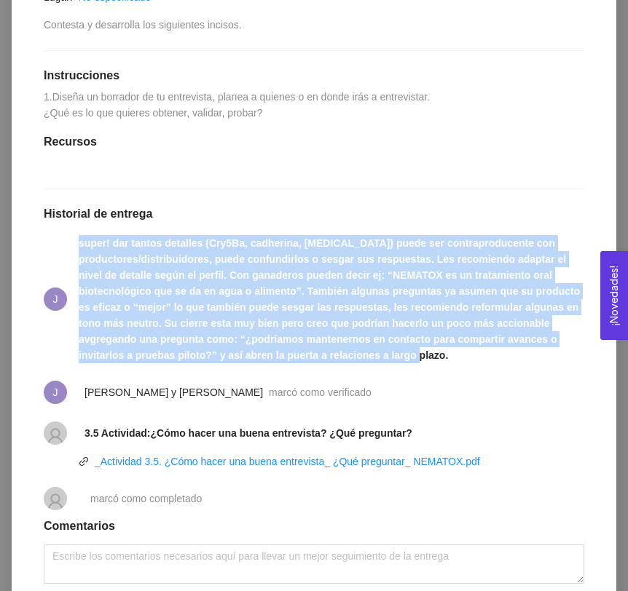
drag, startPoint x: 81, startPoint y: 291, endPoint x: 451, endPoint y: 403, distance: 387.1
click at [451, 363] on span "super! dar tantos detalles (Cry5Ba, cadherina, [MEDICAL_DATA]) puede ser contra…" at bounding box center [331, 299] width 505 height 128
copy strong "super! dar tantos detalles (Cry5Ba, cadherina, [MEDICAL_DATA]) puede ser contra…"
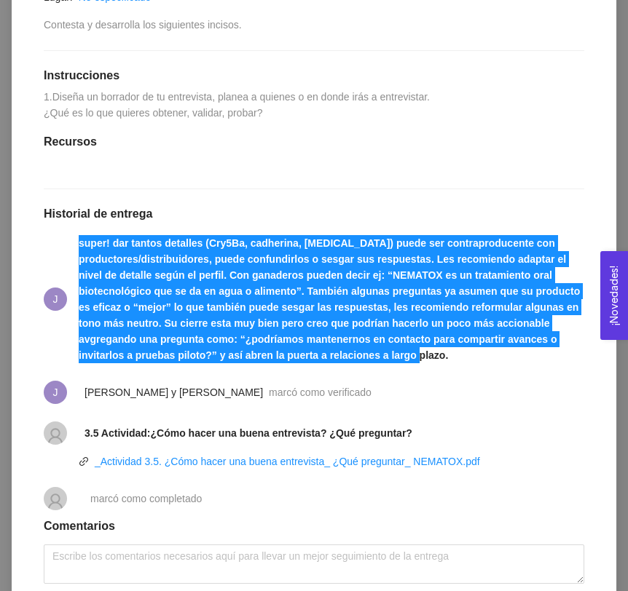
scroll to position [0, 0]
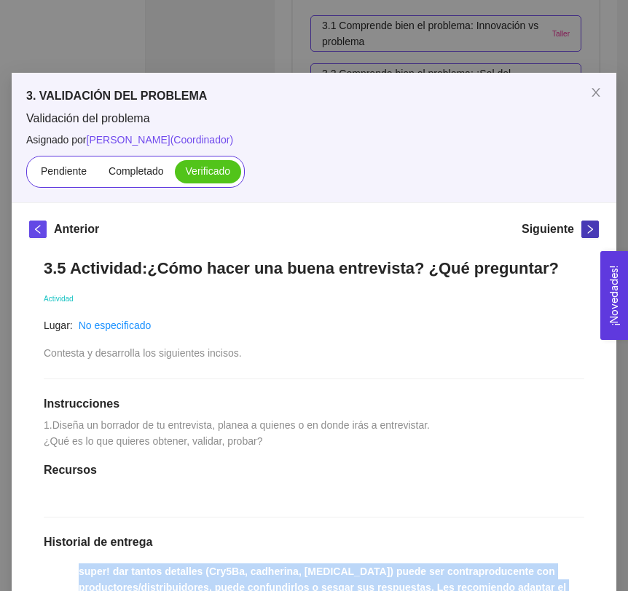
click at [590, 231] on icon "right" at bounding box center [590, 229] width 10 height 10
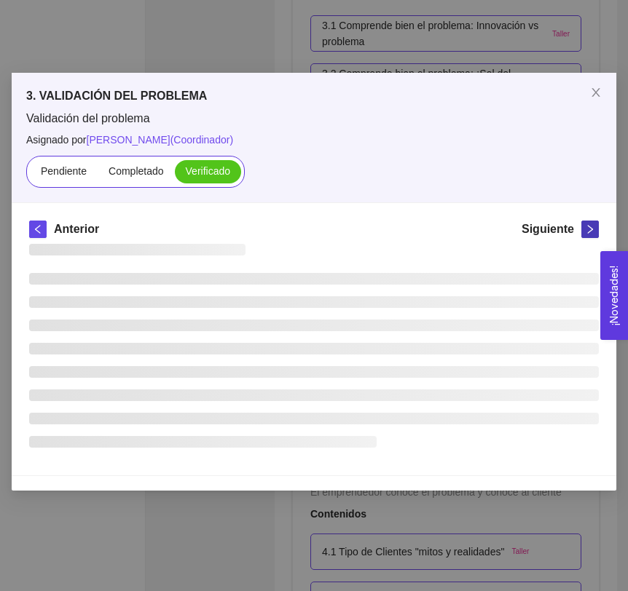
click at [590, 231] on icon "right" at bounding box center [590, 229] width 10 height 10
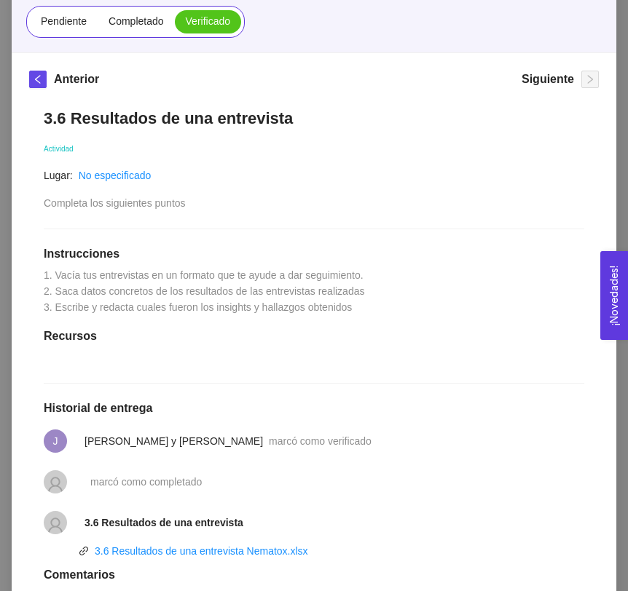
scroll to position [22, 0]
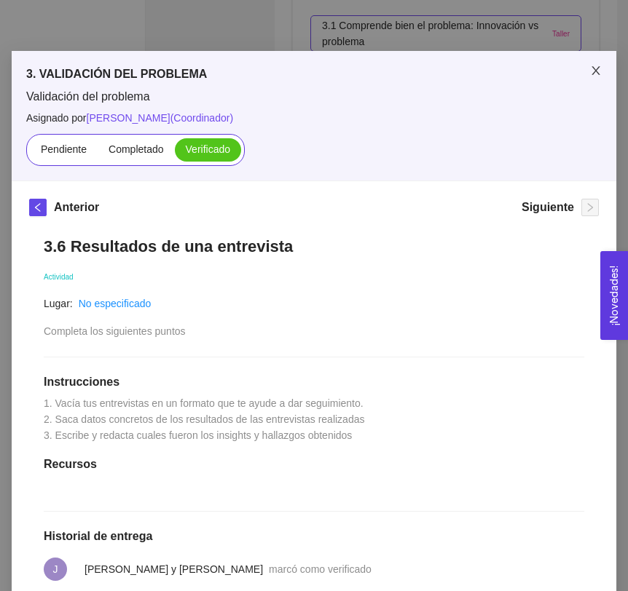
click at [594, 71] on icon "close" at bounding box center [596, 71] width 12 height 12
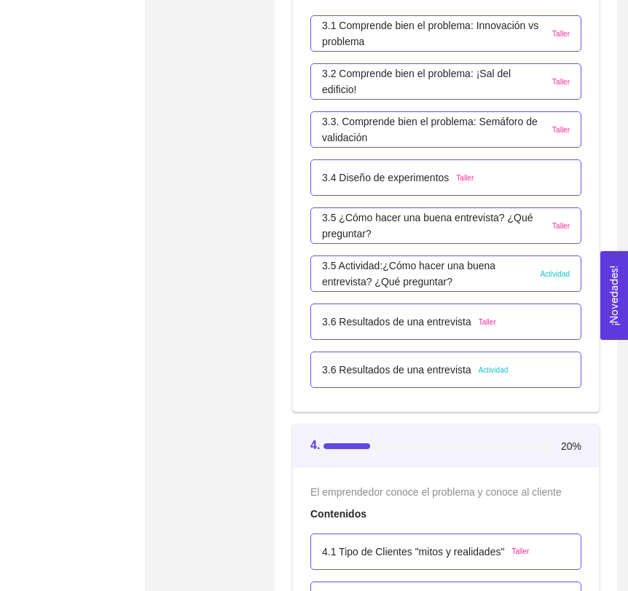
click at [365, 323] on p "3.6 Resultados de una entrevista" at bounding box center [396, 322] width 149 height 16
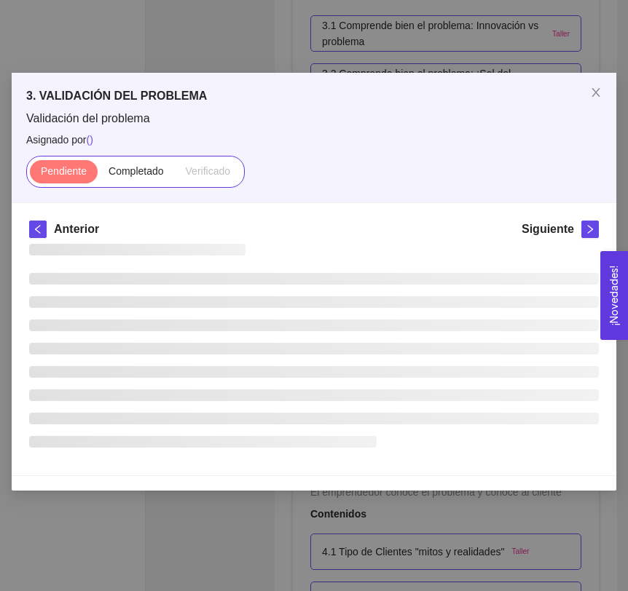
scroll to position [0, 0]
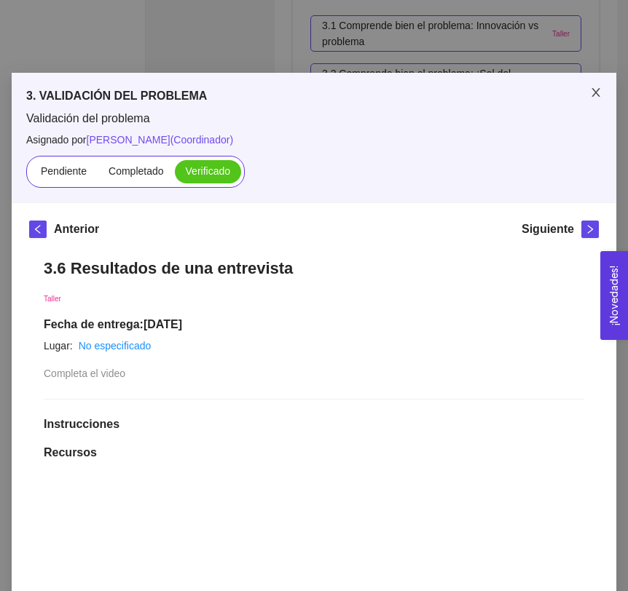
click at [606, 92] on span "Close" at bounding box center [595, 93] width 41 height 41
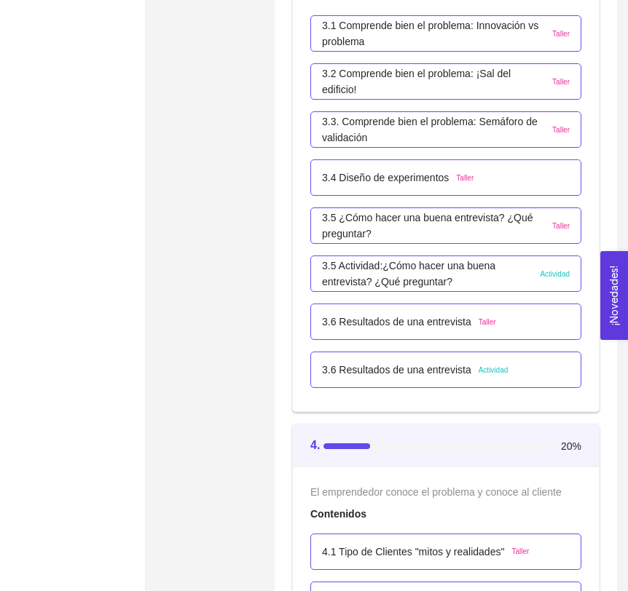
click at [434, 314] on p "3.6 Resultados de una entrevista" at bounding box center [396, 322] width 149 height 16
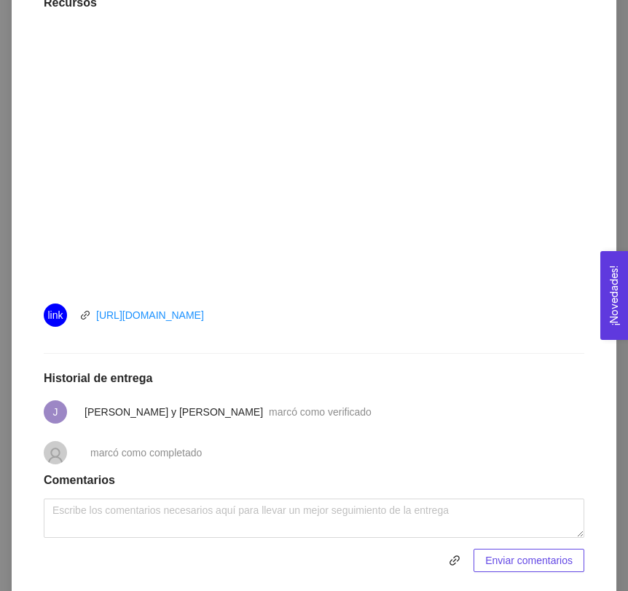
scroll to position [495, 0]
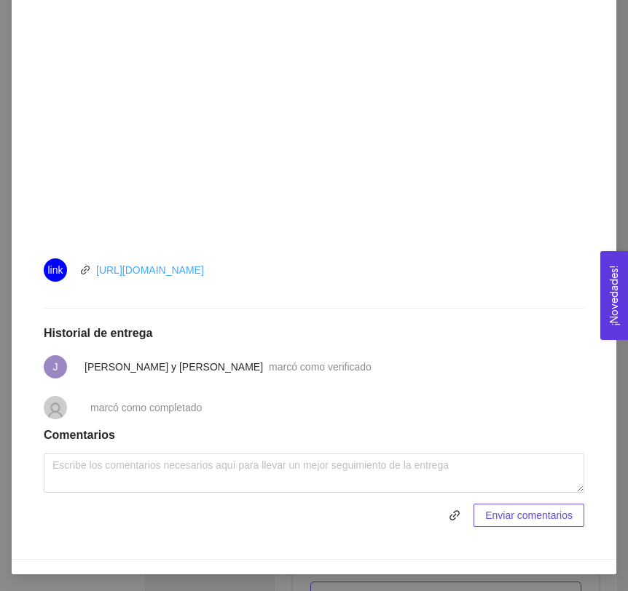
drag, startPoint x: 256, startPoint y: 272, endPoint x: 97, endPoint y: 275, distance: 158.7
click at [96, 275] on div "link https://youtu.be/4agZPh8bz6Q" at bounding box center [208, 269] width 328 height 23
copy link "https://youtu.be/4agZPh8bz6Q"
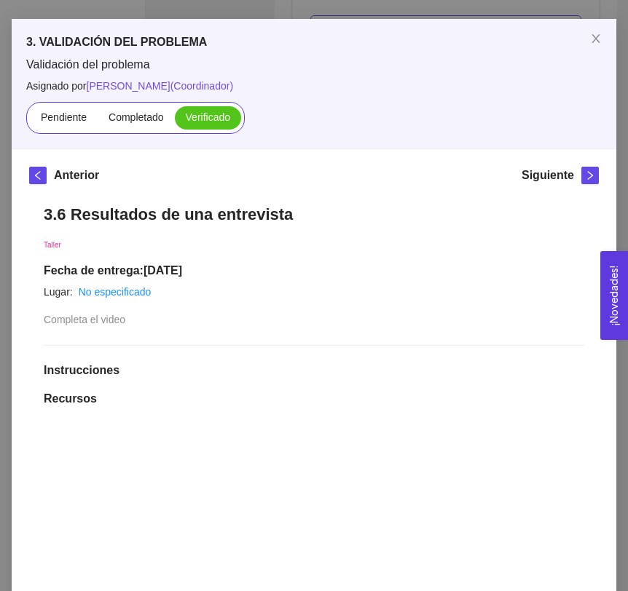
scroll to position [43, 0]
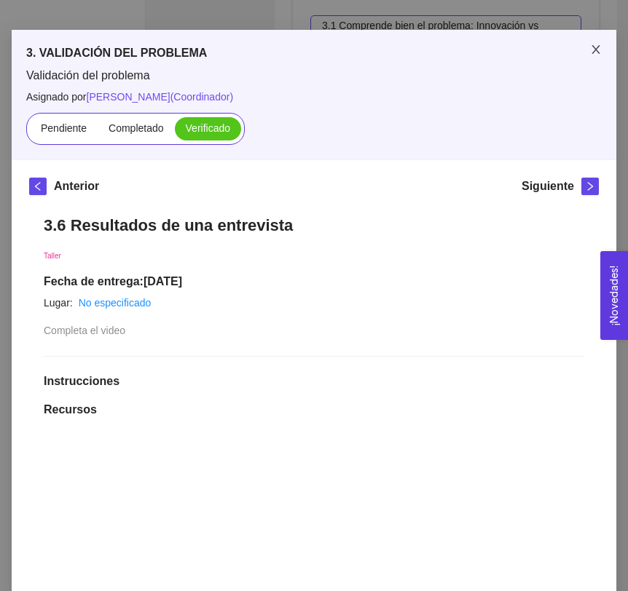
click at [596, 52] on icon "close" at bounding box center [596, 50] width 12 height 12
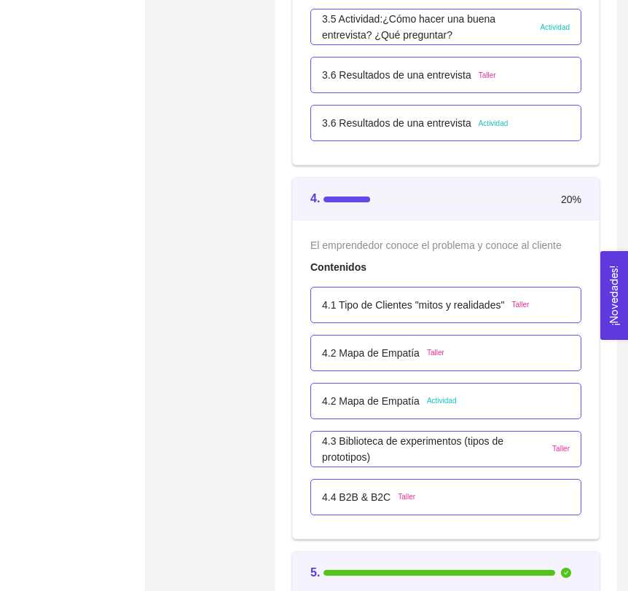
scroll to position [2474, 0]
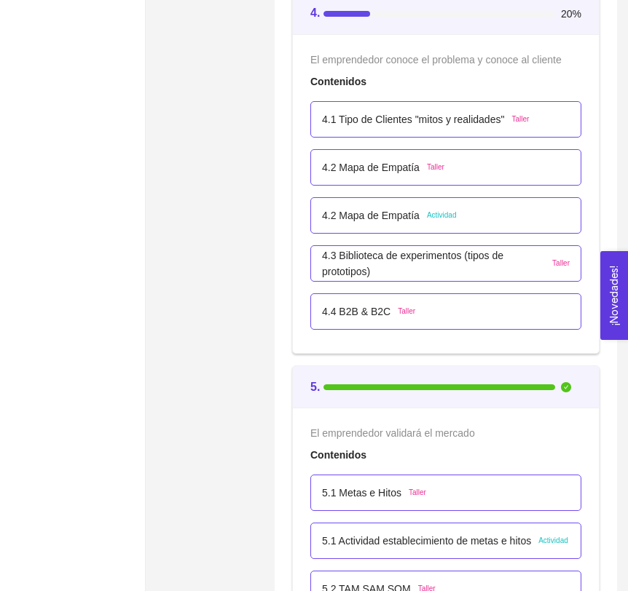
click at [364, 125] on p "4.1 Tipo de Clientes "mitos y realidades"" at bounding box center [413, 119] width 182 height 16
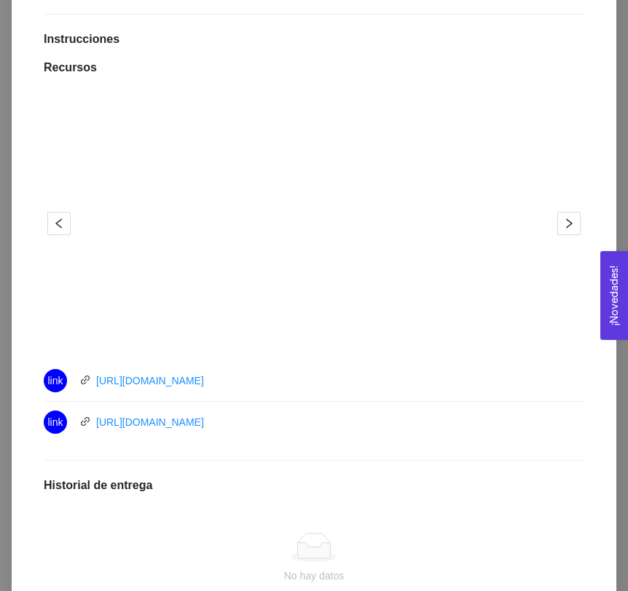
scroll to position [408, 0]
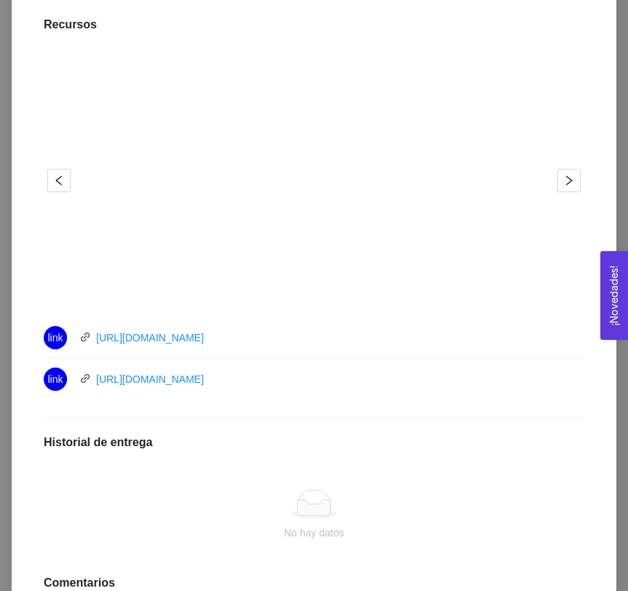
click at [258, 330] on div "link https://youtu.be/vs5k3w7IIHI" at bounding box center [208, 337] width 328 height 23
drag, startPoint x: 260, startPoint y: 337, endPoint x: 96, endPoint y: 339, distance: 163.8
click at [96, 339] on div "link https://youtu.be/vs5k3w7IIHI" at bounding box center [208, 337] width 328 height 23
copy link "https://youtu.be/vs5k3w7IIHI"
drag, startPoint x: 247, startPoint y: 379, endPoint x: 96, endPoint y: 381, distance: 150.7
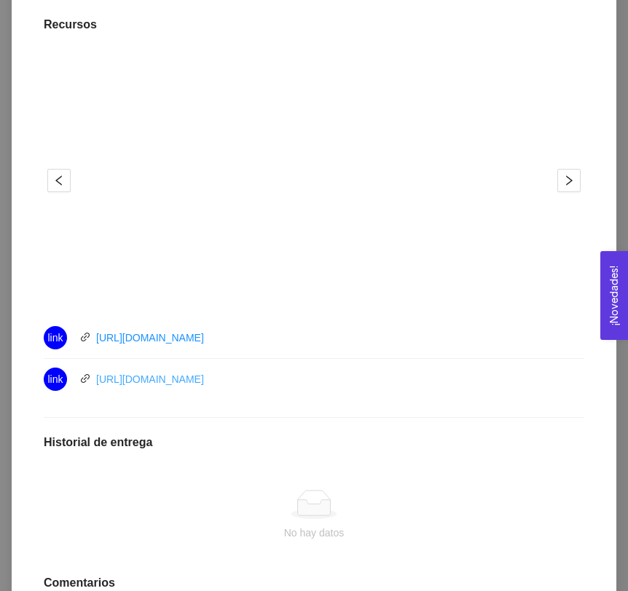
click at [96, 381] on div "link https://youtu.be/3R8ilGtSfyk" at bounding box center [208, 379] width 328 height 23
copy link "https://youtu.be/3R8ilGtSfyk"
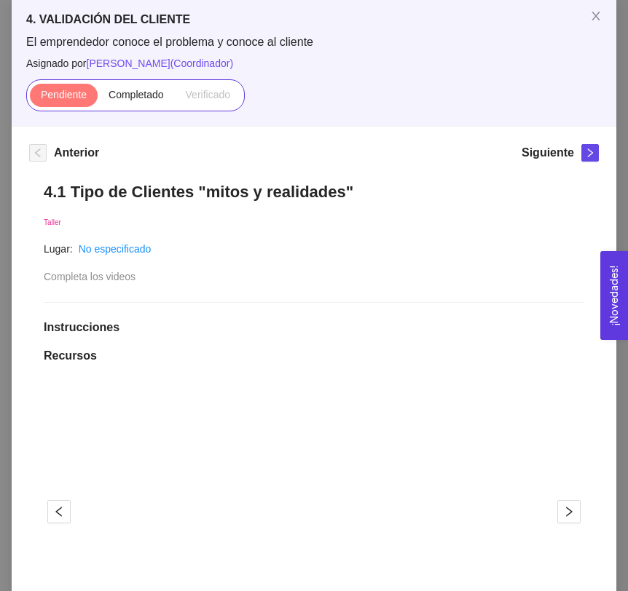
scroll to position [59, 0]
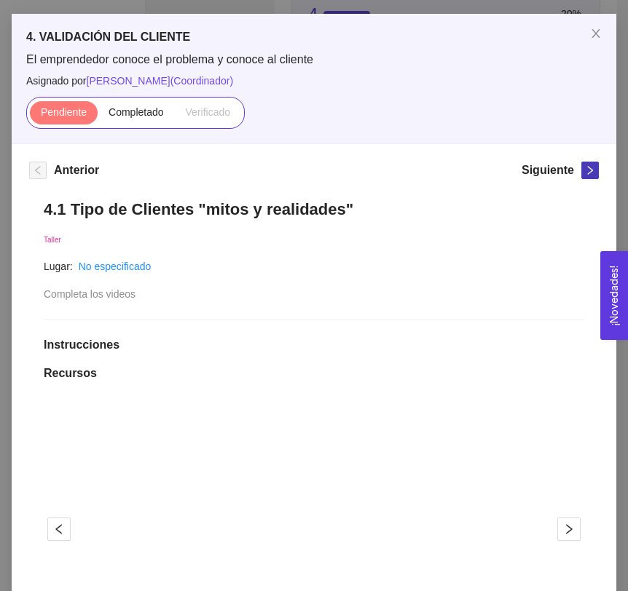
click at [592, 172] on icon "right" at bounding box center [590, 170] width 10 height 10
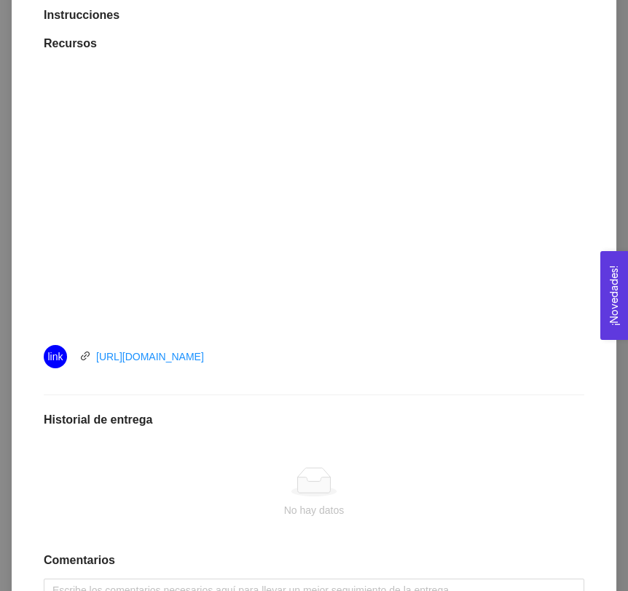
scroll to position [403, 0]
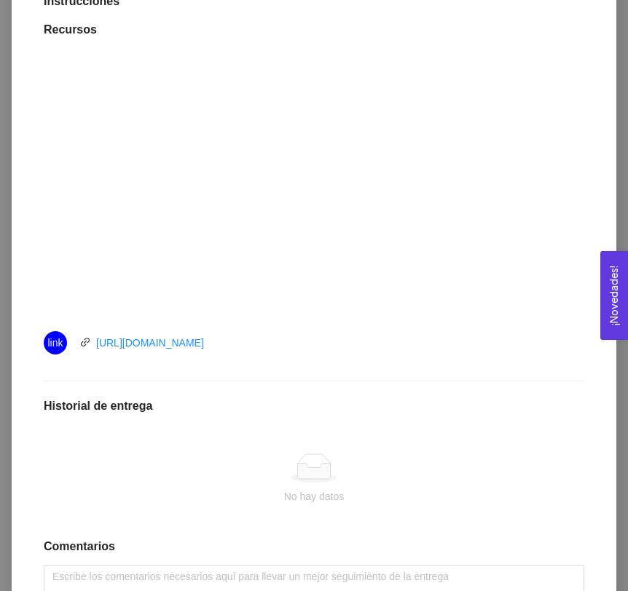
drag, startPoint x: 263, startPoint y: 347, endPoint x: 95, endPoint y: 347, distance: 167.4
click at [95, 347] on div "link https://youtu.be/80E_Rhba30o" at bounding box center [208, 342] width 328 height 23
copy link "https://youtu.be/80E_Rhba30o"
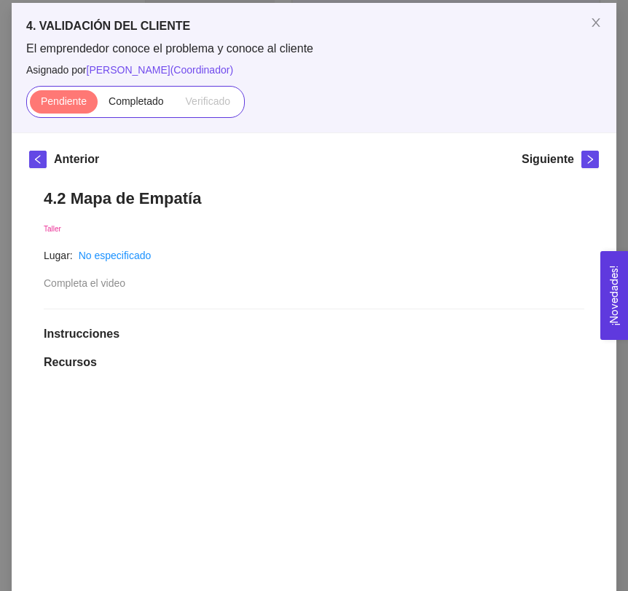
scroll to position [62, 0]
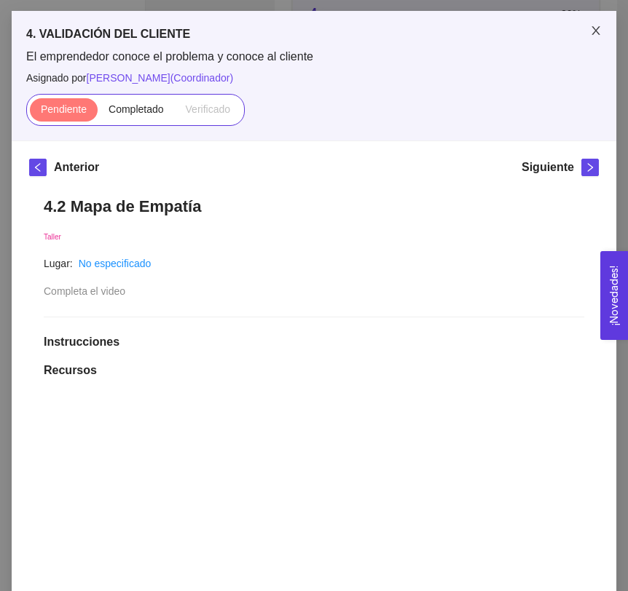
click at [595, 37] on span "Close" at bounding box center [595, 31] width 41 height 41
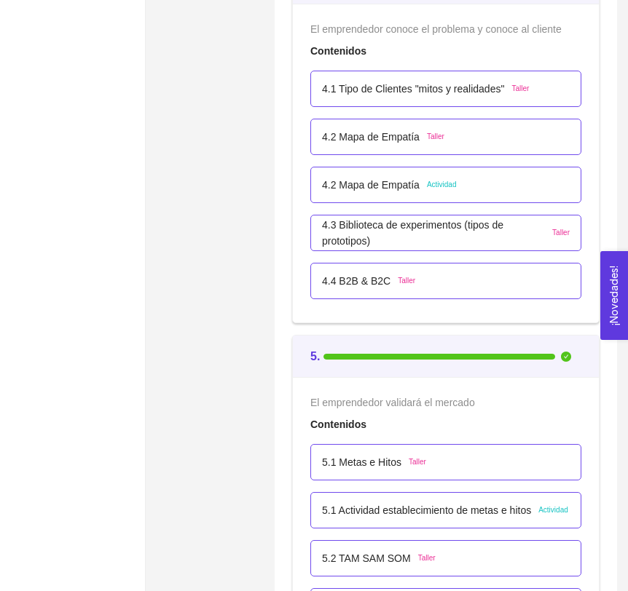
scroll to position [2516, 0]
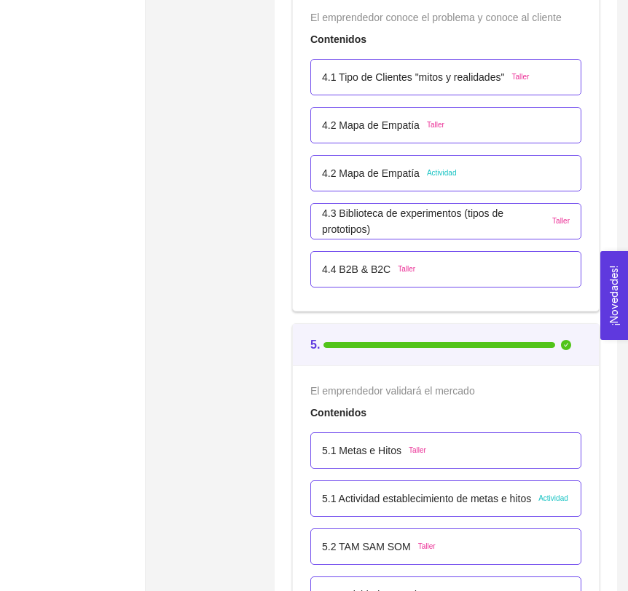
click at [384, 180] on p "4.2 Mapa de Empatía" at bounding box center [371, 173] width 98 height 16
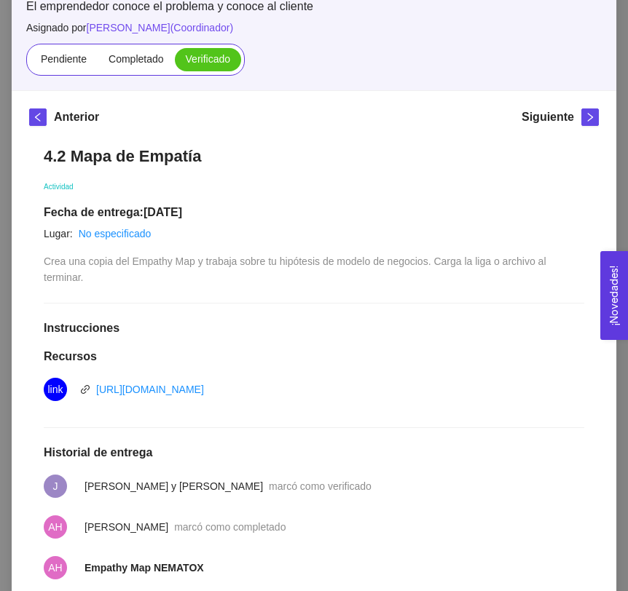
scroll to position [9, 0]
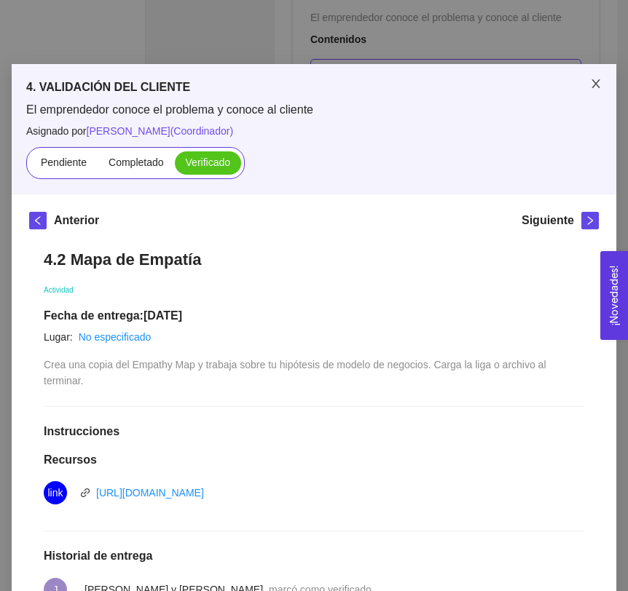
click at [603, 82] on span "Close" at bounding box center [595, 84] width 41 height 41
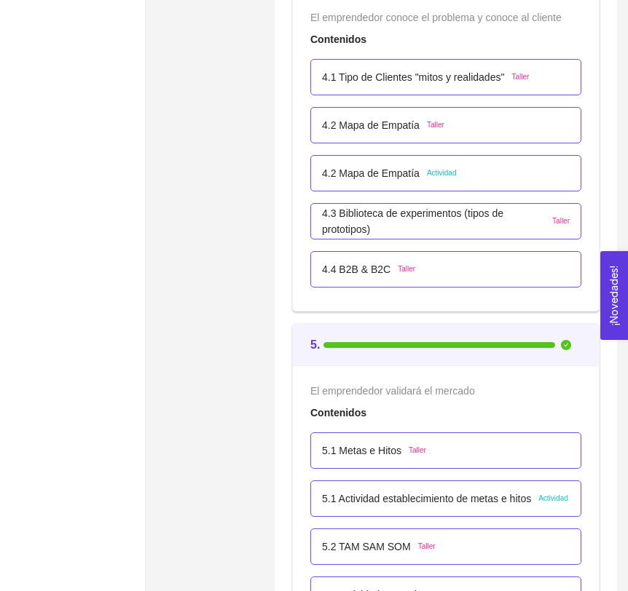
click at [429, 218] on p "4.3 Biblioteca de experimentos (tipos de prototipos)" at bounding box center [433, 221] width 223 height 32
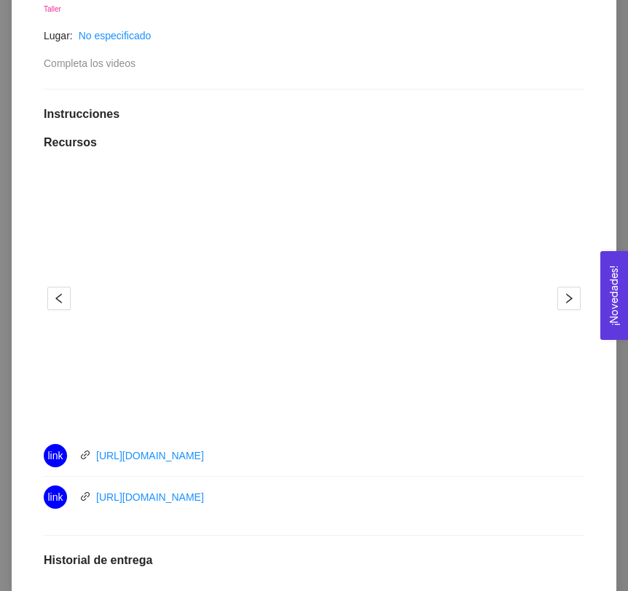
scroll to position [529, 0]
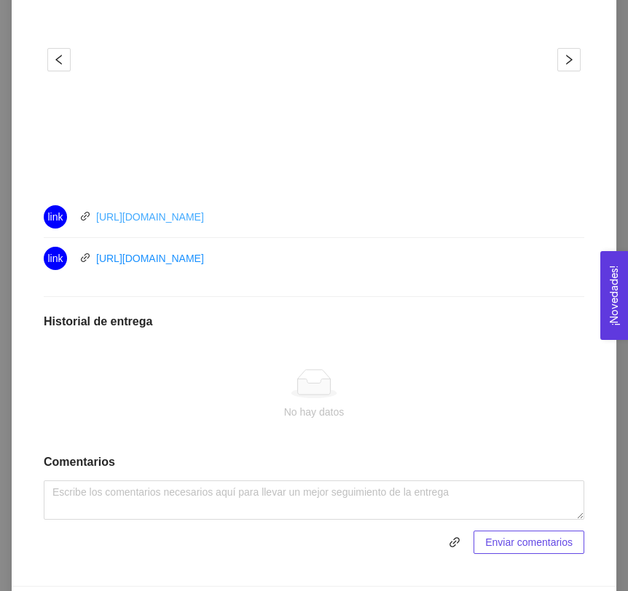
drag, startPoint x: 262, startPoint y: 219, endPoint x: 97, endPoint y: 218, distance: 165.3
click at [97, 218] on div "link https://youtu.be/YdkFD5p4P1E" at bounding box center [208, 216] width 328 height 23
copy link "https://youtu.be/YdkFD5p4P1E"
drag, startPoint x: 275, startPoint y: 256, endPoint x: 95, endPoint y: 259, distance: 180.6
click at [95, 259] on div "link https://youtu.be/A98cXTkpbqA" at bounding box center [208, 258] width 328 height 23
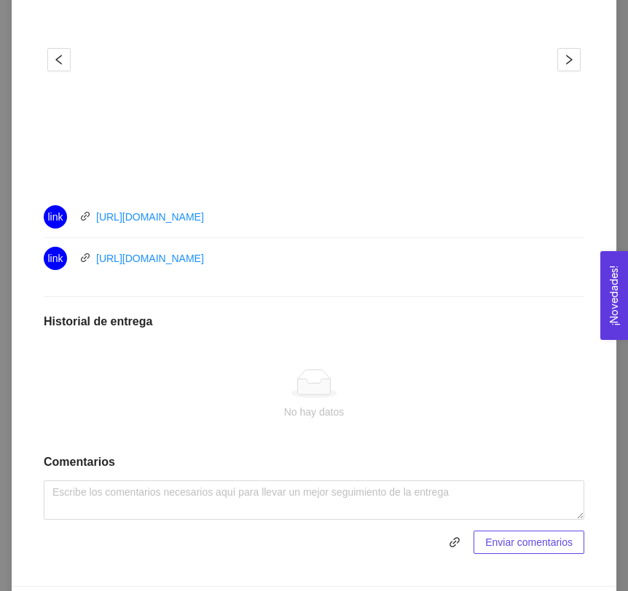
copy link "https://youtu.be/A98cXTkpbqA"
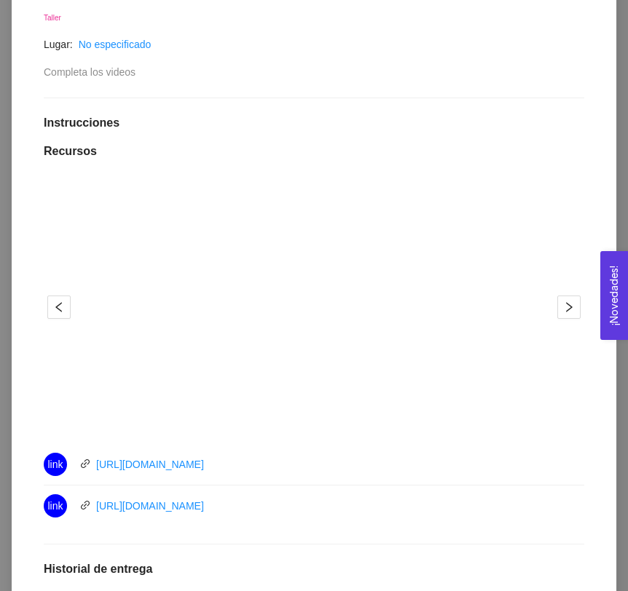
scroll to position [159, 0]
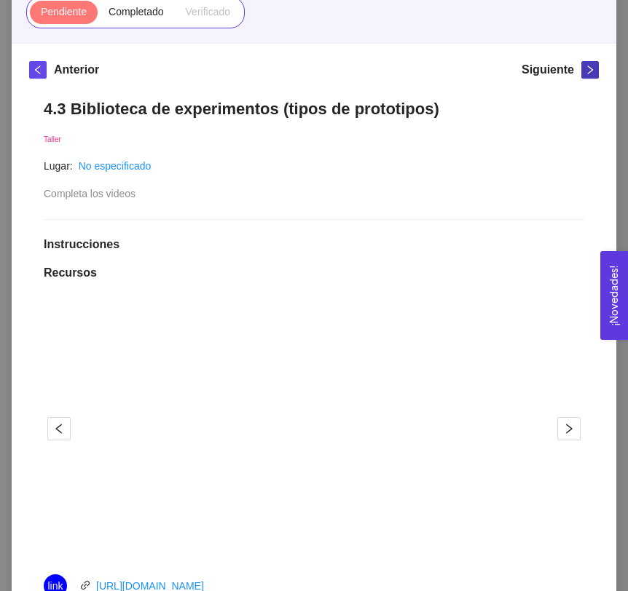
click at [595, 75] on button "button" at bounding box center [589, 69] width 17 height 17
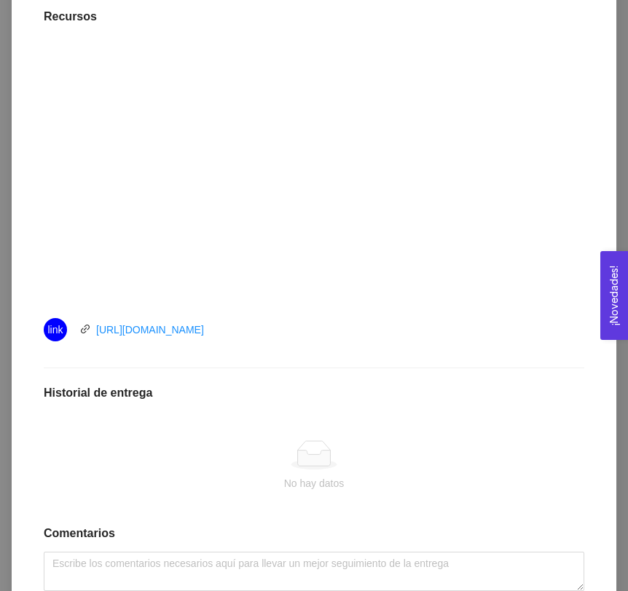
scroll to position [419, 0]
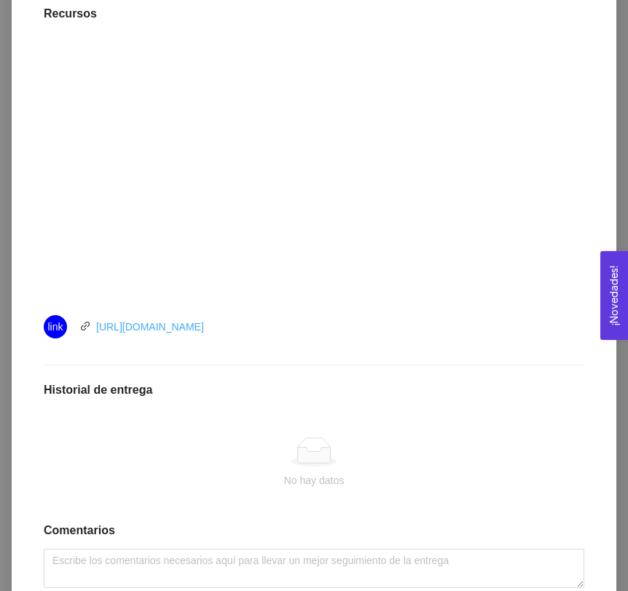
drag, startPoint x: 299, startPoint y: 314, endPoint x: 221, endPoint y: 330, distance: 79.5
click at [221, 330] on li "link https://youtu.be/GrdzgHv_Gl8" at bounding box center [314, 326] width 540 height 41
click at [263, 323] on div "link https://youtu.be/GrdzgHv_Gl8" at bounding box center [208, 326] width 328 height 23
drag, startPoint x: 264, startPoint y: 327, endPoint x: 97, endPoint y: 331, distance: 166.8
click at [97, 331] on div "link https://youtu.be/GrdzgHv_Gl8" at bounding box center [208, 326] width 328 height 23
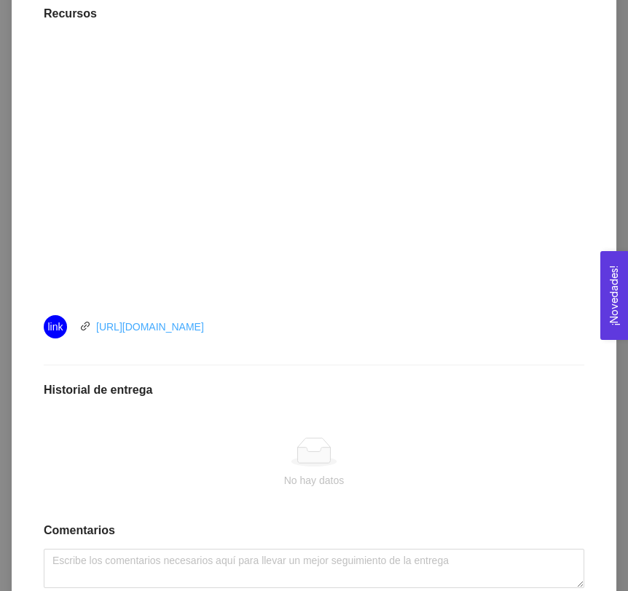
copy link "https://youtu.be/GrdzgHv_Gl8"
